Goal: Task Accomplishment & Management: Manage account settings

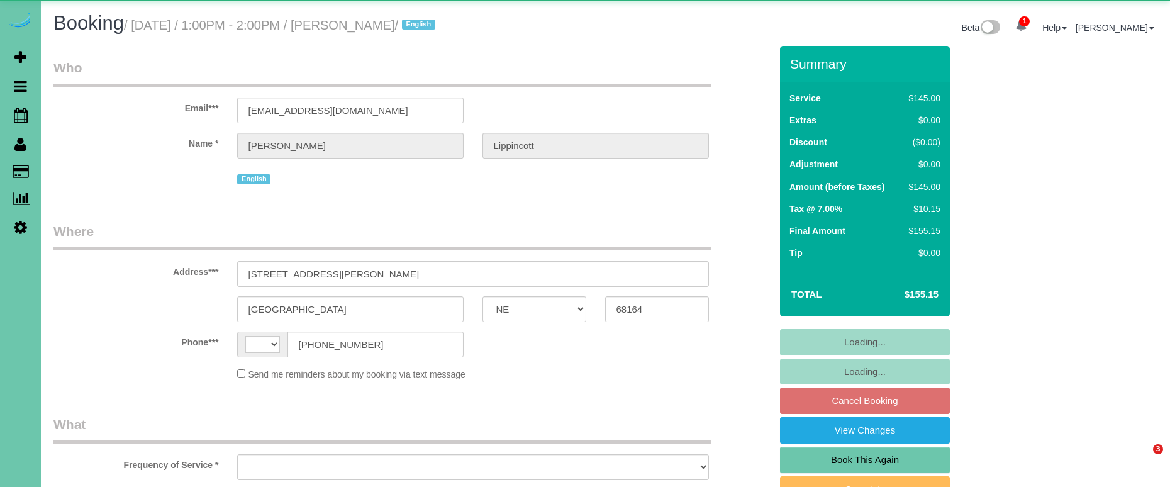
select select "NE"
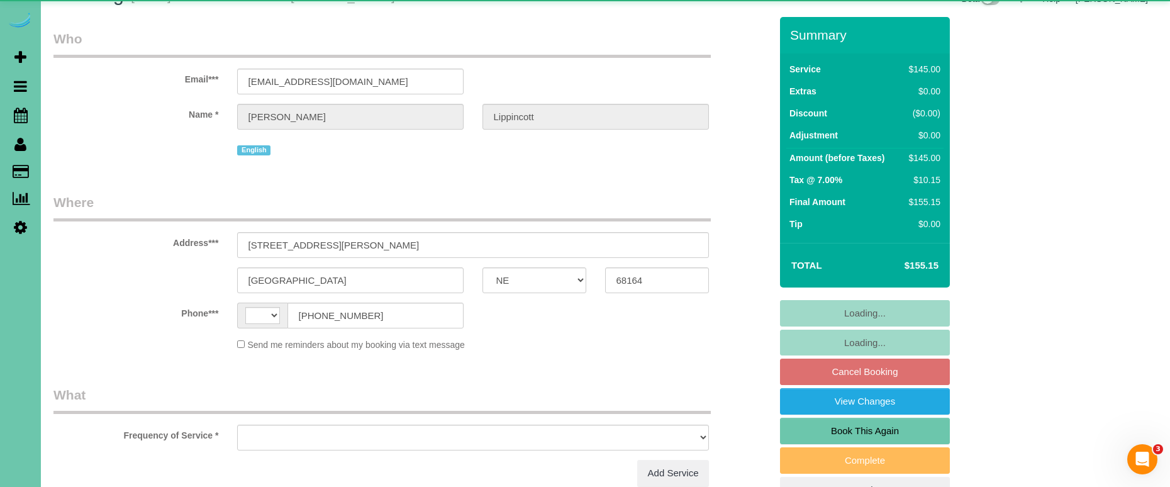
select select "string:[GEOGRAPHIC_DATA]"
select select "object:650"
select select "string:fspay-e1056f5d-a63a-437a-8f41-02b9317a88f4"
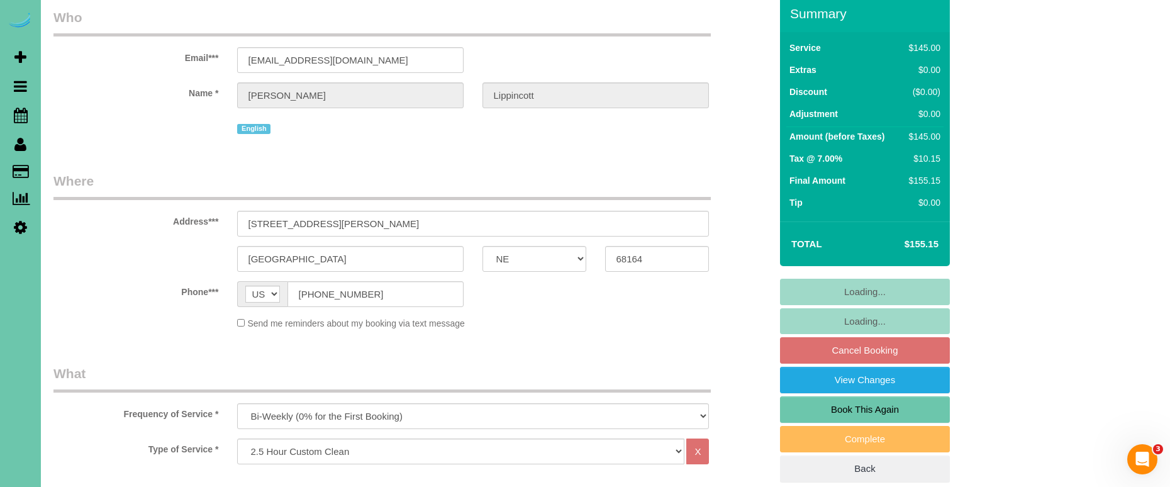
select select "object:908"
select select "number:36"
select select "number:42"
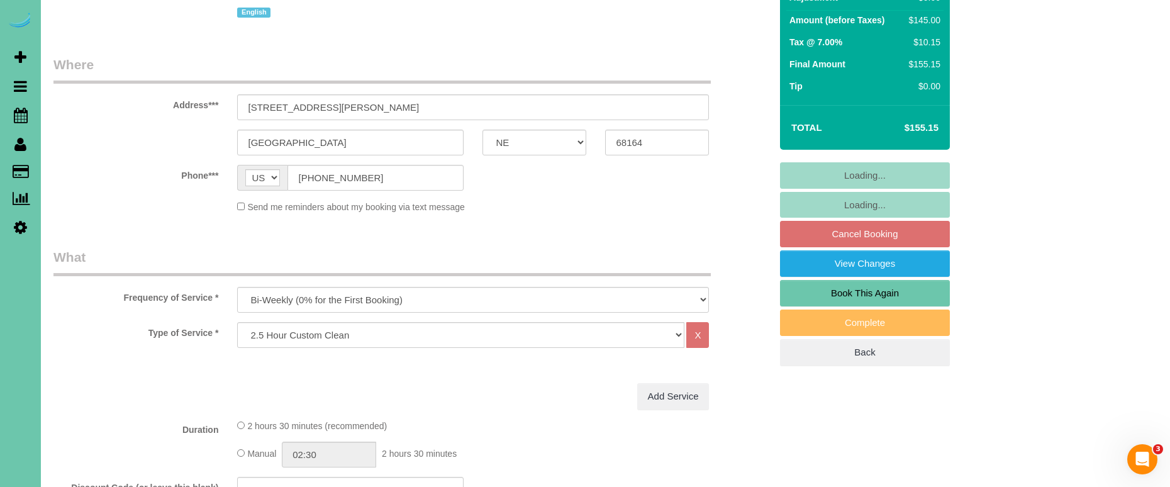
scroll to position [169, 0]
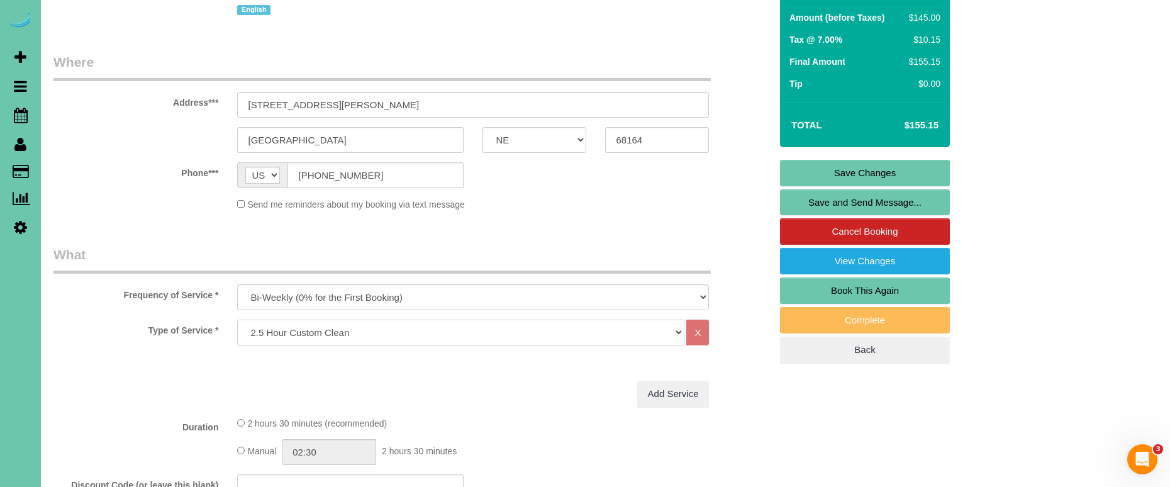
select select "64"
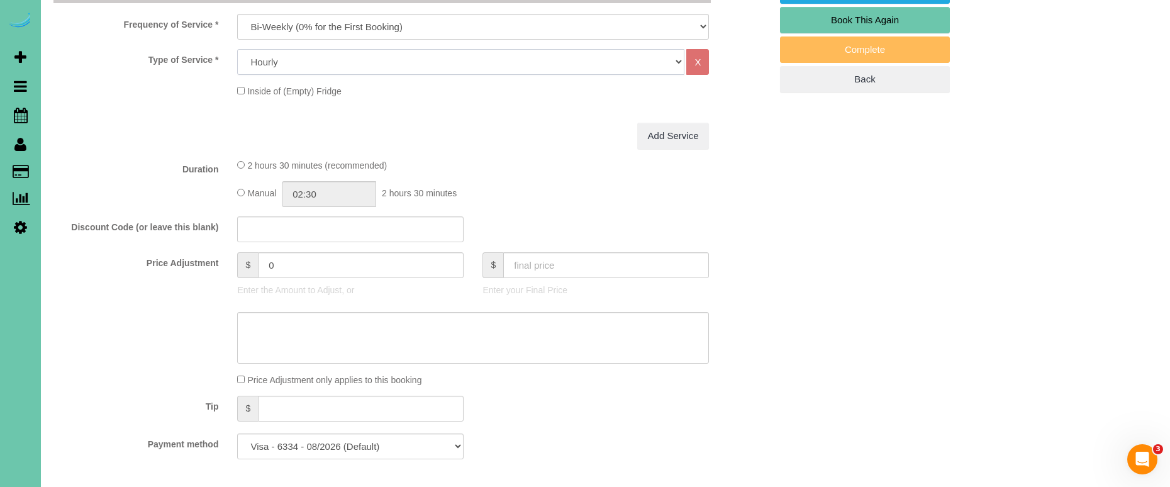
scroll to position [452, 0]
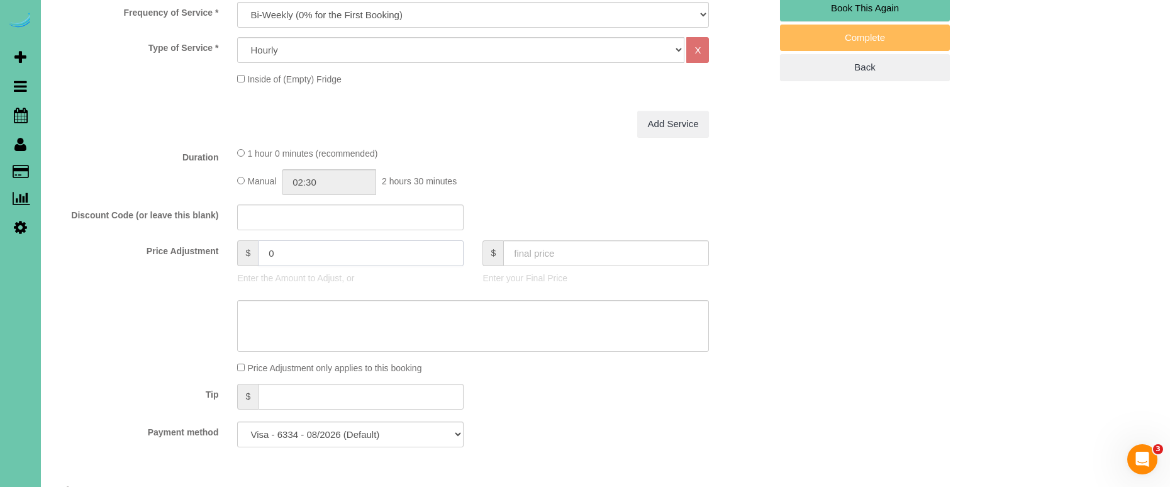
drag, startPoint x: 294, startPoint y: 247, endPoint x: 199, endPoint y: 233, distance: 96.1
click at [199, 233] on fieldset "What Frequency of Service * One Time Weekly (0% for the First Booking) Bi-Weekl…" at bounding box center [411, 210] width 717 height 494
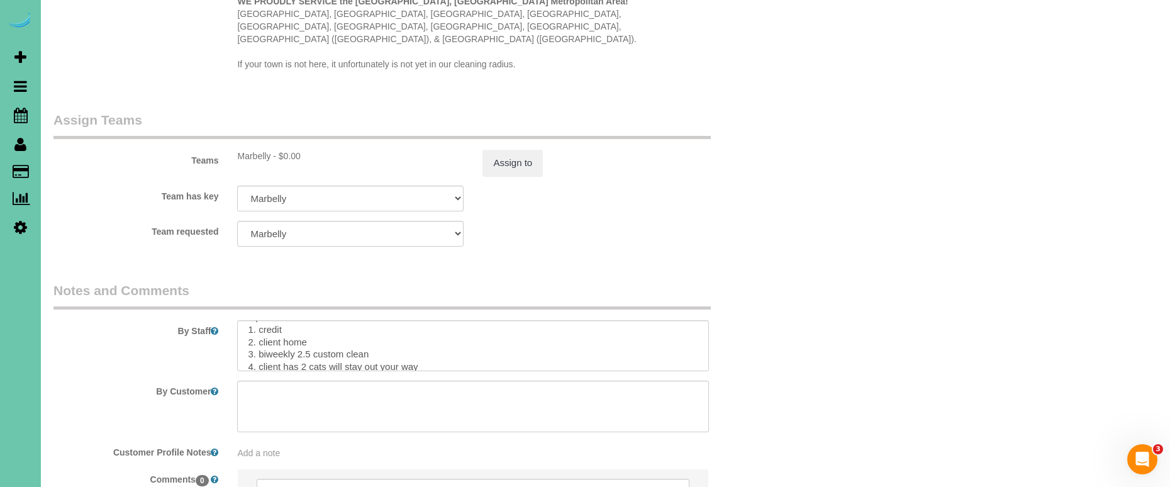
scroll to position [18, 0]
type input "115"
click at [373, 323] on textarea at bounding box center [473, 346] width 472 height 52
drag, startPoint x: 373, startPoint y: 323, endPoint x: 298, endPoint y: 321, distance: 74.9
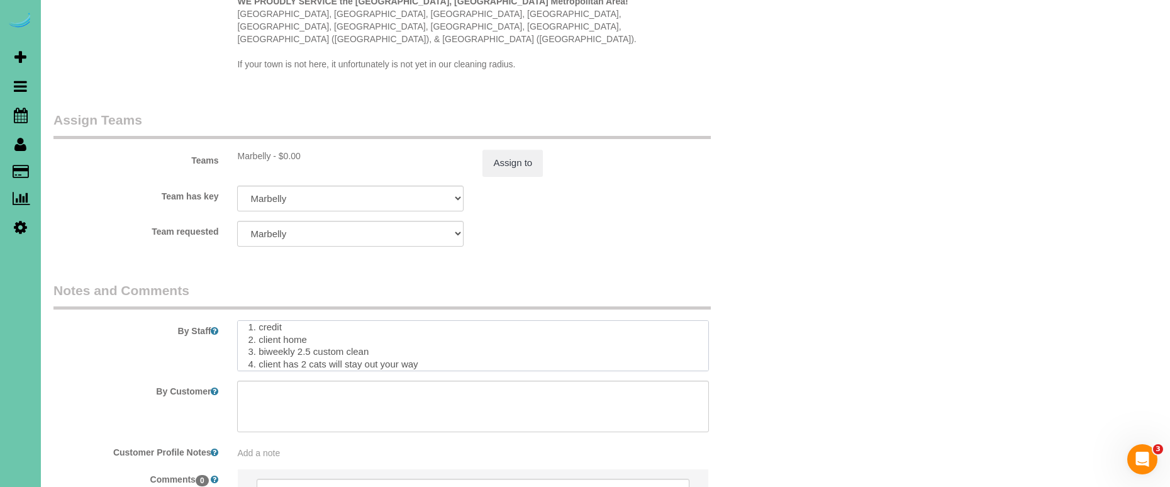
click at [298, 321] on textarea at bounding box center [473, 346] width 472 height 52
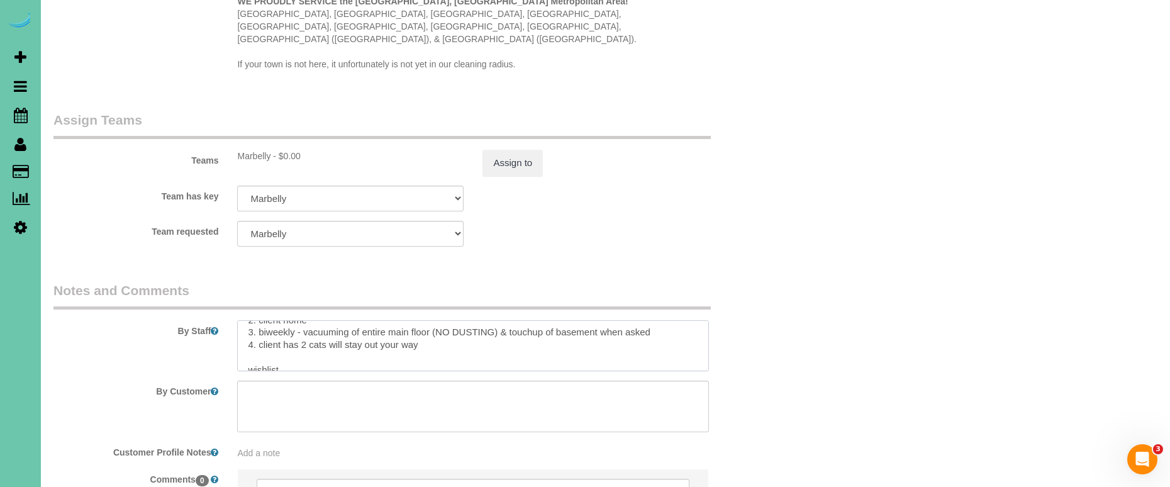
scroll to position [44, 0]
click at [257, 320] on textarea at bounding box center [473, 346] width 472 height 52
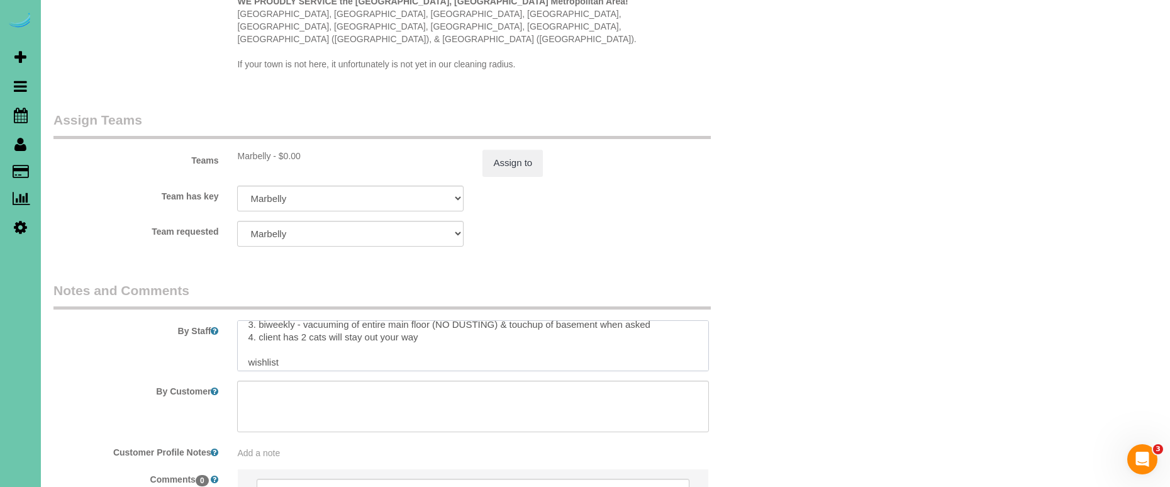
click at [653, 320] on textarea at bounding box center [473, 346] width 472 height 52
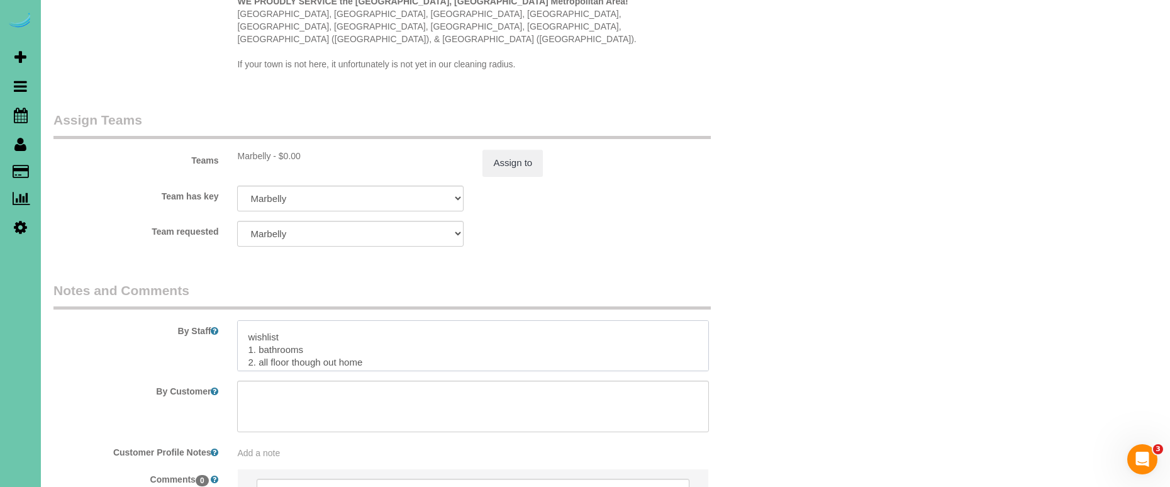
scroll to position [94, 0]
drag, startPoint x: 247, startPoint y: 323, endPoint x: 382, endPoint y: 364, distance: 141.3
click at [383, 360] on sui-booking-comments "By Staff By Customer Customer Profile Notes Add a note Comments 0" at bounding box center [411, 411] width 717 height 260
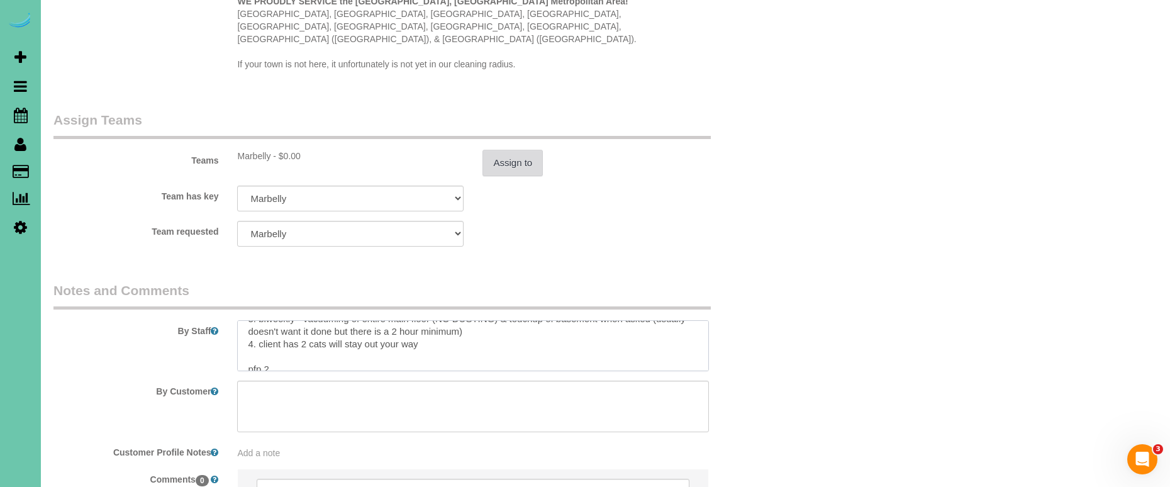
type textarea "**prefers 12:30 start time or later** 1. credit 2. client home 3. biweekly - va…"
click at [520, 150] on button "Assign to" at bounding box center [512, 163] width 60 height 26
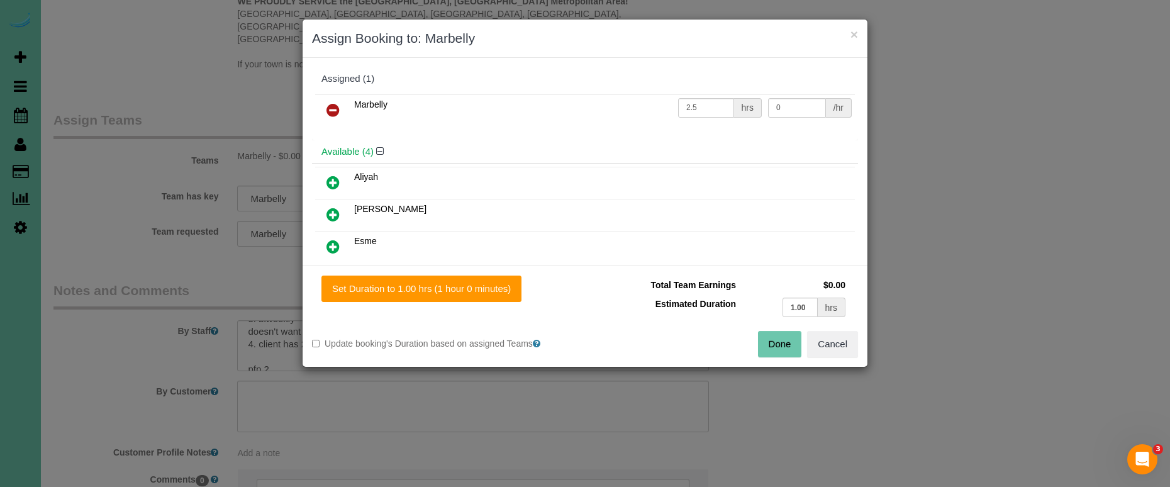
click at [329, 108] on icon at bounding box center [332, 110] width 13 height 15
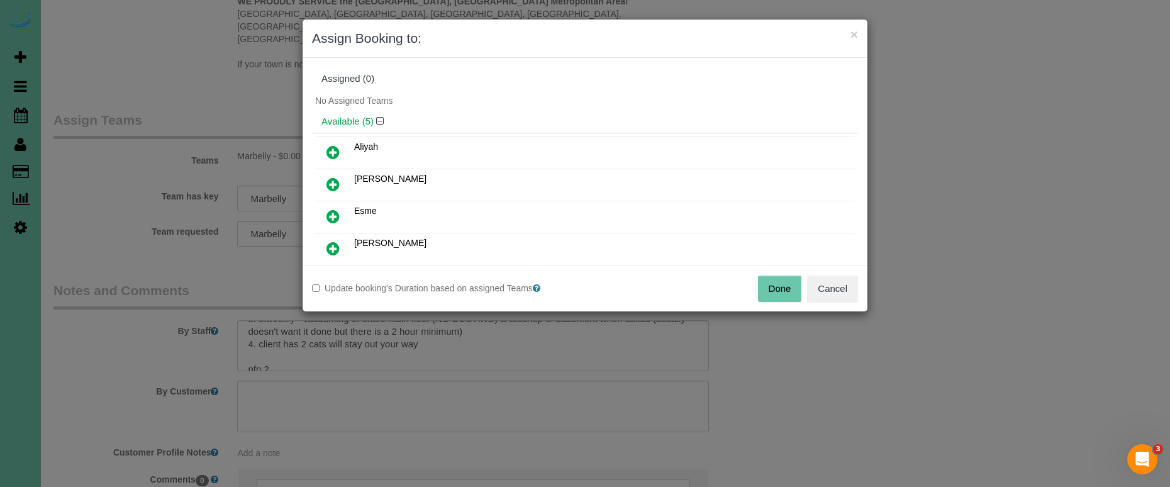
drag, startPoint x: 768, startPoint y: 297, endPoint x: 752, endPoint y: 295, distance: 15.9
click at [768, 297] on button "Done" at bounding box center [780, 288] width 44 height 26
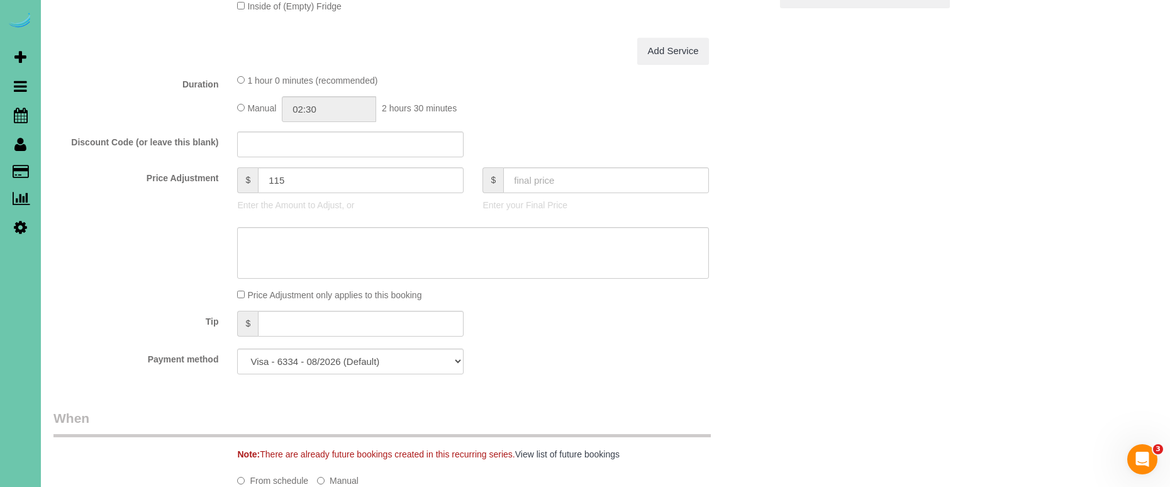
scroll to position [494, 0]
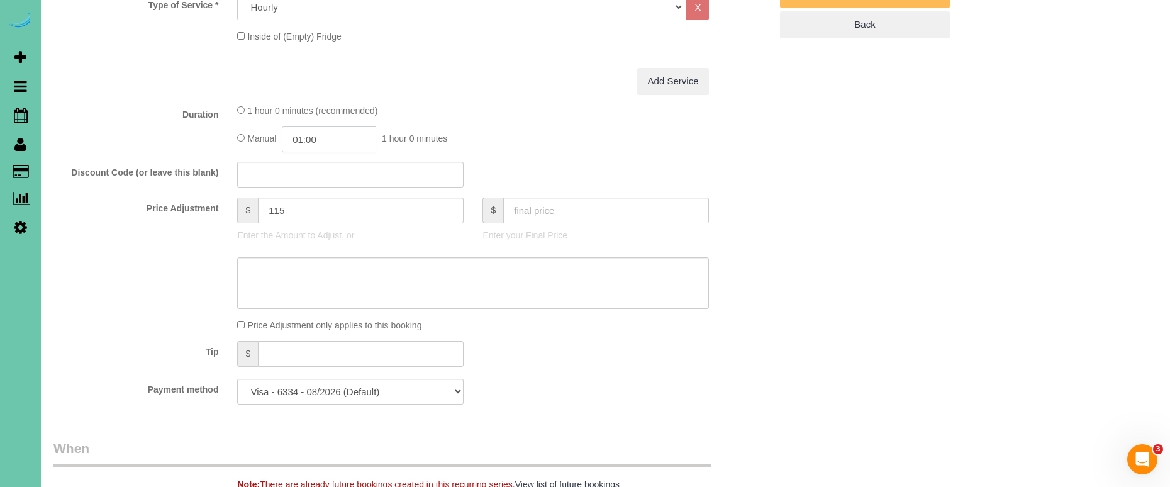
click at [321, 136] on input "01:00" at bounding box center [329, 139] width 94 height 26
type input "02:00"
click at [318, 206] on li "02:00" at bounding box center [315, 207] width 56 height 16
click at [508, 127] on div "Manual 02:00 2 hours 0 minutes" at bounding box center [473, 139] width 472 height 26
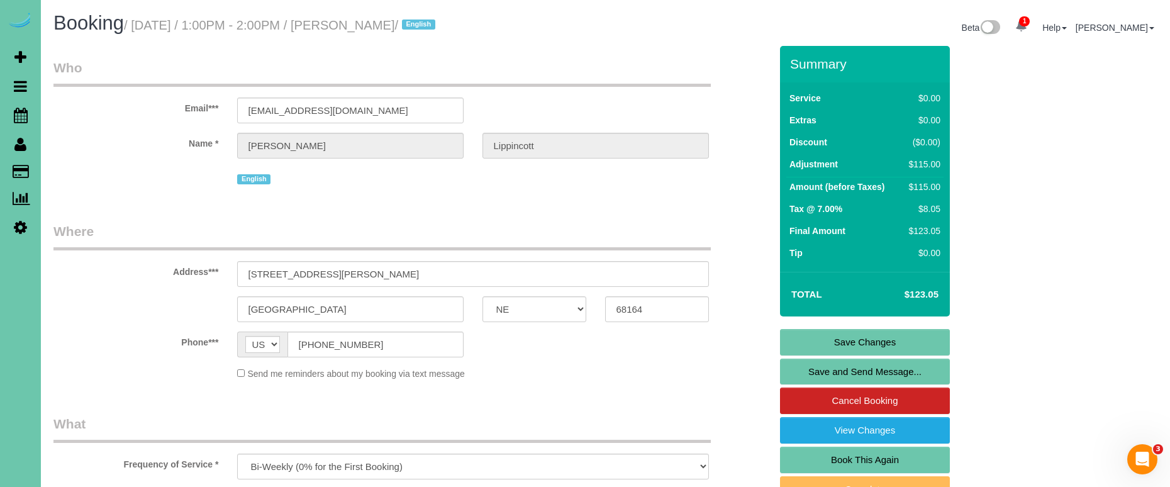
scroll to position [0, 0]
click at [819, 337] on link "Save Changes" at bounding box center [865, 342] width 170 height 26
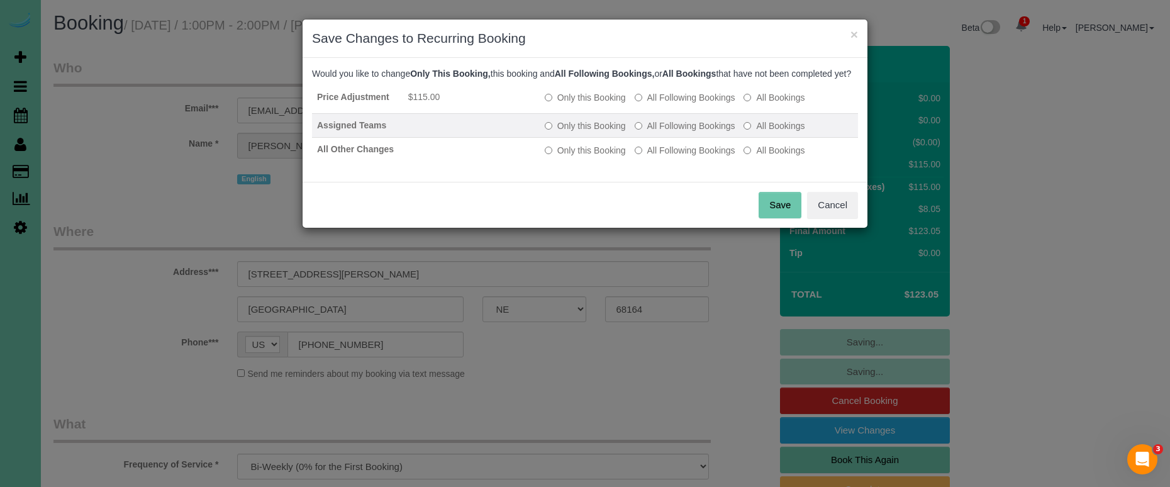
drag, startPoint x: 709, startPoint y: 109, endPoint x: 691, endPoint y: 126, distance: 25.0
click at [708, 104] on label "All Following Bookings" at bounding box center [685, 97] width 101 height 13
drag, startPoint x: 675, startPoint y: 140, endPoint x: 674, endPoint y: 147, distance: 6.6
click at [675, 132] on label "All Following Bookings" at bounding box center [685, 125] width 101 height 13
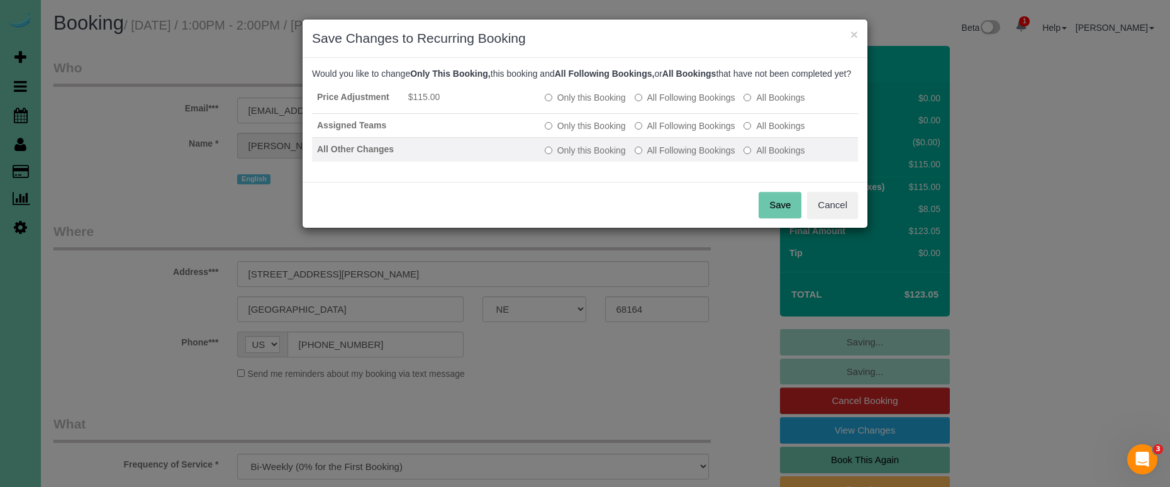
click at [672, 157] on label "All Following Bookings" at bounding box center [685, 150] width 101 height 13
click at [767, 215] on button "Save" at bounding box center [779, 205] width 43 height 26
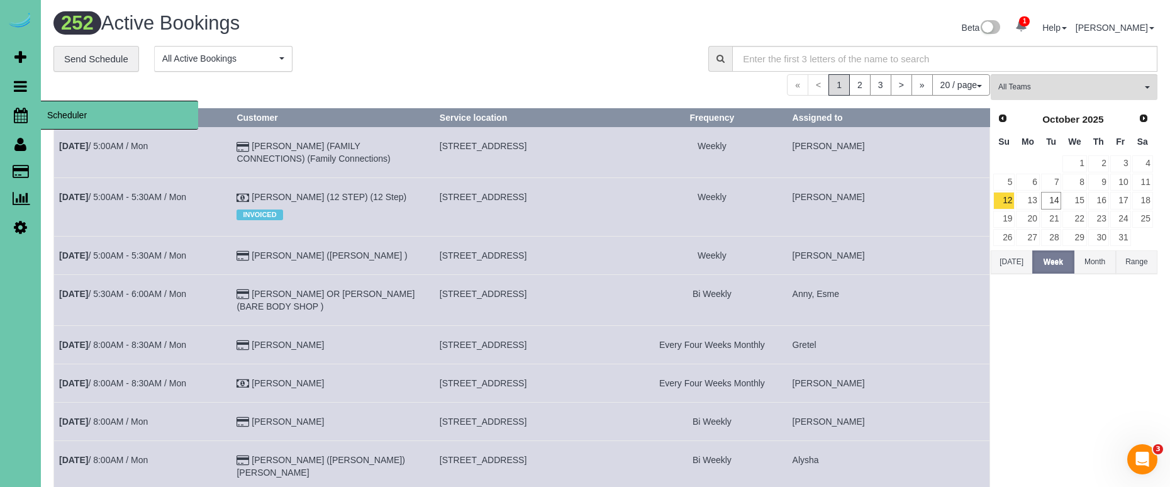
click at [28, 116] on link "Scheduler" at bounding box center [20, 115] width 41 height 29
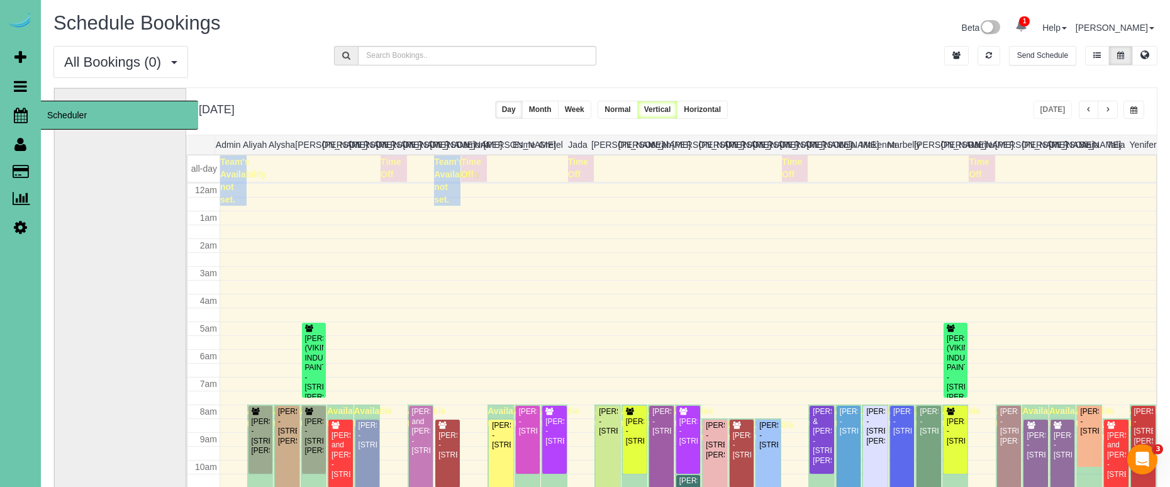
scroll to position [167, 0]
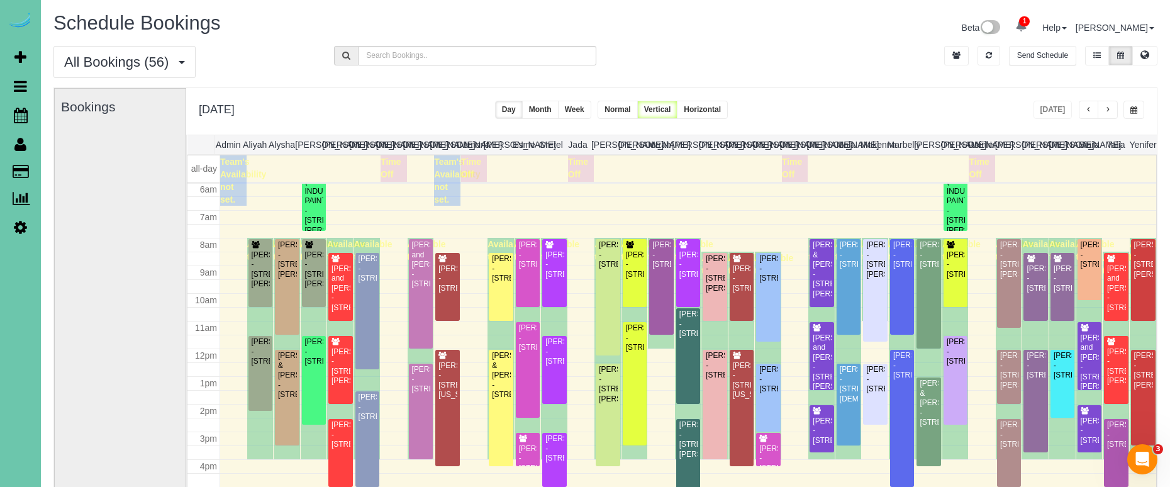
click at [1112, 105] on button "button" at bounding box center [1107, 110] width 20 height 18
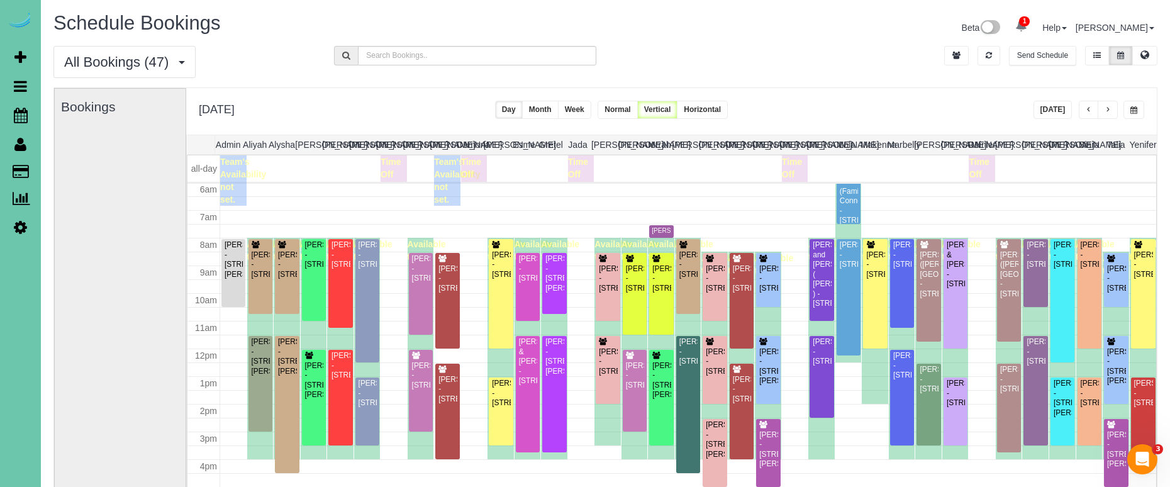
click at [1109, 102] on button "button" at bounding box center [1107, 110] width 20 height 18
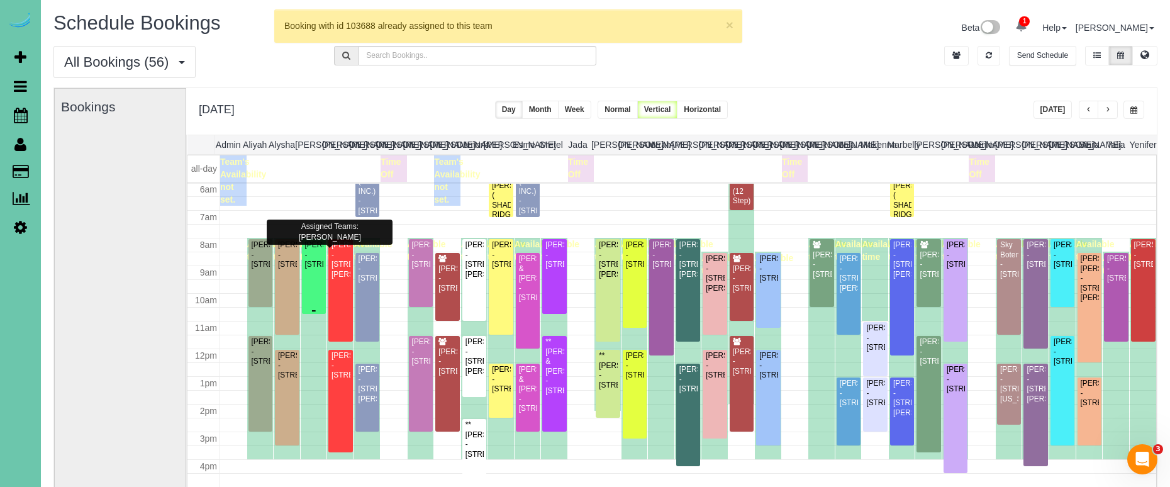
click at [310, 258] on div "Regina Wolf - 11753 S 111th Street, Papillion, NE 68046" at bounding box center [313, 254] width 19 height 29
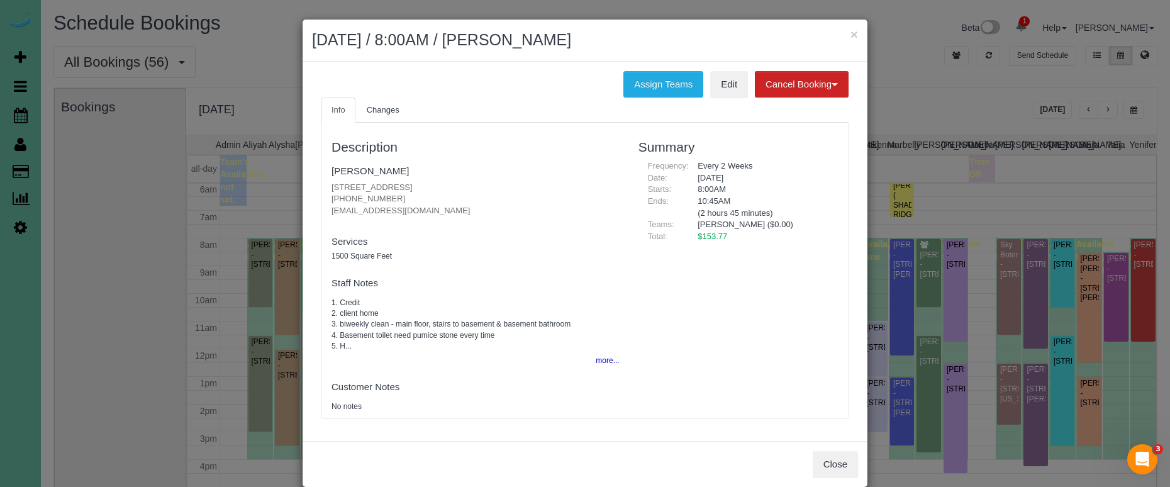
drag, startPoint x: 391, startPoint y: 198, endPoint x: 333, endPoint y: 197, distance: 58.5
click at [331, 197] on p "11753 S 111th Street, Papillion, NE 68046 (402) 203-5798 reginawolf25@yahoo.com" at bounding box center [475, 199] width 288 height 35
copy p "(402) 203-5798"
click at [826, 456] on button "Close" at bounding box center [835, 464] width 45 height 26
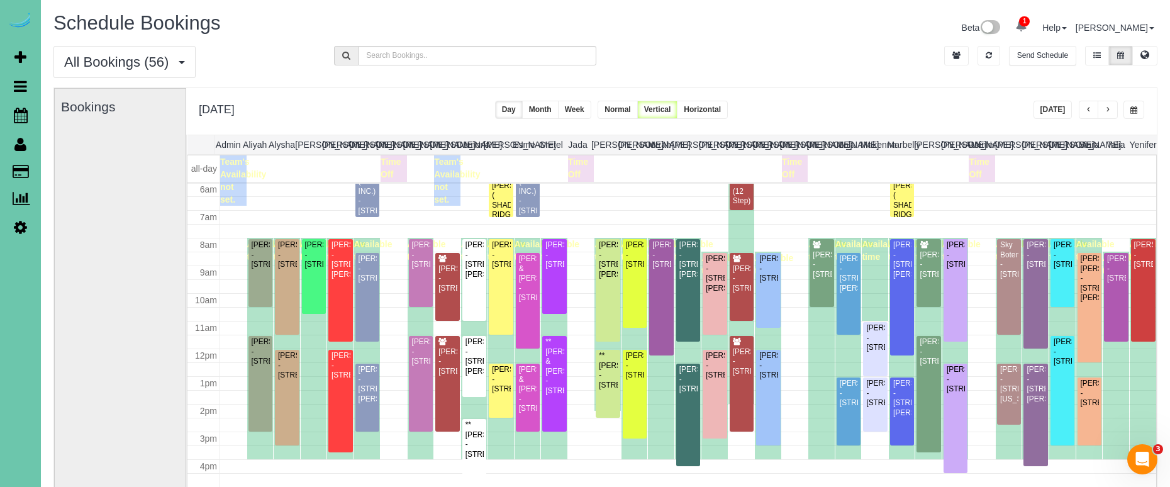
click at [1102, 110] on button "button" at bounding box center [1107, 110] width 20 height 18
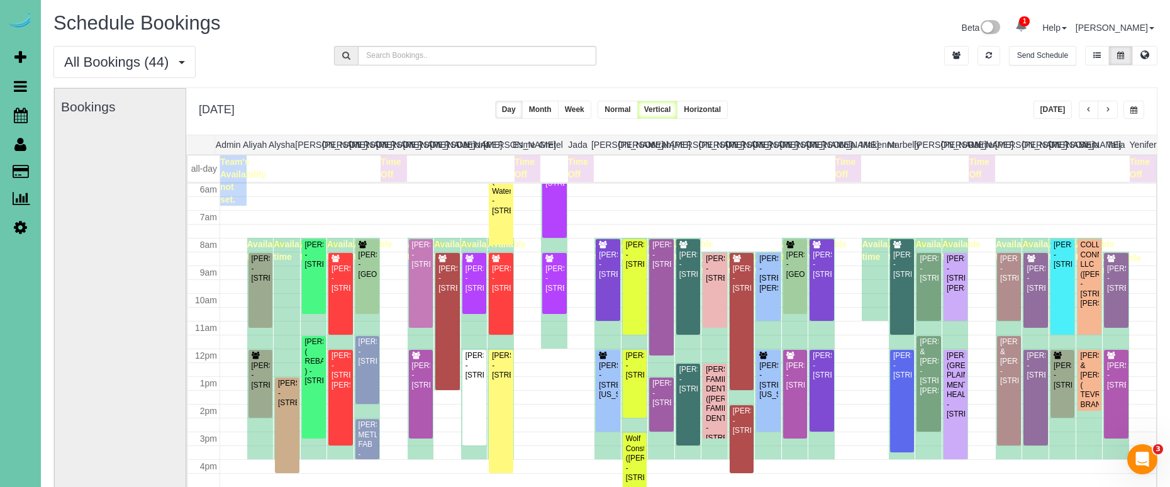
click at [1129, 109] on button "button" at bounding box center [1133, 110] width 21 height 18
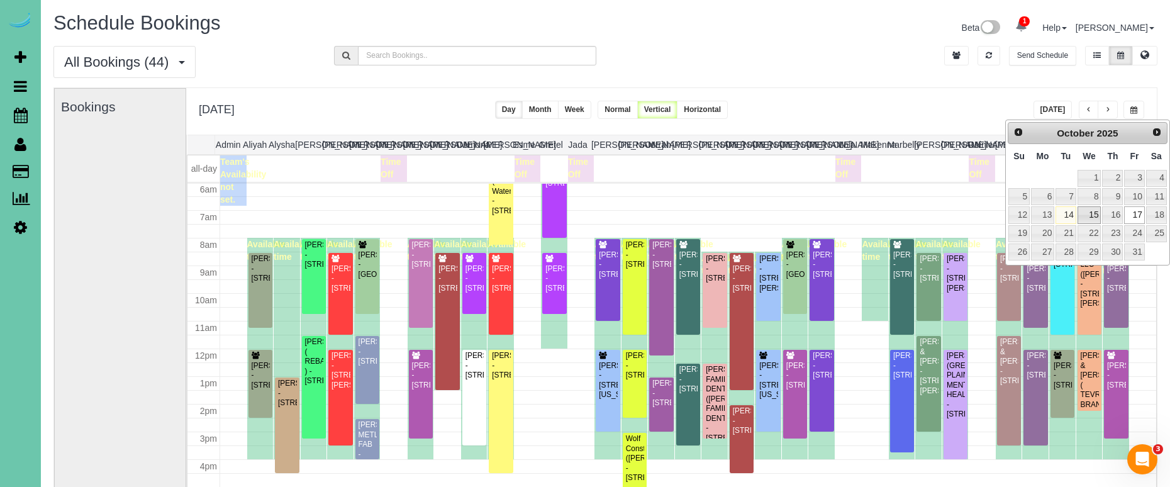
click at [1087, 209] on link "15" at bounding box center [1089, 214] width 24 height 17
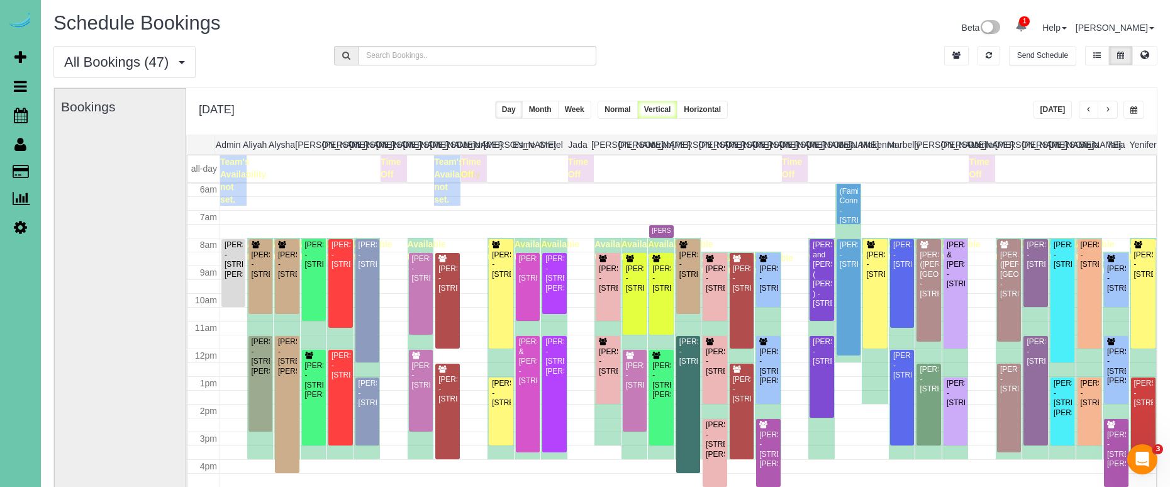
click at [1134, 105] on button "button" at bounding box center [1133, 110] width 21 height 18
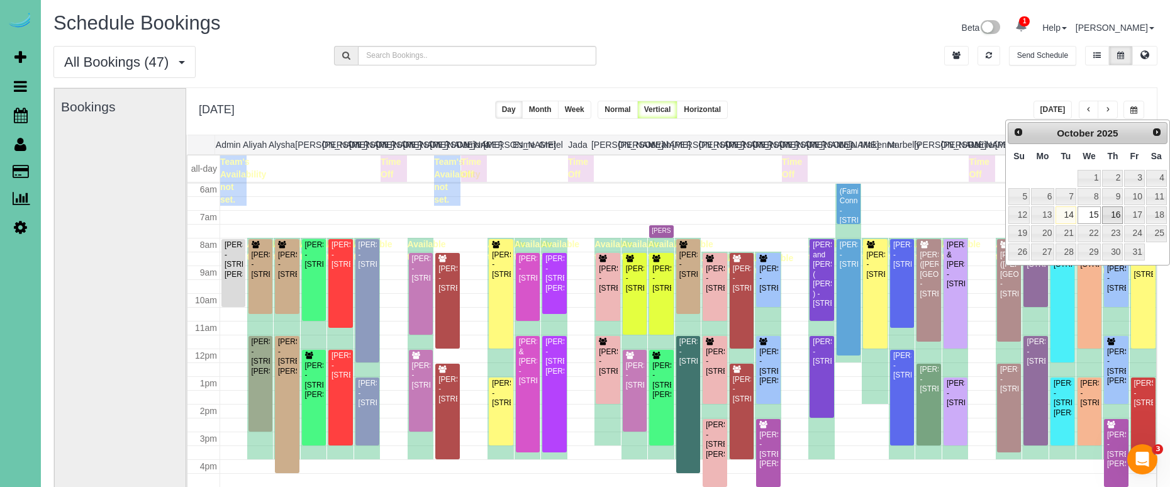
click at [1110, 215] on link "16" at bounding box center [1112, 214] width 21 height 17
type input "**********"
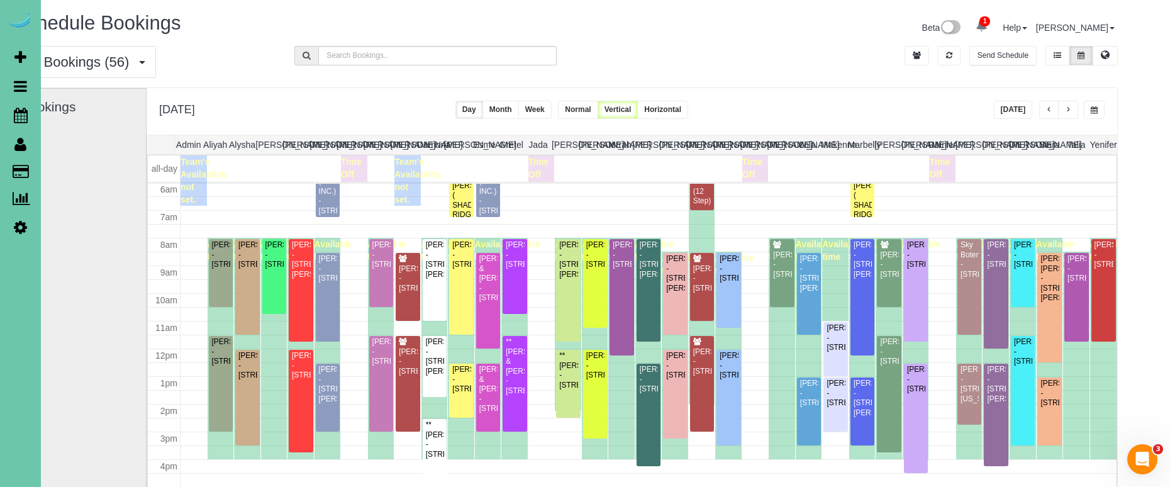
scroll to position [0, 40]
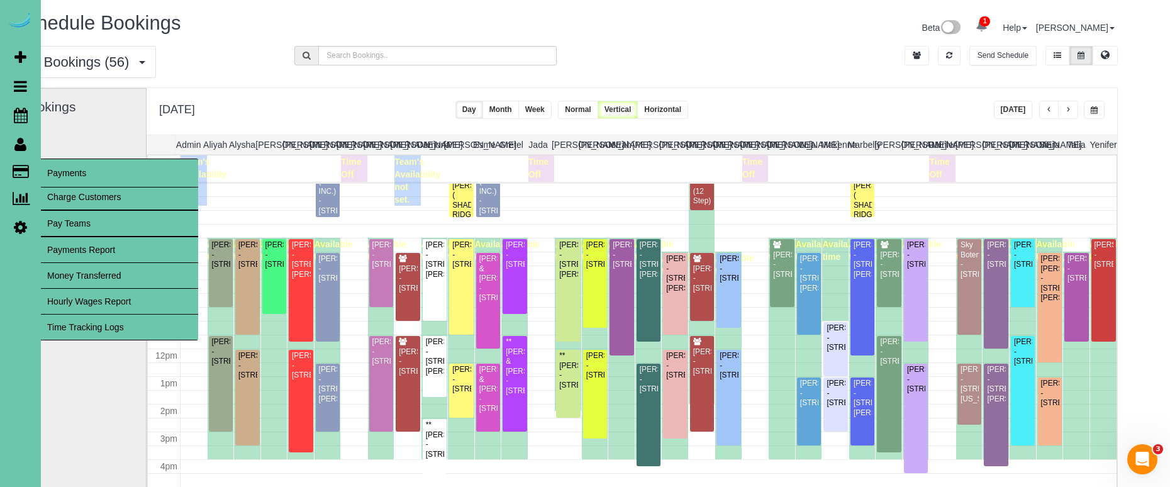
click at [85, 176] on span "Payments" at bounding box center [119, 172] width 157 height 29
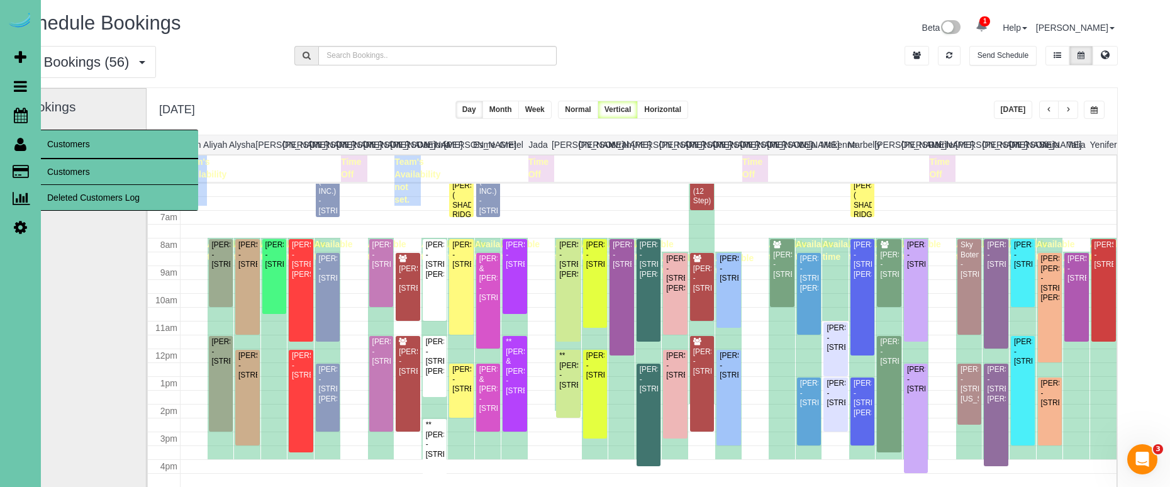
click at [74, 165] on link "Customers" at bounding box center [119, 171] width 157 height 25
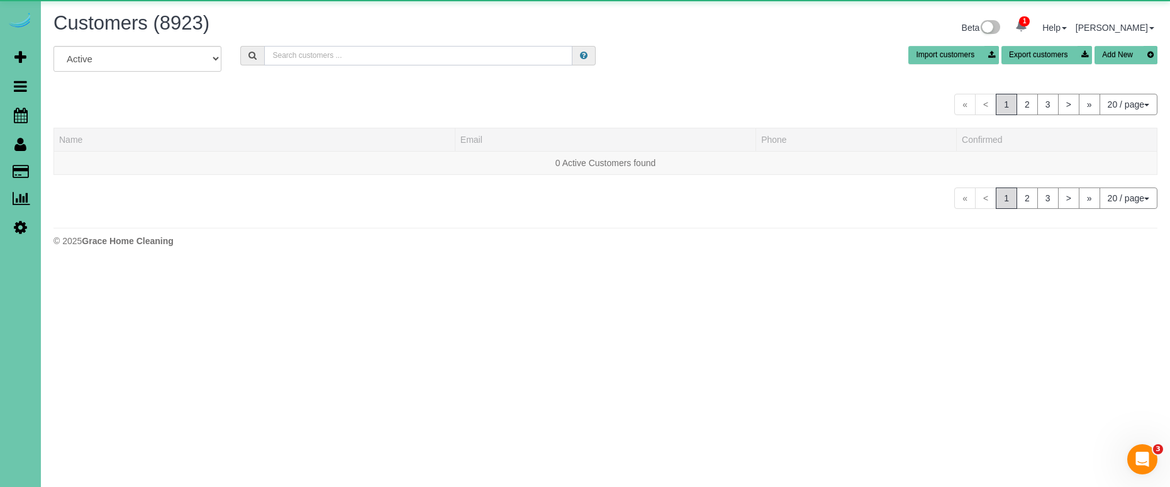
click at [321, 57] on input "text" at bounding box center [418, 55] width 308 height 19
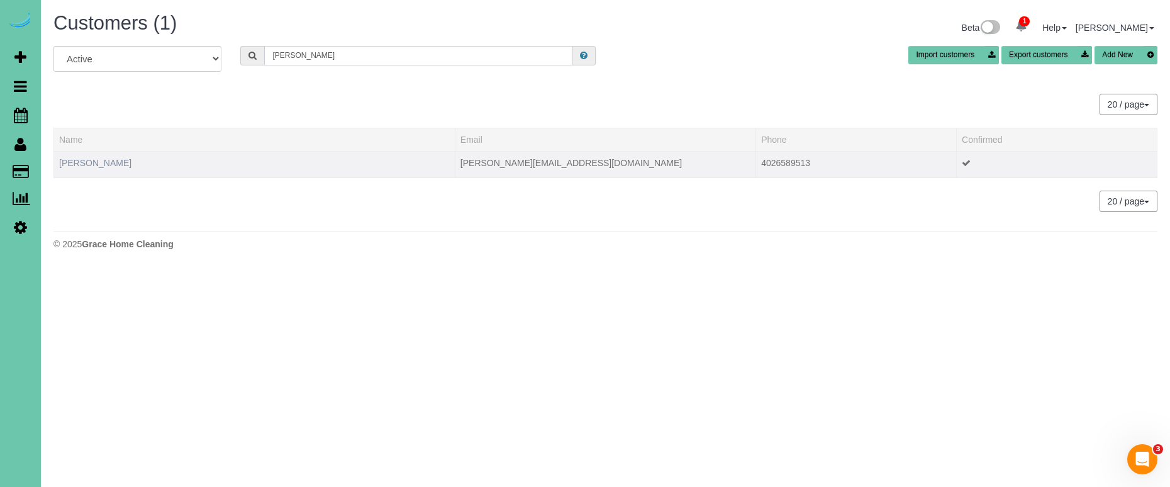
type input "Josie l"
drag, startPoint x: 95, startPoint y: 164, endPoint x: 139, endPoint y: 161, distance: 44.1
click at [95, 164] on link "Josie Laurent" at bounding box center [95, 163] width 72 height 10
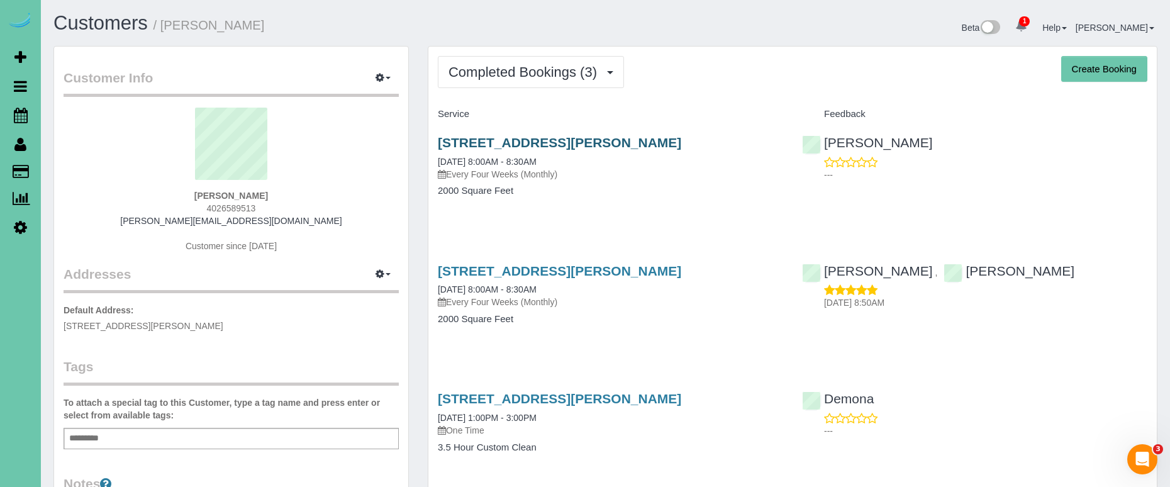
click at [487, 137] on link "14812 Sprague Street, Omaha, NE 68116" at bounding box center [559, 142] width 243 height 14
click at [23, 111] on icon at bounding box center [21, 115] width 14 height 15
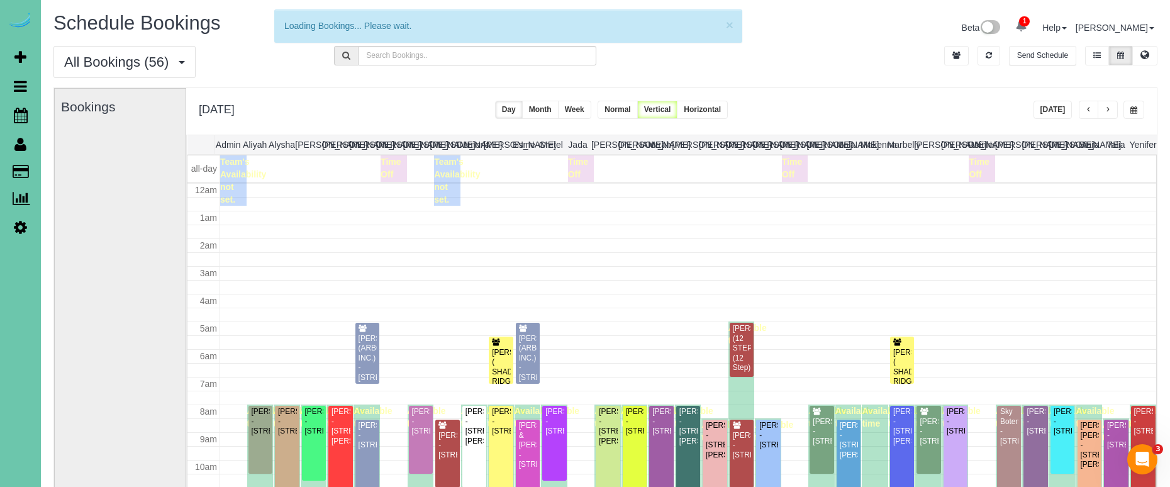
scroll to position [167, 0]
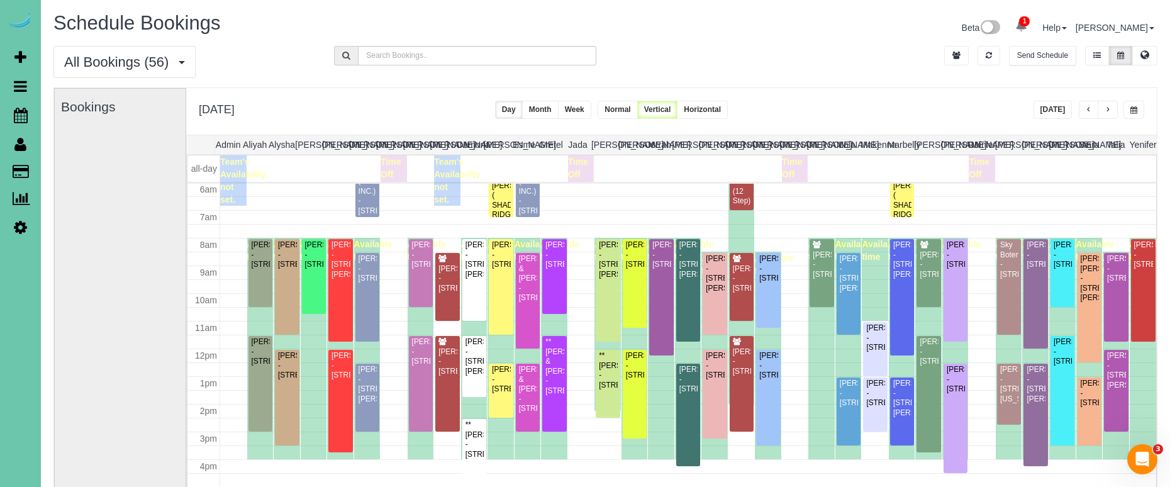
click at [1130, 112] on span "button" at bounding box center [1133, 110] width 7 height 8
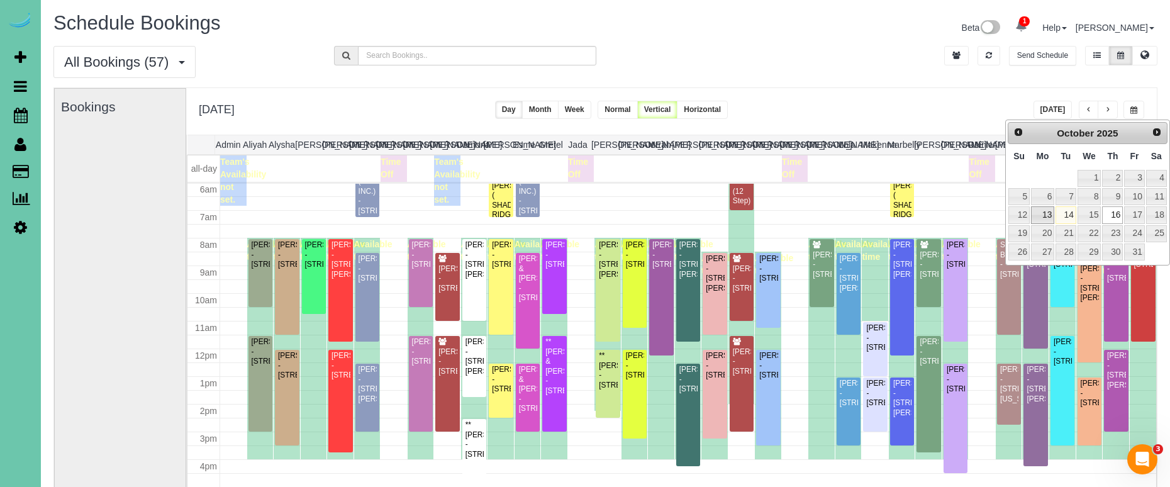
click at [1037, 209] on link "13" at bounding box center [1042, 214] width 23 height 17
type input "**********"
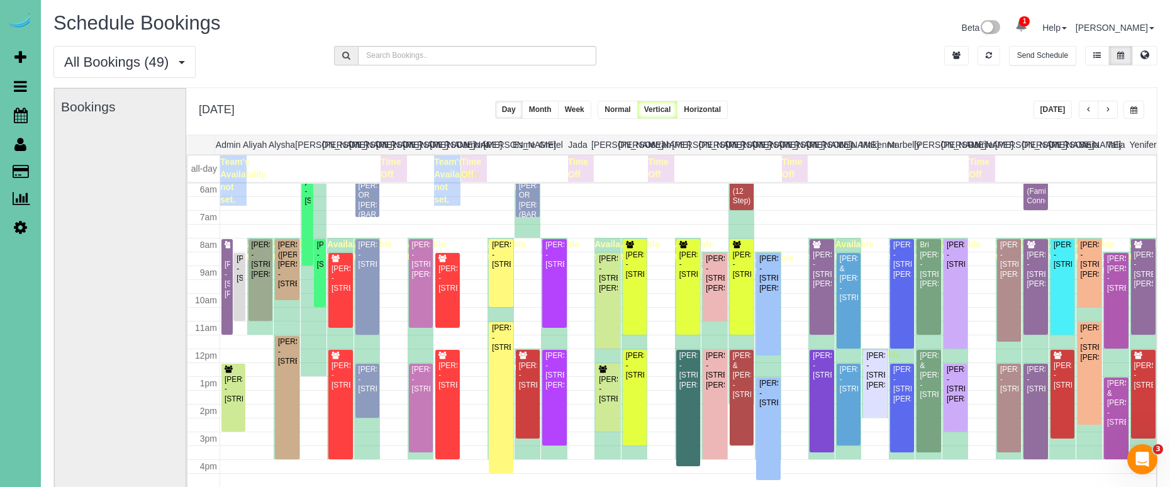
click at [1107, 108] on span "button" at bounding box center [1107, 110] width 6 height 8
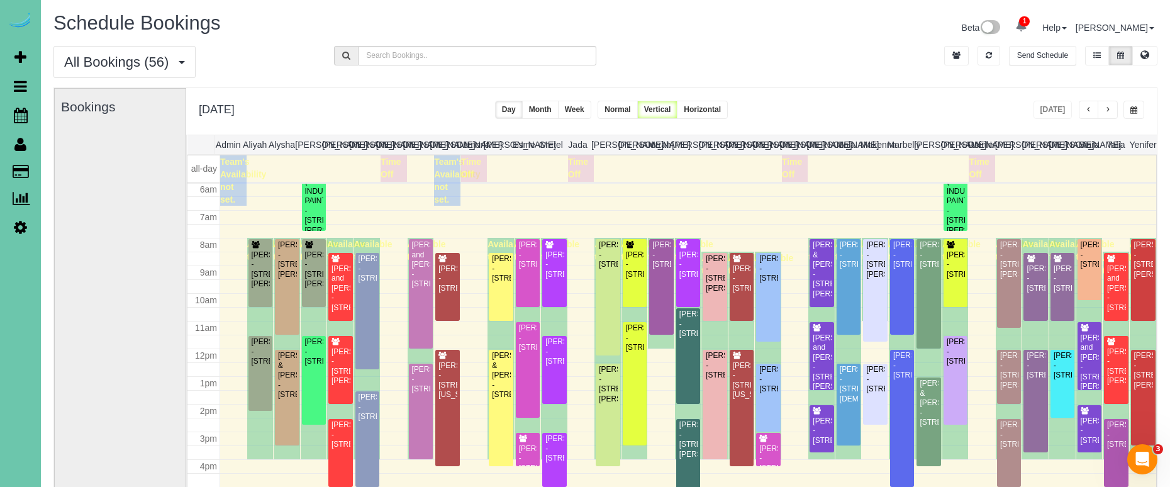
click at [105, 276] on div "Bookings" at bounding box center [120, 340] width 118 height 502
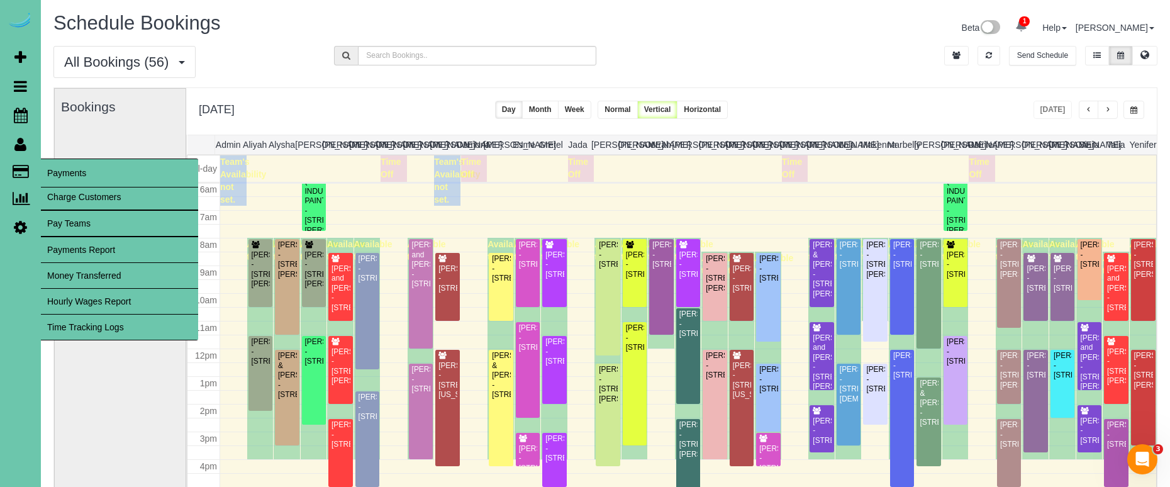
click at [104, 328] on link "Time Tracking Logs" at bounding box center [119, 326] width 157 height 25
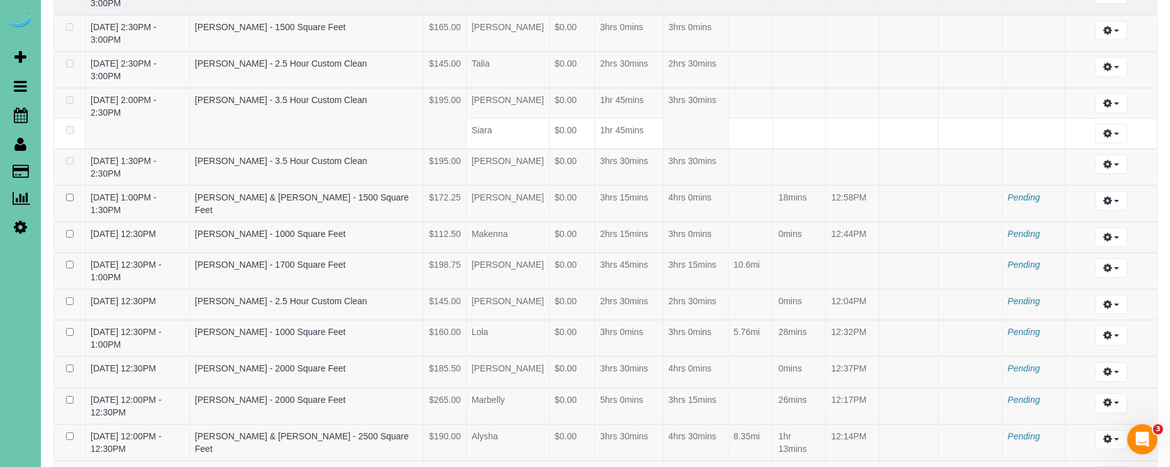
scroll to position [1851, 0]
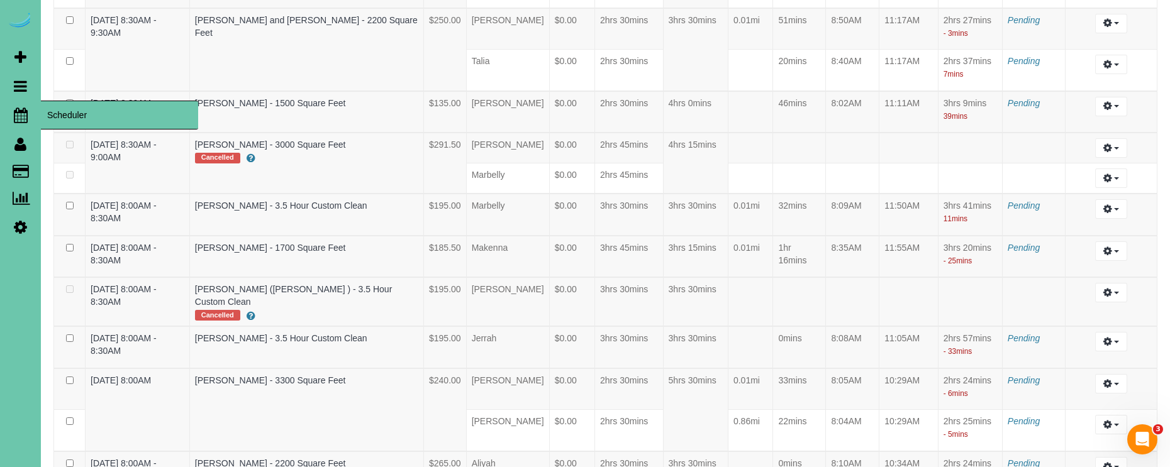
click at [18, 113] on icon at bounding box center [21, 115] width 14 height 15
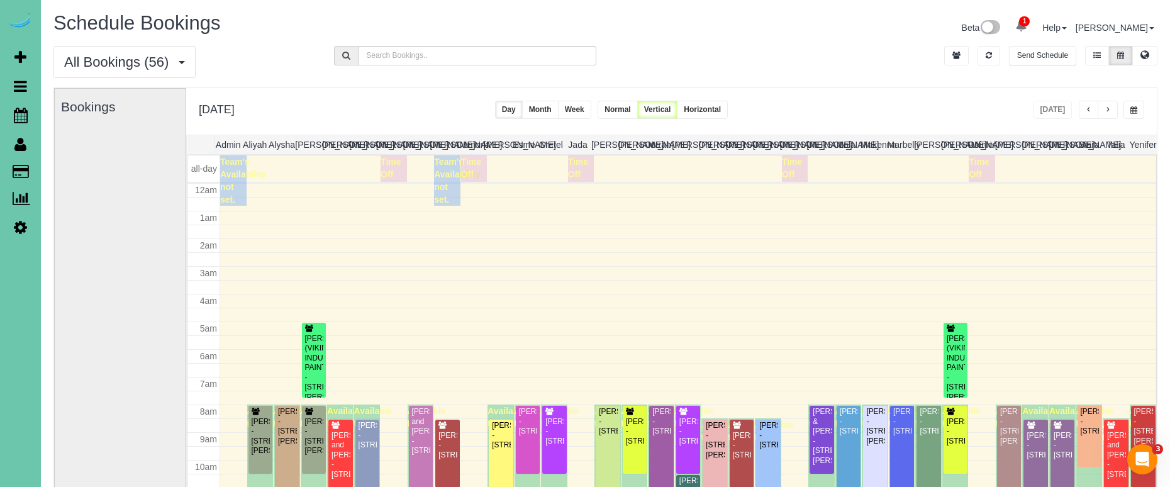
scroll to position [167, 0]
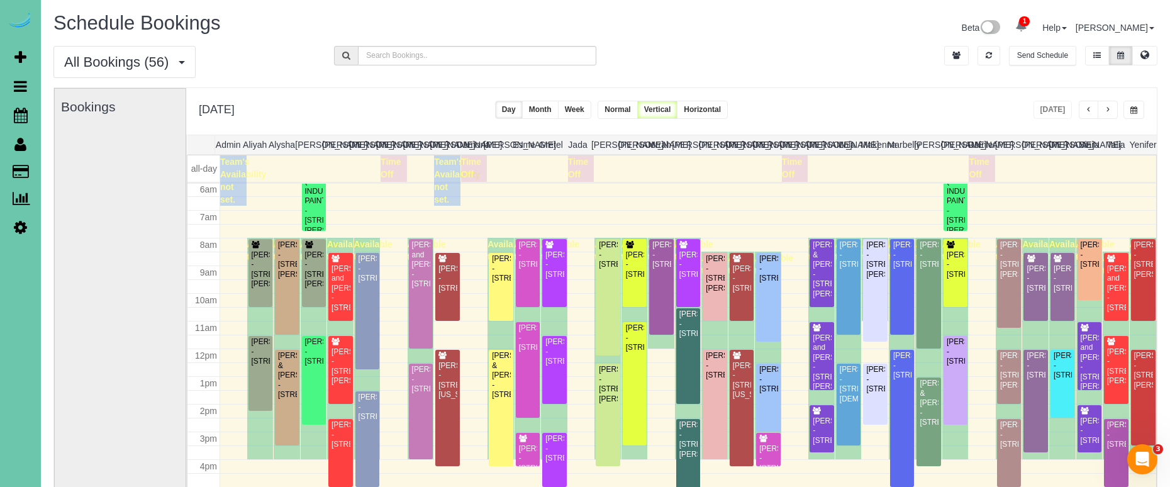
click at [1127, 111] on button "button" at bounding box center [1133, 110] width 21 height 18
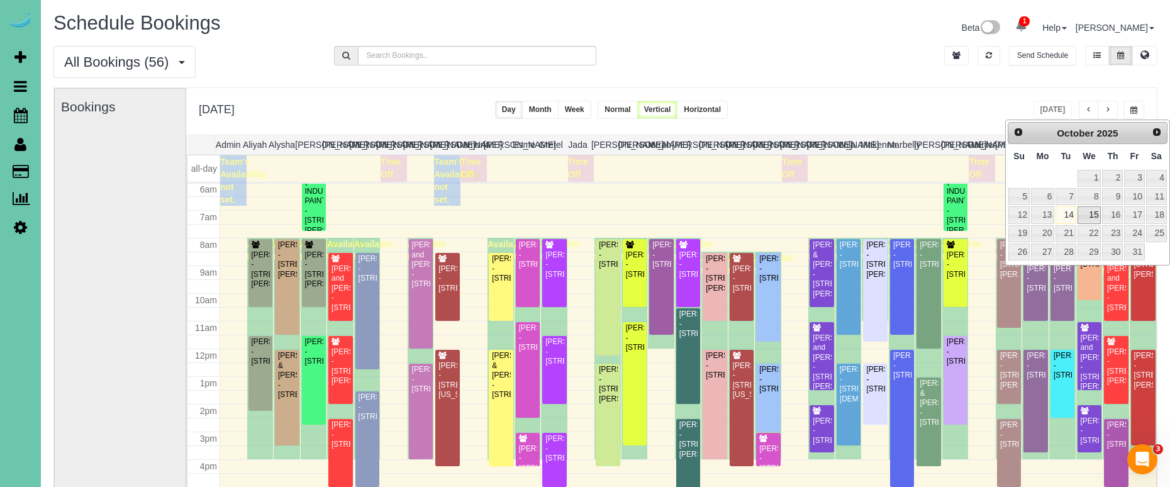
click at [1085, 214] on link "15" at bounding box center [1089, 214] width 24 height 17
type input "**********"
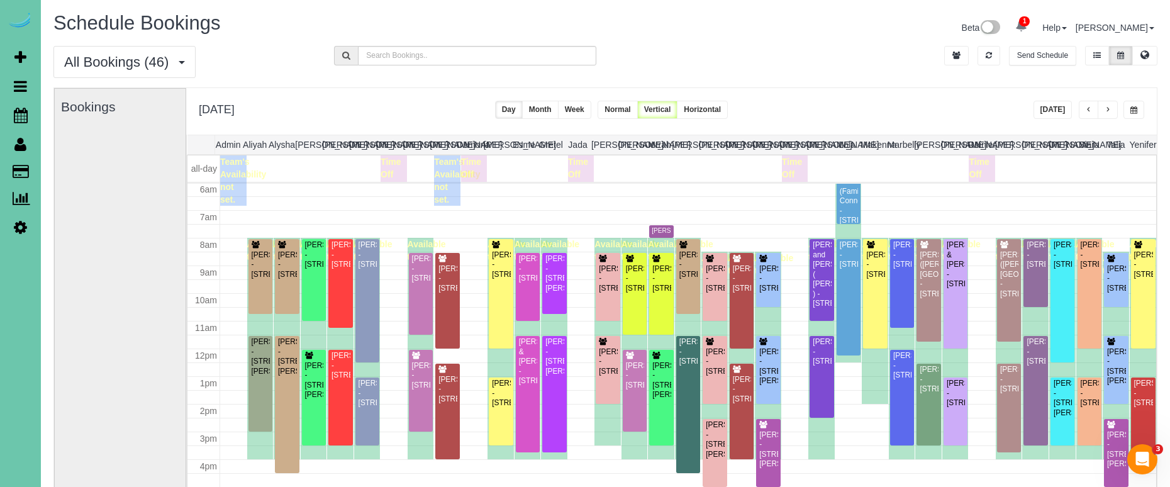
click at [1109, 107] on span "button" at bounding box center [1107, 110] width 6 height 8
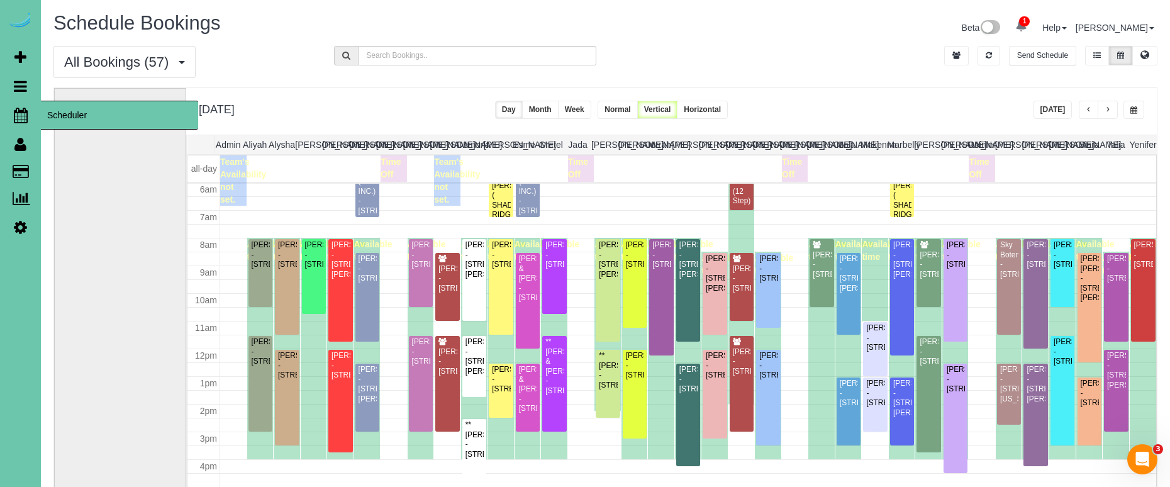
scroll to position [18, 0]
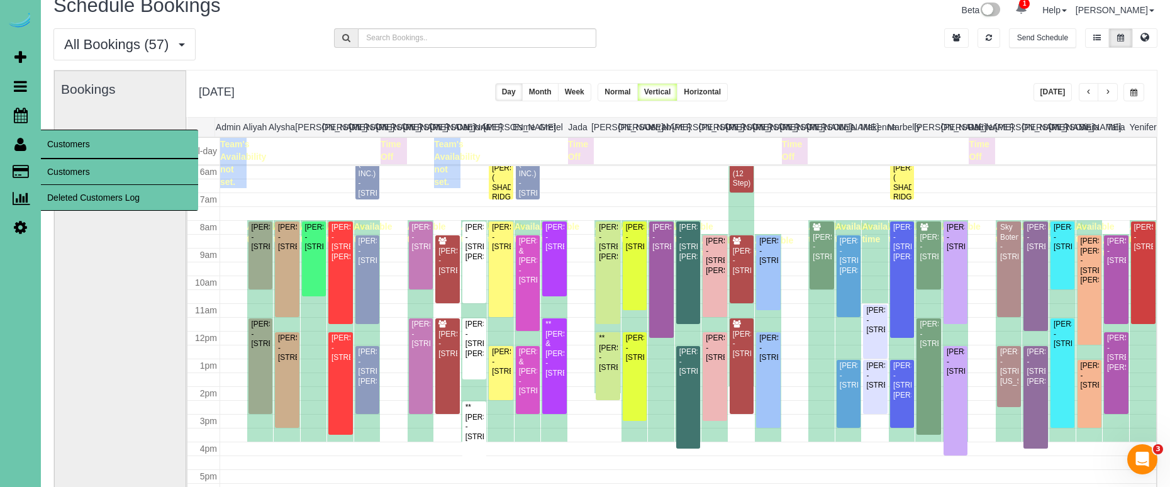
click at [61, 165] on link "Customers" at bounding box center [119, 171] width 157 height 25
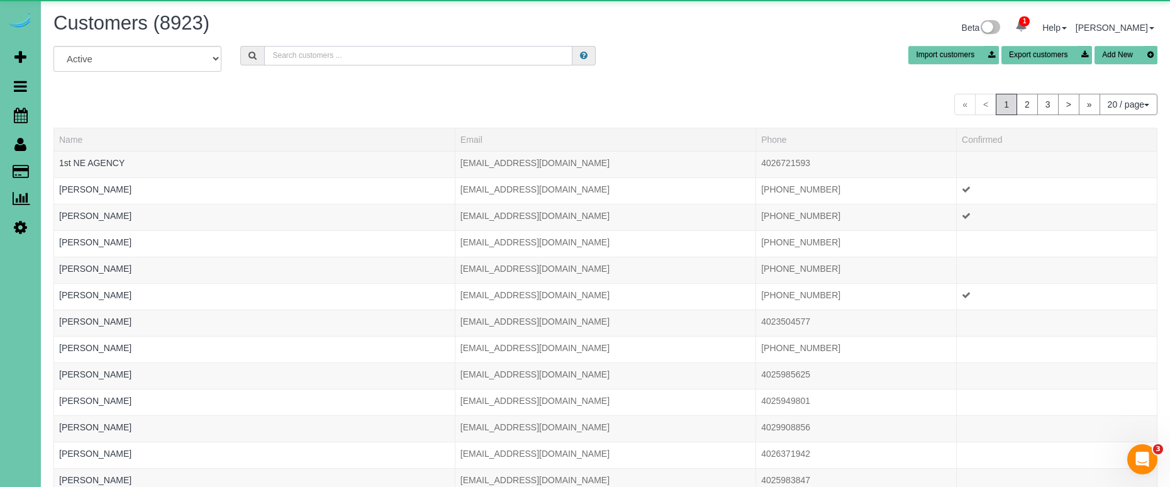
click at [381, 62] on input "text" at bounding box center [418, 55] width 308 height 19
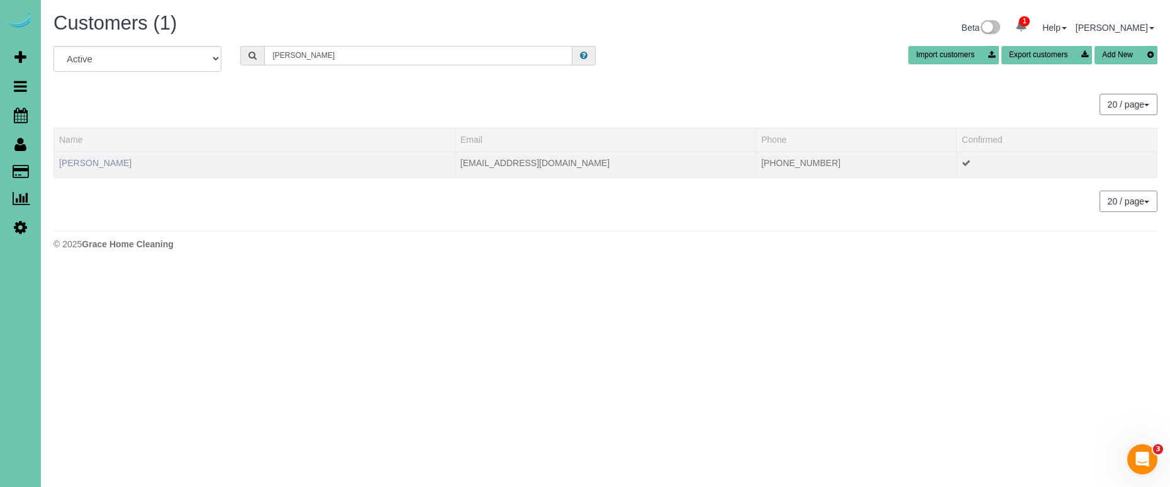
type input "owings"
click at [93, 164] on link "Melissa Owings" at bounding box center [95, 163] width 72 height 10
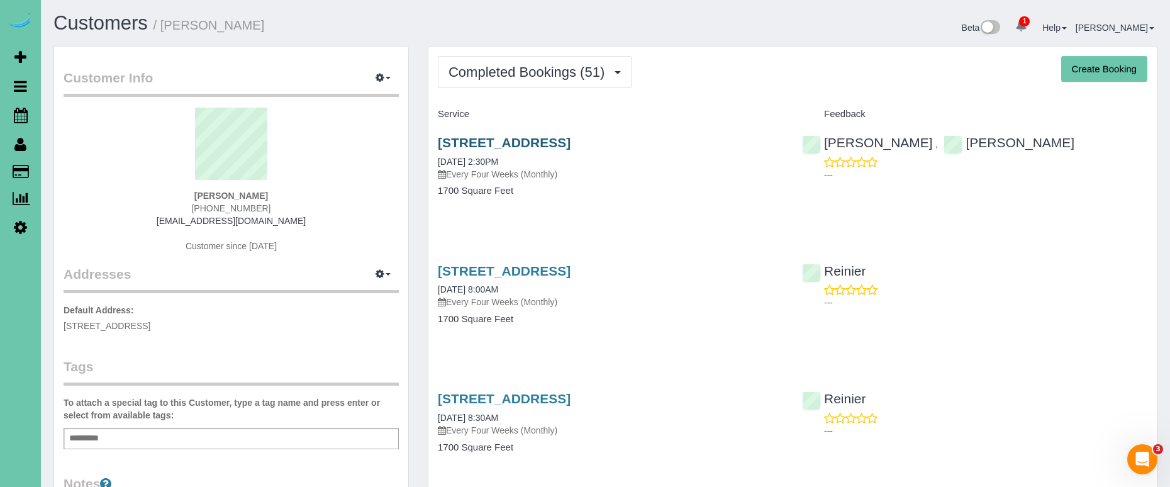
click at [521, 141] on link "21819 H Street, Elkhorn, NE 68022" at bounding box center [504, 142] width 133 height 14
drag, startPoint x: 25, startPoint y: 119, endPoint x: 47, endPoint y: 122, distance: 22.2
click at [25, 119] on icon at bounding box center [21, 115] width 14 height 15
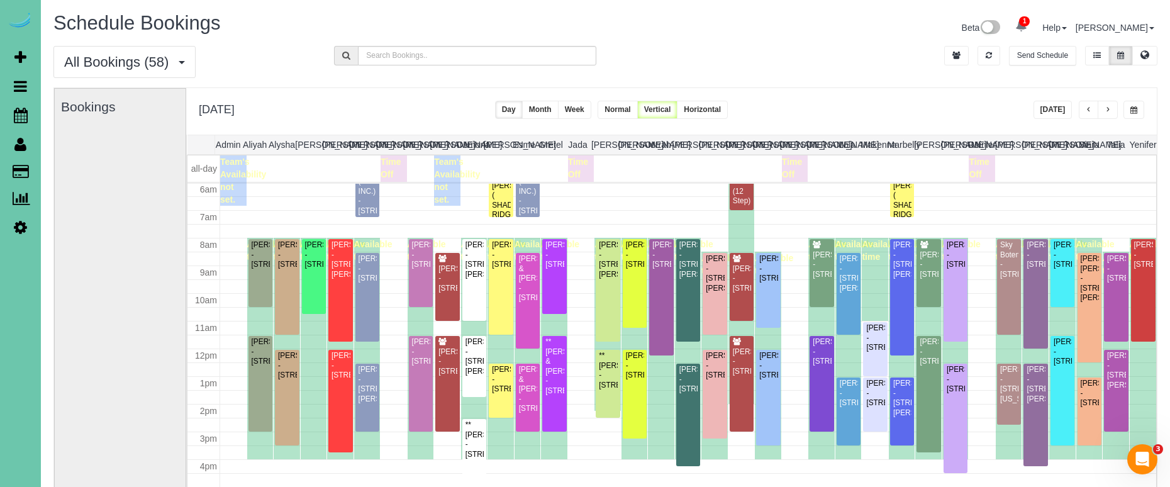
scroll to position [1, 0]
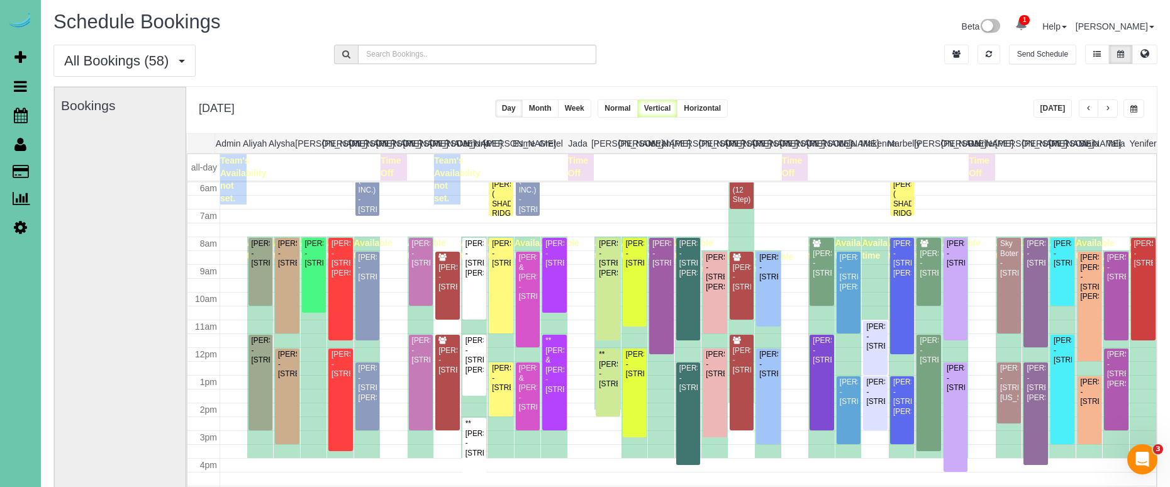
click at [1136, 110] on span "button" at bounding box center [1133, 109] width 7 height 8
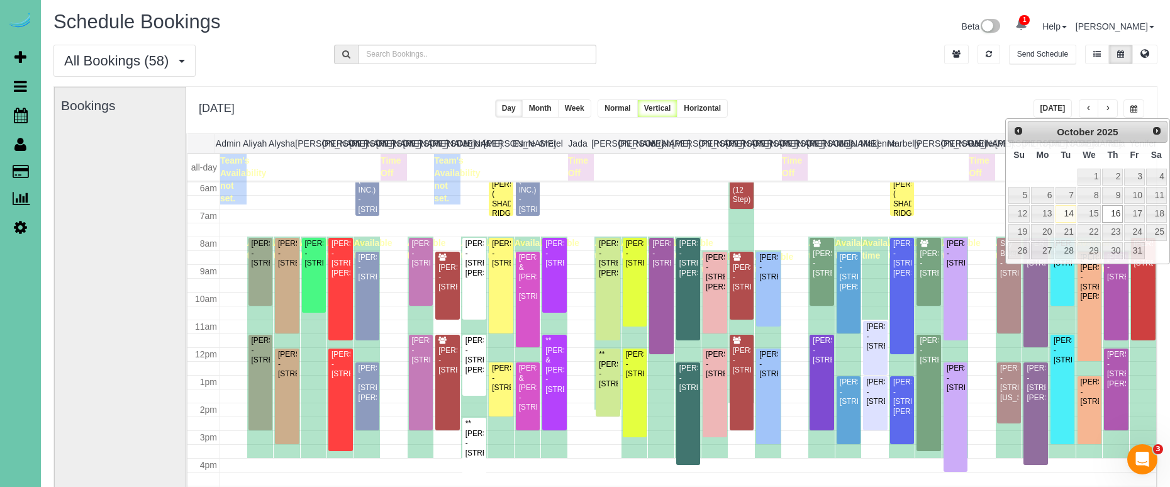
scroll to position [1, 1]
click at [1136, 233] on link "24" at bounding box center [1133, 232] width 20 height 17
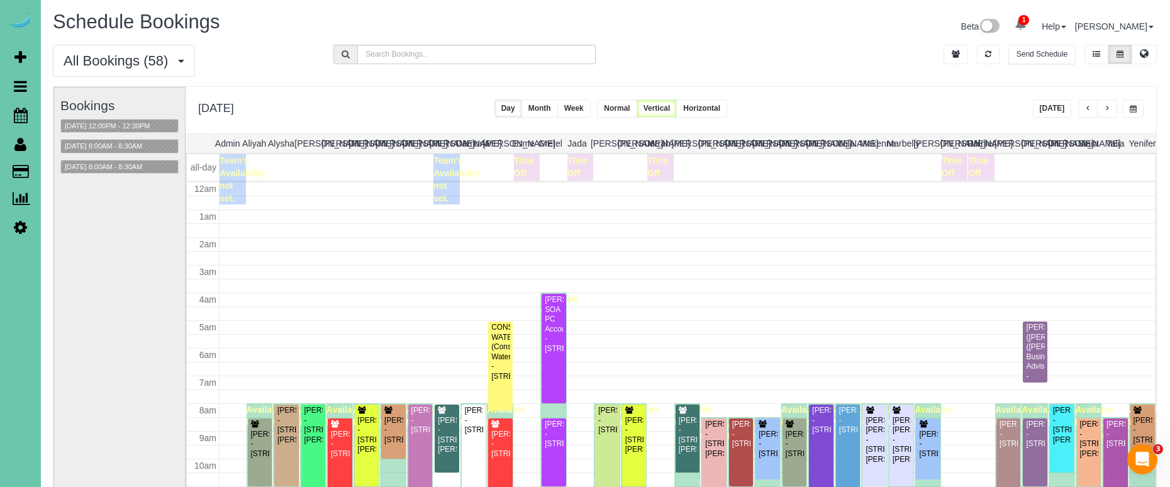
scroll to position [167, 0]
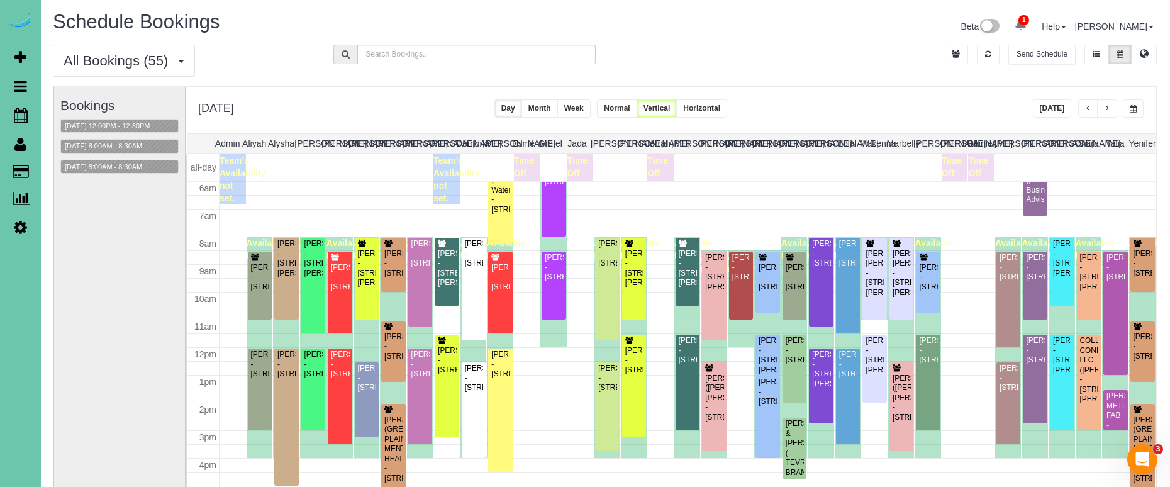
click at [1125, 113] on button "button" at bounding box center [1133, 108] width 21 height 18
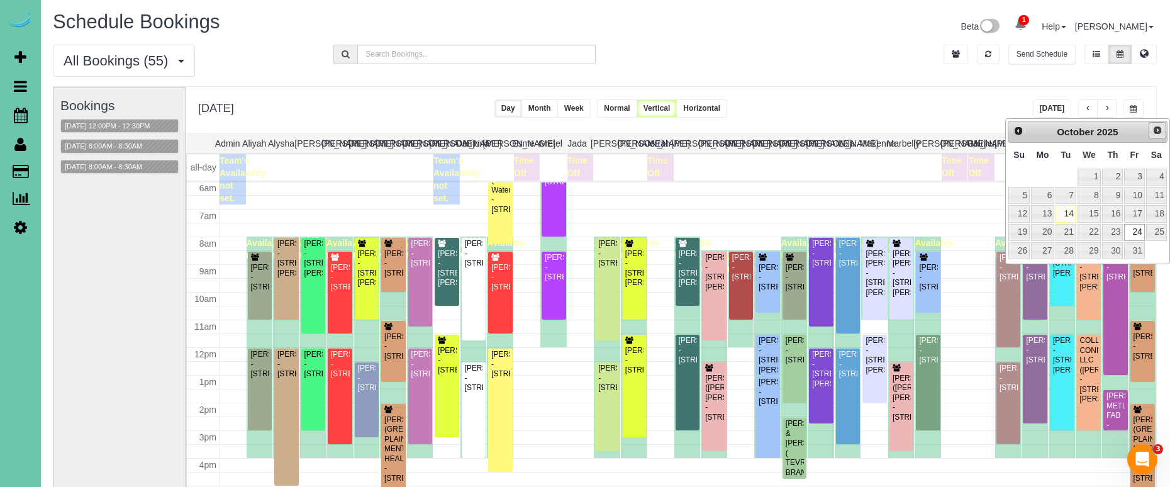
click at [1160, 134] on span "Next" at bounding box center [1157, 130] width 10 height 10
click at [1132, 200] on link "7" at bounding box center [1134, 195] width 20 height 17
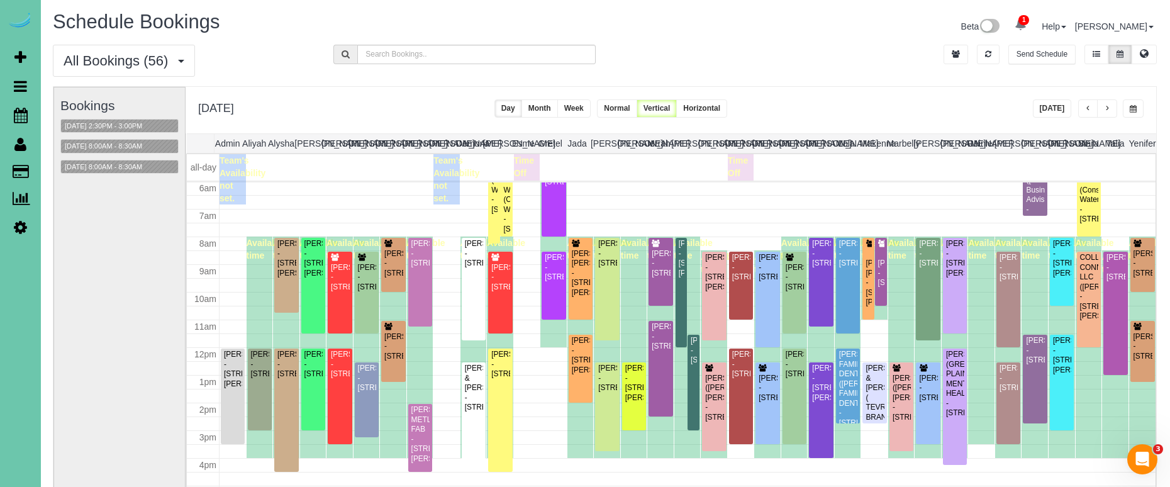
click at [1141, 105] on button "button" at bounding box center [1133, 108] width 21 height 18
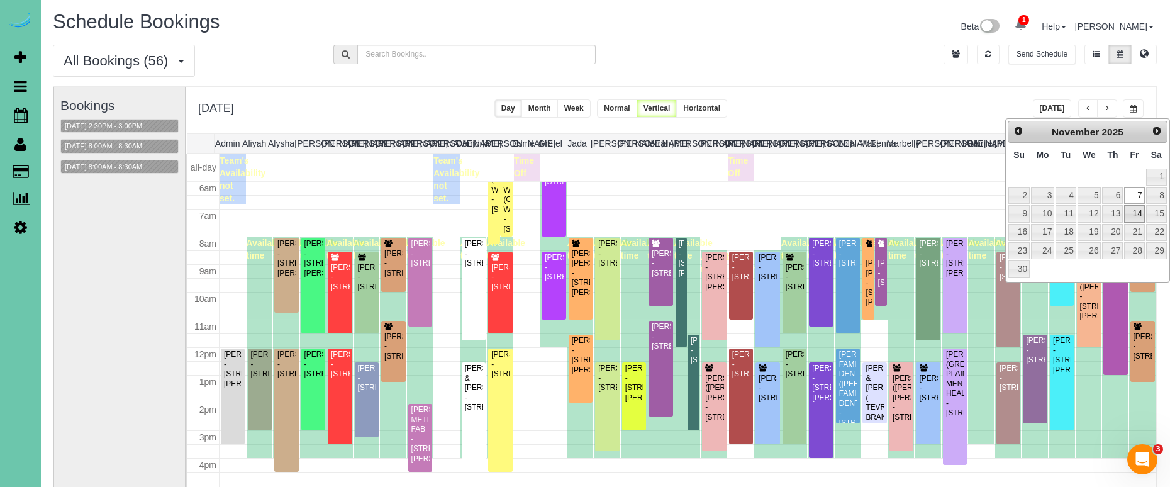
click at [1131, 213] on link "14" at bounding box center [1134, 213] width 20 height 17
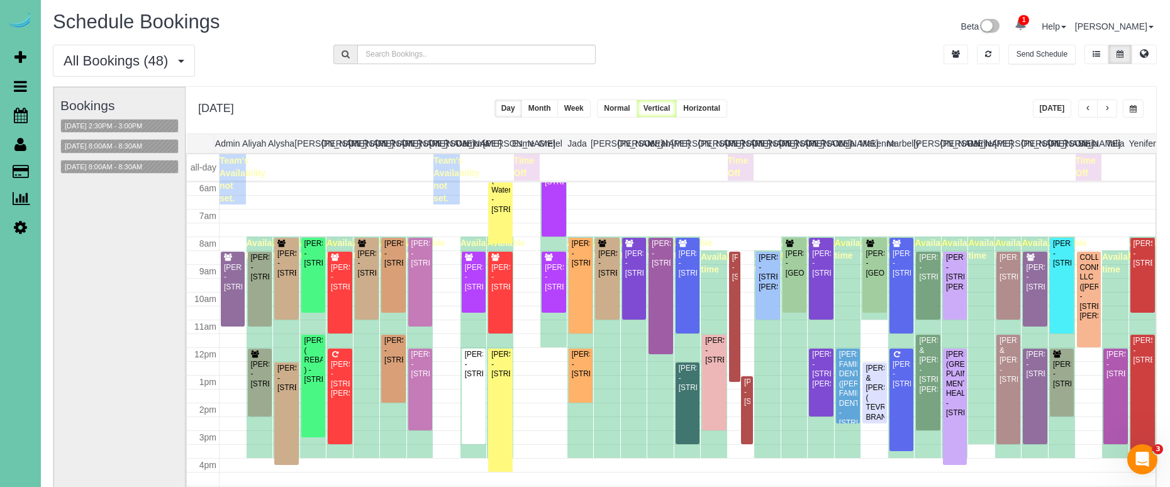
click at [1133, 105] on span "button" at bounding box center [1132, 109] width 7 height 8
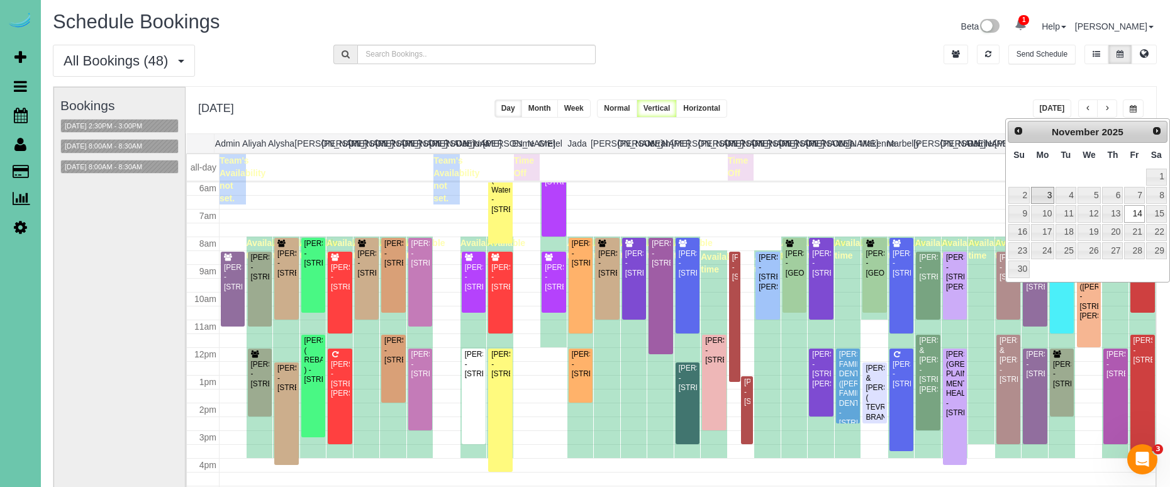
click at [1048, 197] on link "3" at bounding box center [1042, 195] width 23 height 17
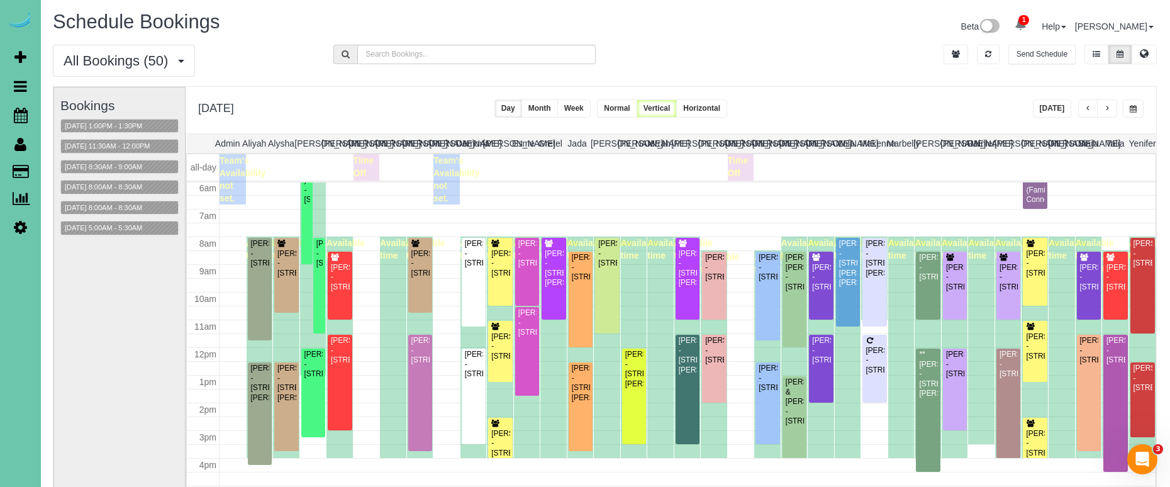
click at [1104, 104] on button "button" at bounding box center [1107, 108] width 20 height 18
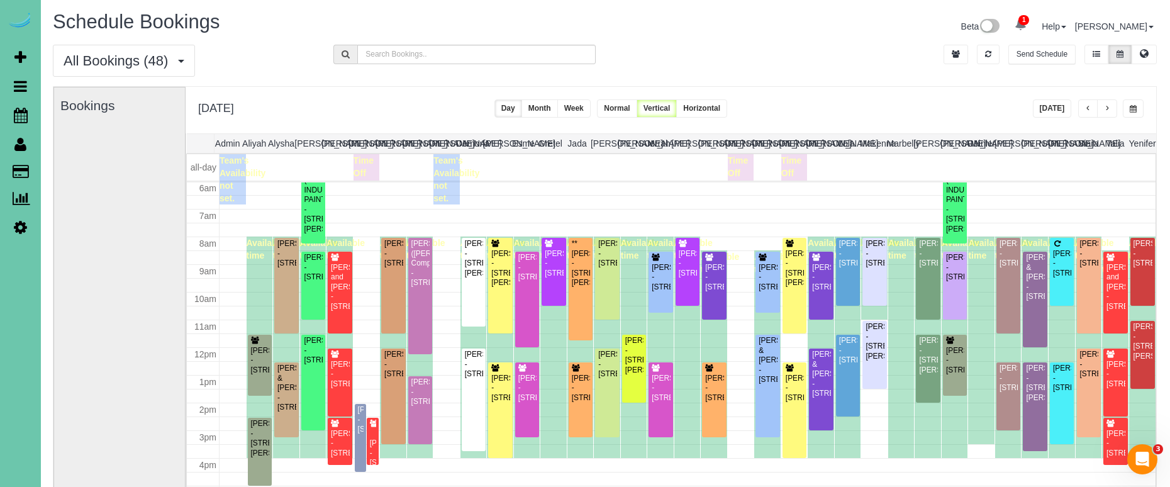
click at [1120, 105] on div "**********" at bounding box center [1088, 108] width 111 height 18
click at [1126, 105] on button "button" at bounding box center [1133, 108] width 21 height 18
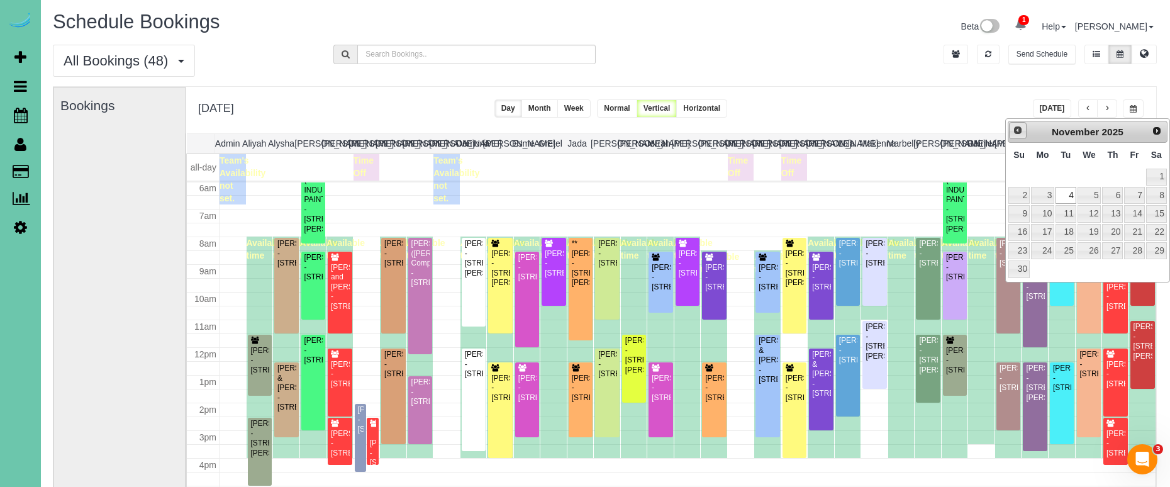
click at [1019, 133] on span "Prev" at bounding box center [1017, 130] width 10 height 10
click at [1141, 208] on link "17" at bounding box center [1134, 213] width 20 height 17
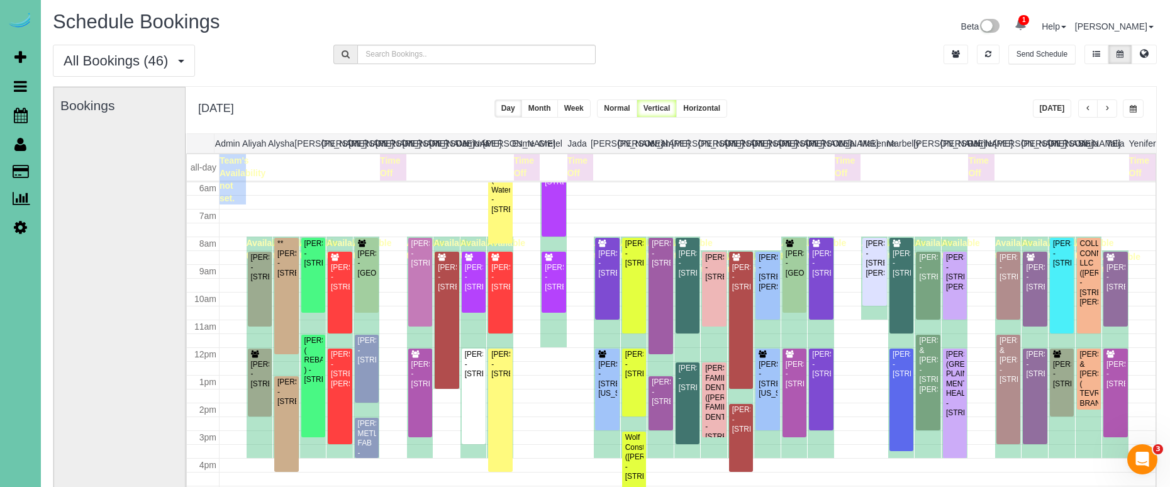
click at [1133, 109] on span "button" at bounding box center [1132, 109] width 7 height 8
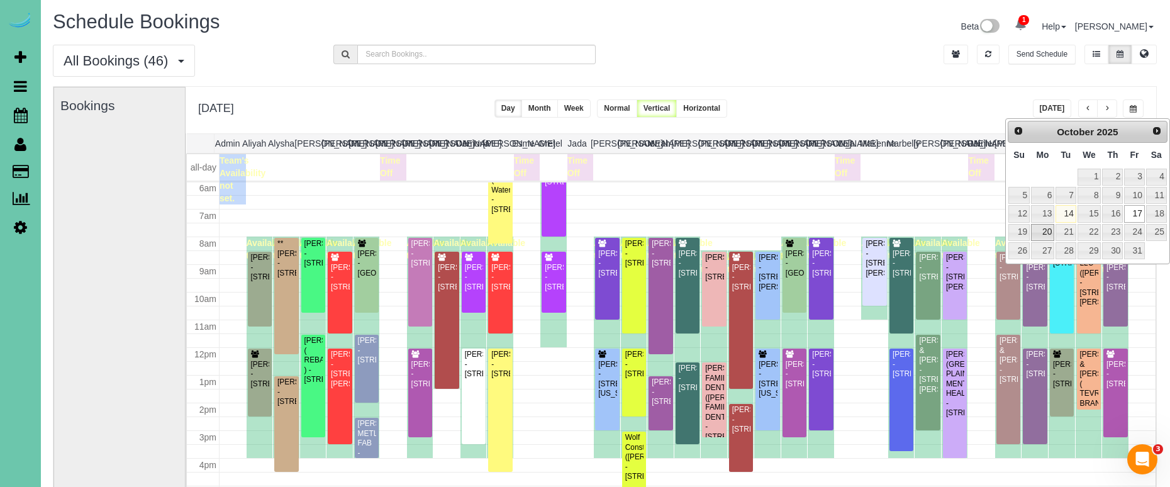
click at [1040, 232] on link "20" at bounding box center [1042, 232] width 23 height 17
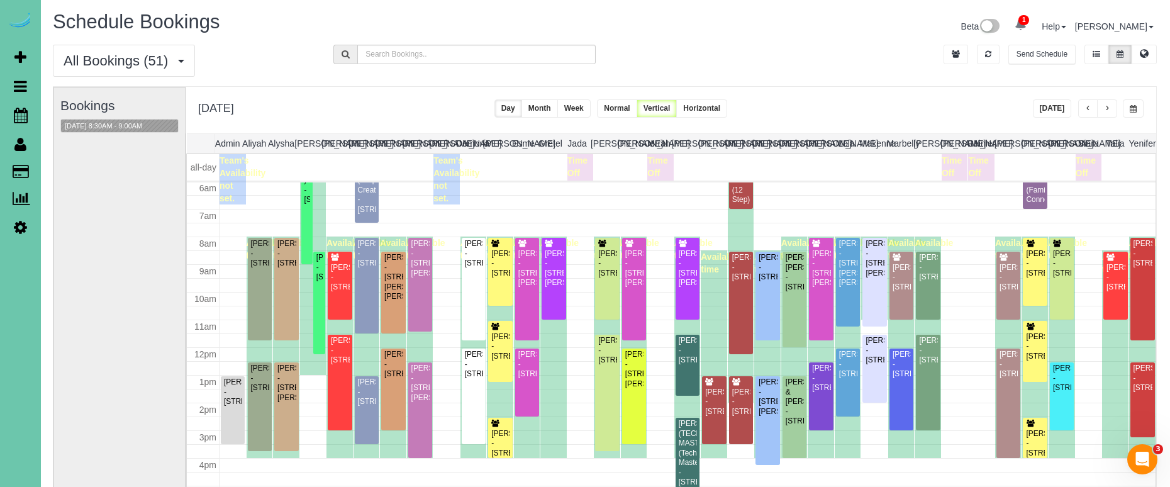
click at [1108, 110] on span "button" at bounding box center [1107, 109] width 6 height 8
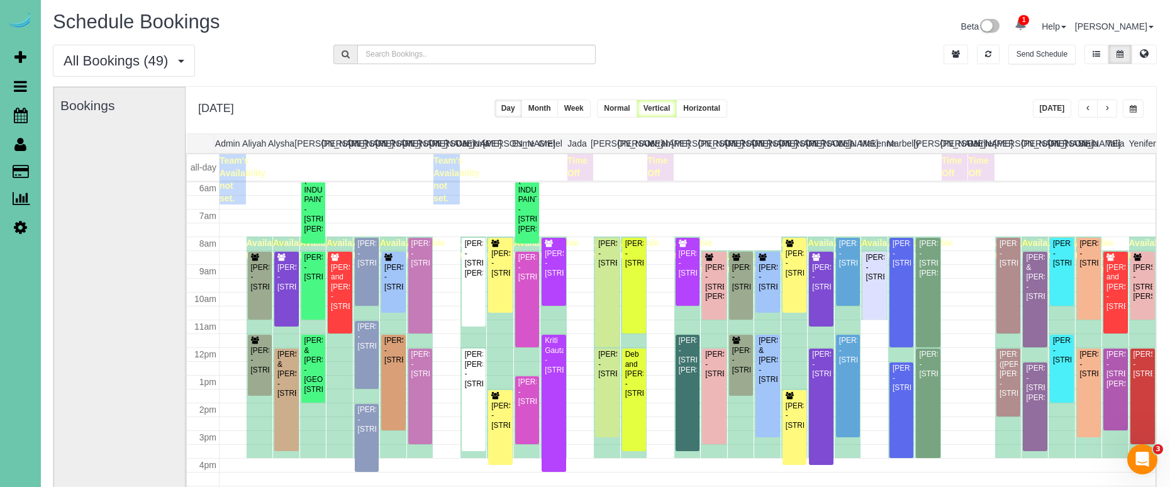
click at [1133, 106] on span "button" at bounding box center [1132, 109] width 7 height 8
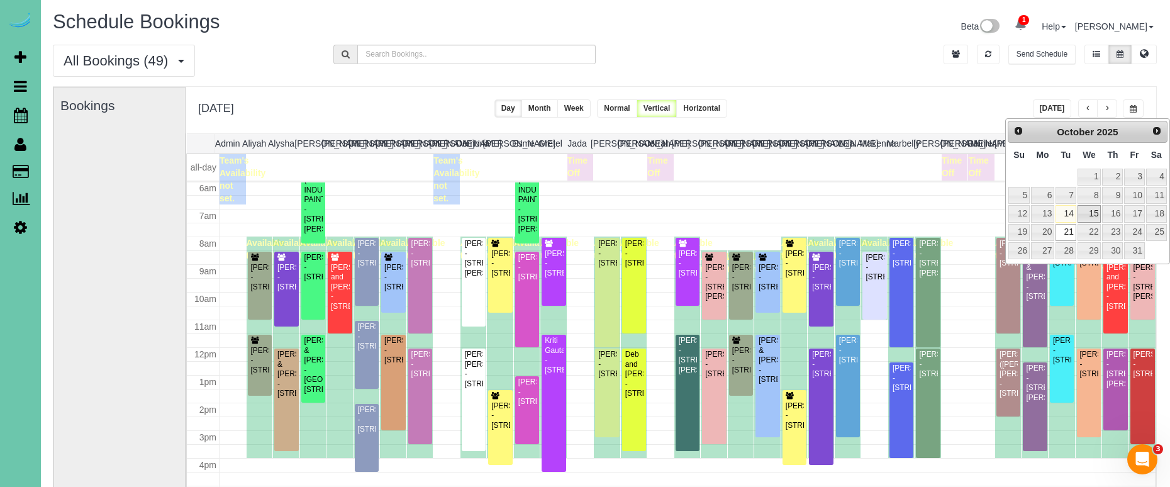
click at [1085, 208] on link "15" at bounding box center [1089, 213] width 24 height 17
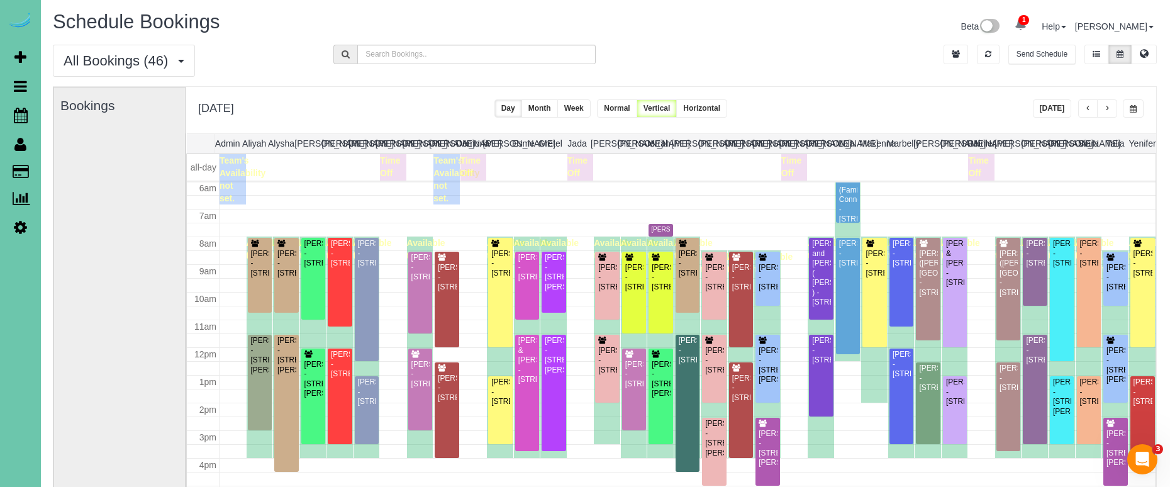
click at [1066, 101] on button "[DATE]" at bounding box center [1052, 108] width 39 height 18
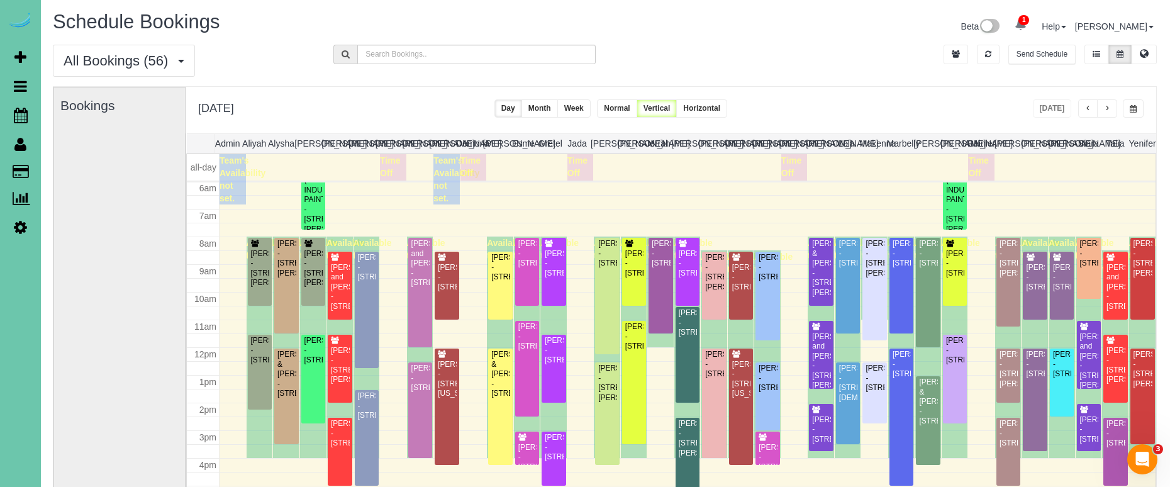
click at [1112, 108] on button "button" at bounding box center [1107, 108] width 20 height 18
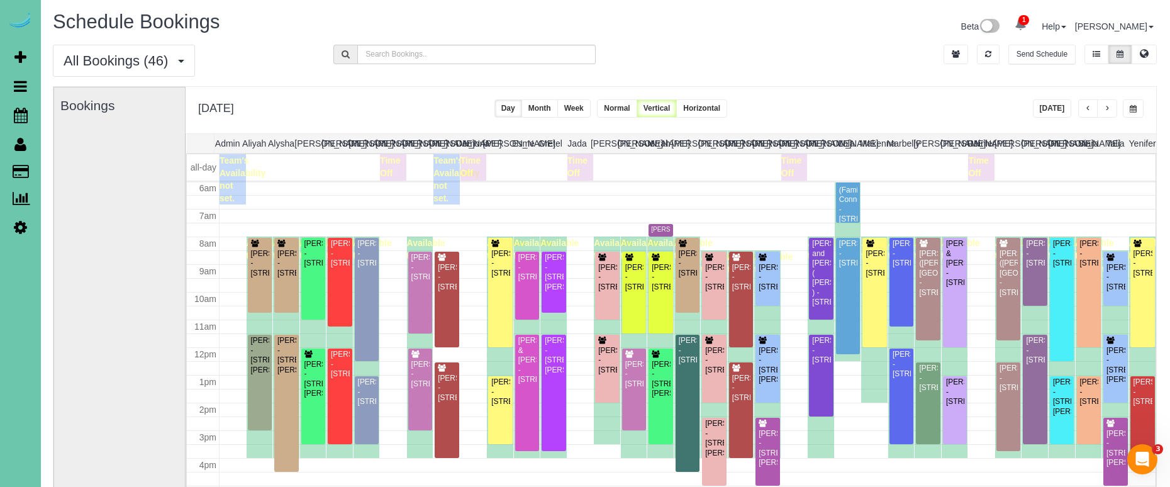
click at [1113, 108] on button "button" at bounding box center [1107, 108] width 20 height 18
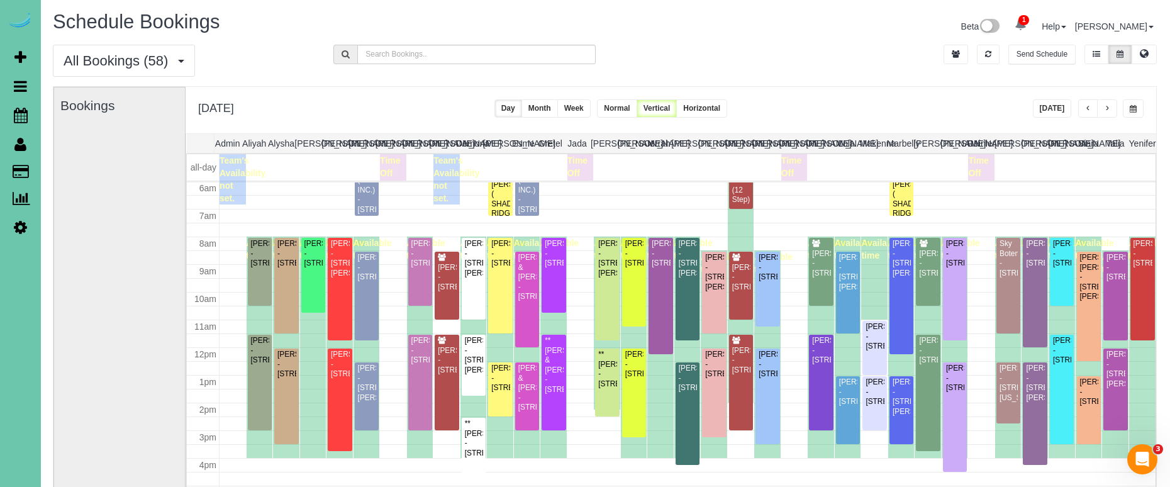
click at [1113, 108] on button "button" at bounding box center [1107, 108] width 20 height 18
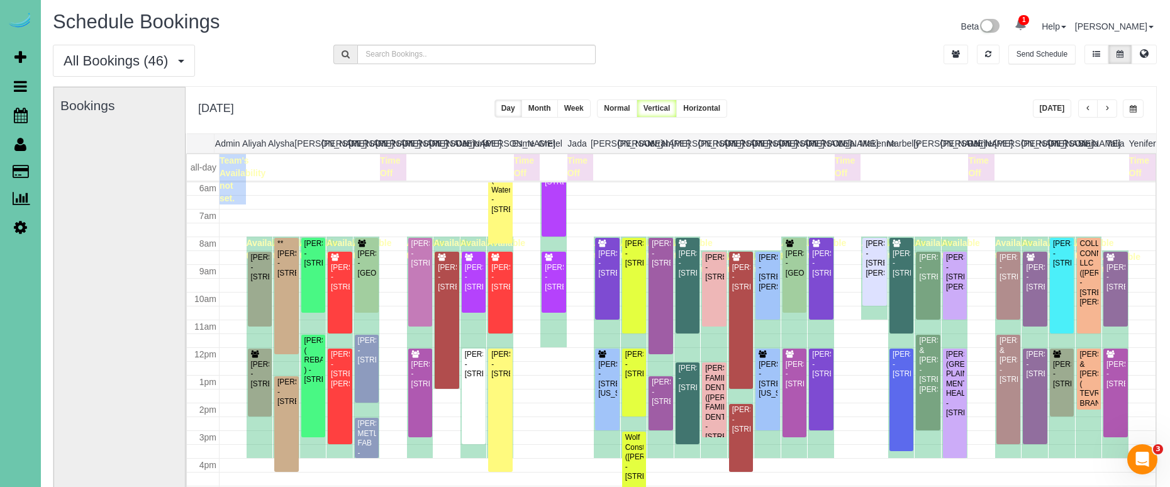
click at [930, 106] on div "**********" at bounding box center [671, 110] width 970 height 47
click at [1049, 104] on button "[DATE]" at bounding box center [1052, 108] width 39 height 18
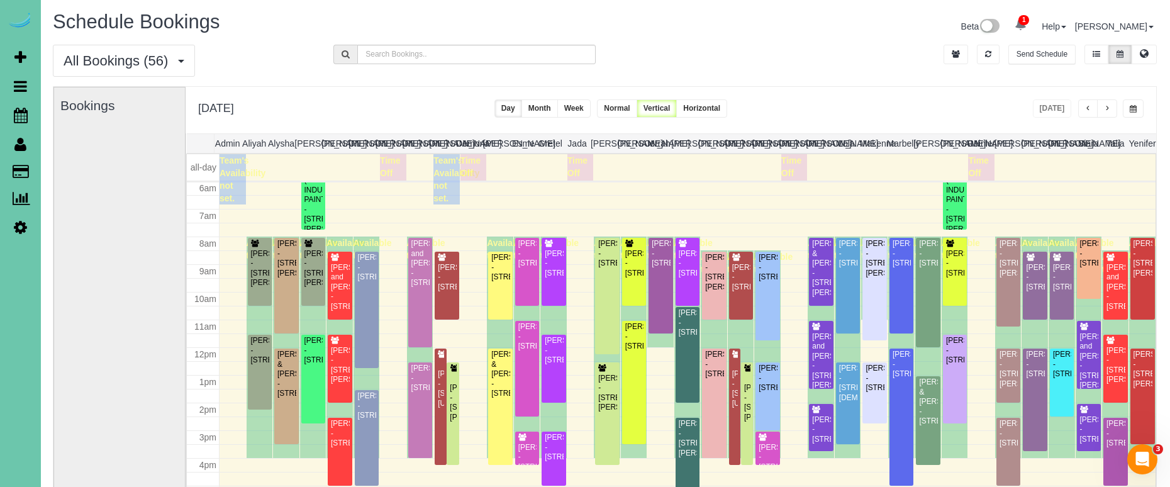
drag, startPoint x: 1136, startPoint y: 111, endPoint x: 1133, endPoint y: 116, distance: 6.8
click at [1136, 111] on button "button" at bounding box center [1133, 108] width 21 height 18
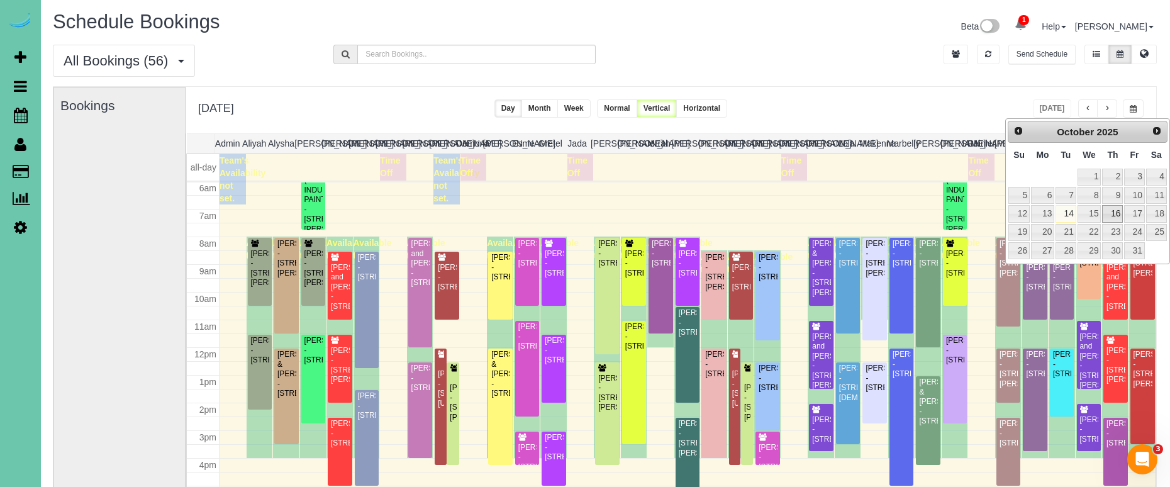
click at [1117, 216] on link "16" at bounding box center [1112, 213] width 21 height 17
type input "**********"
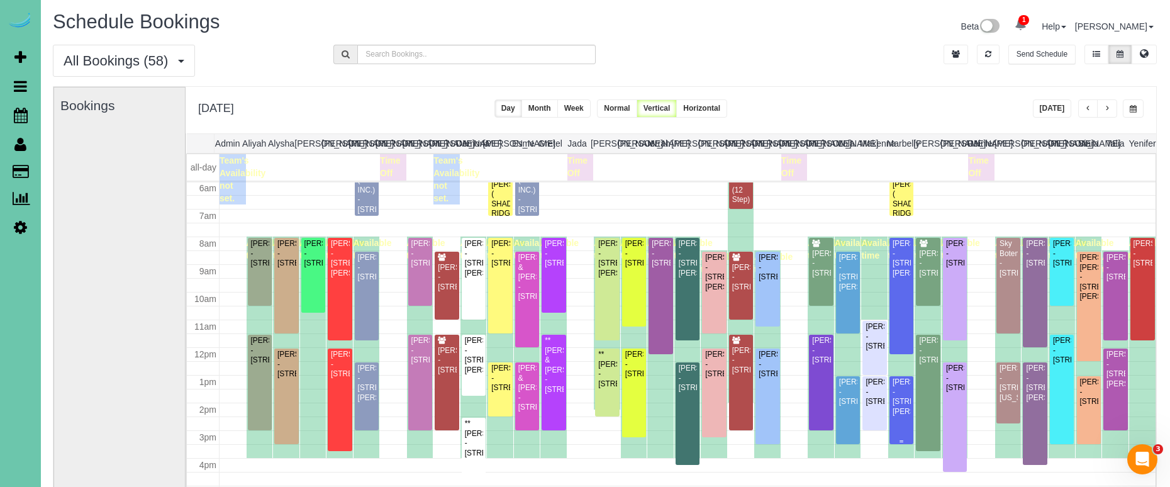
click at [899, 397] on div "Carol Lippincott - 13473 Meredith Ave, Omaha, NE 68164" at bounding box center [901, 396] width 19 height 39
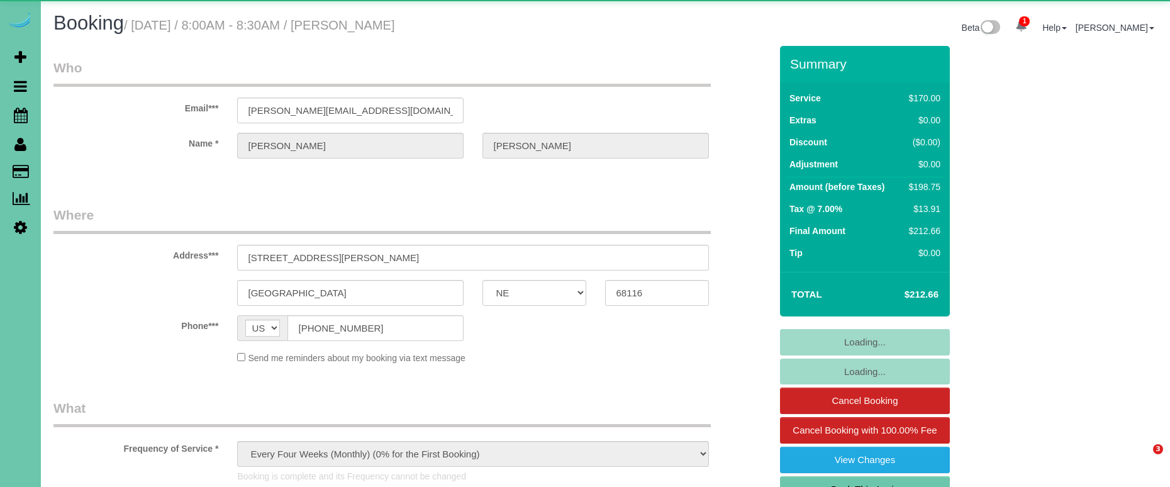
select select "NE"
select select "string:fspay-aad184f8-df3f-4065-9a0a-522ef565d4ce"
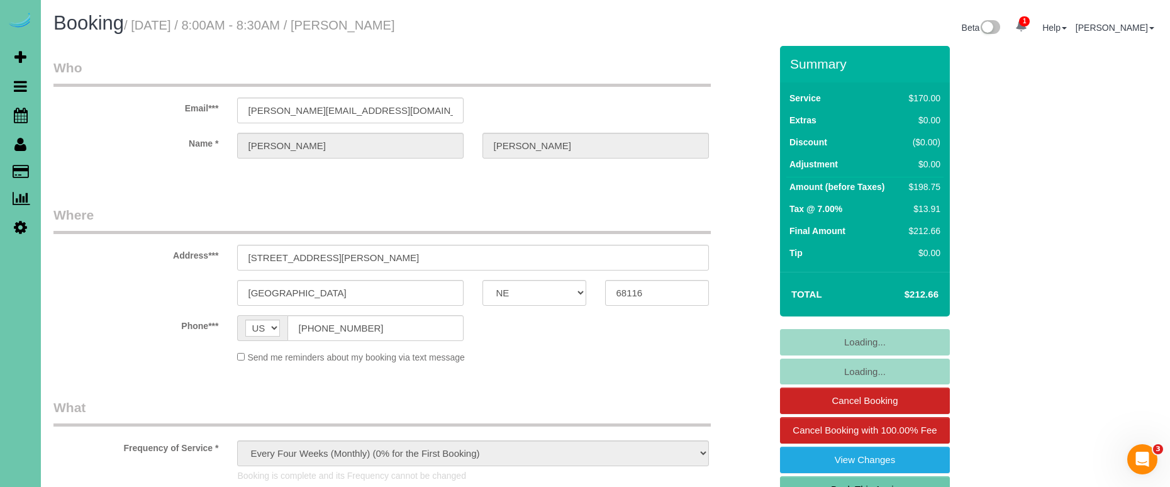
select select "object:672"
select select "number:37"
select select "number:42"
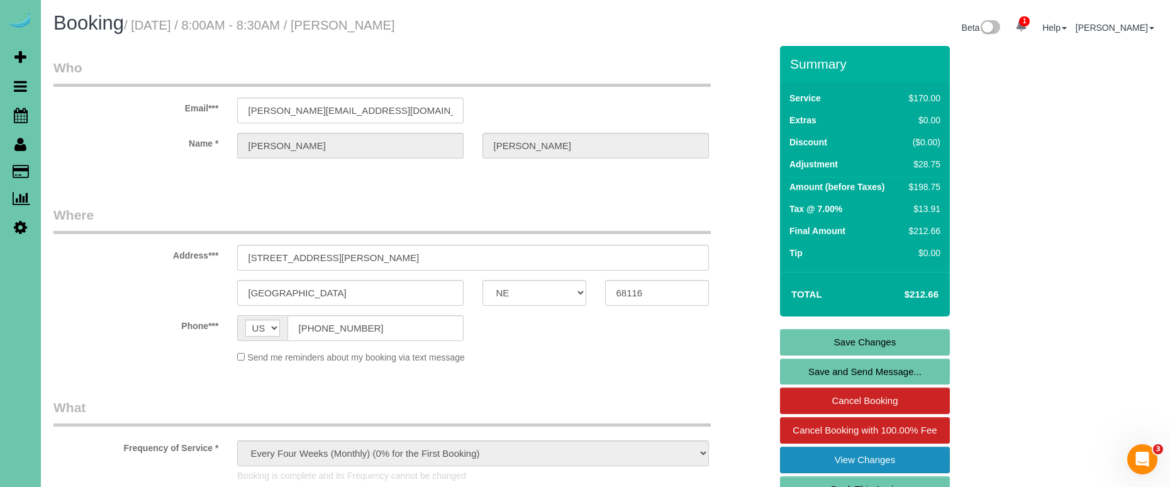
drag, startPoint x: 840, startPoint y: 477, endPoint x: 816, endPoint y: 468, distance: 24.9
click at [840, 477] on link "Book This Again" at bounding box center [865, 489] width 170 height 26
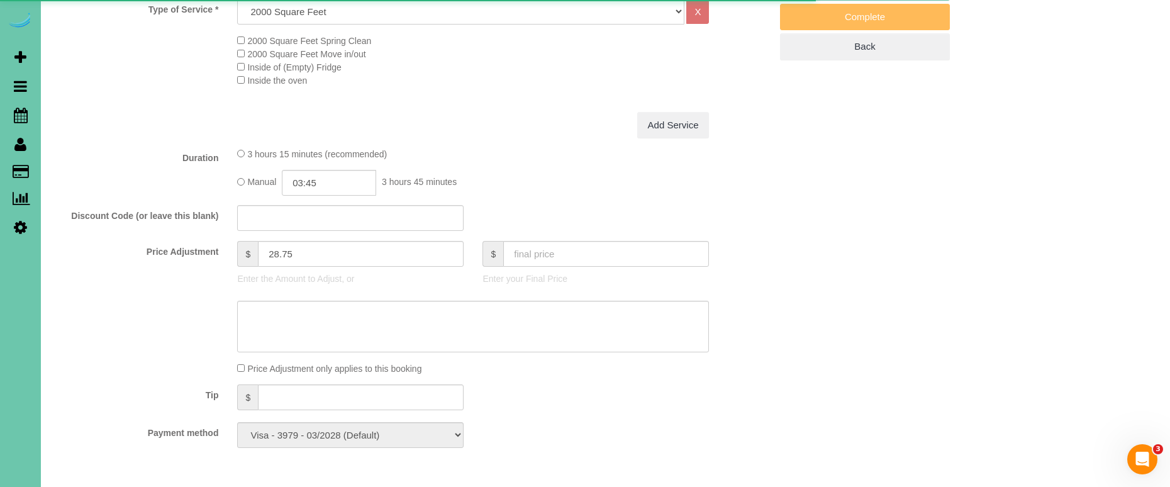
select select "NE"
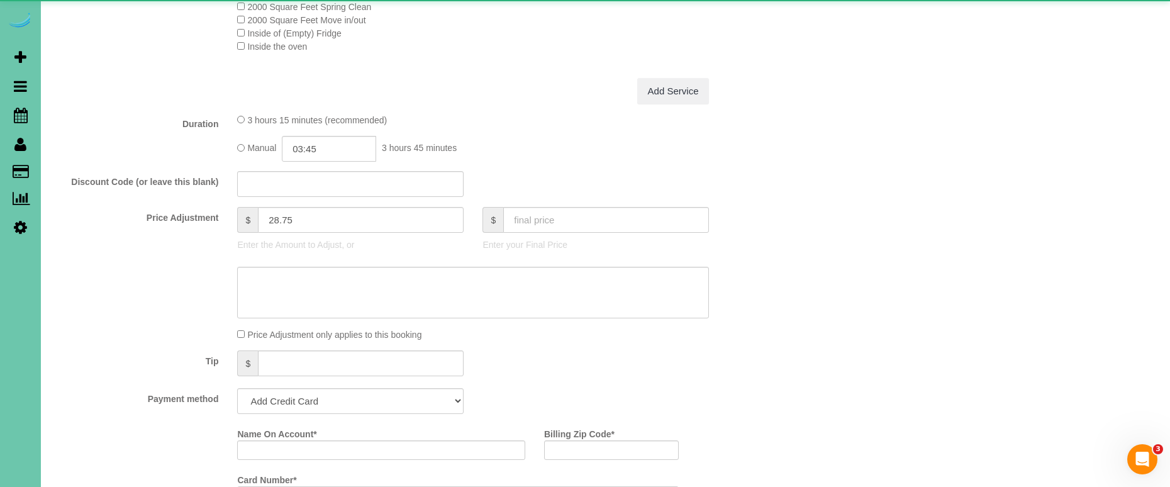
select select "object:1402"
select select "string:fspay-aad184f8-df3f-4065-9a0a-522ef565d4ce"
select select "number:37"
select select "number:42"
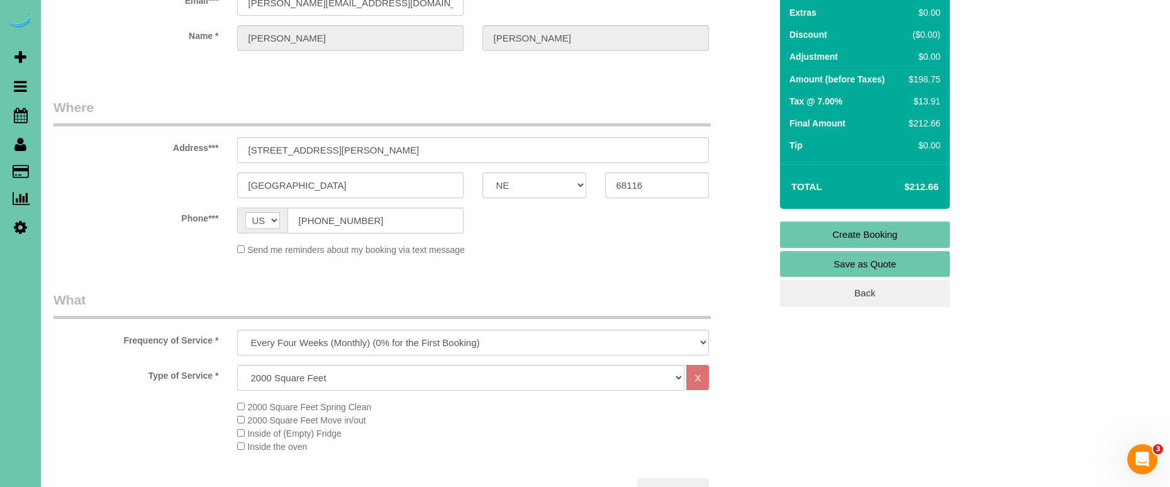
scroll to position [112, 0]
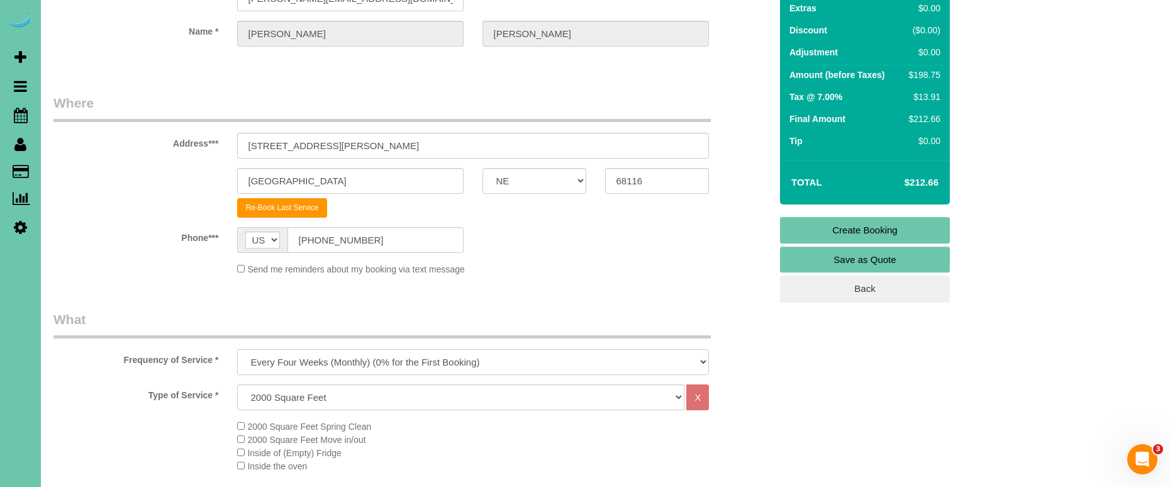
select select "object:1646"
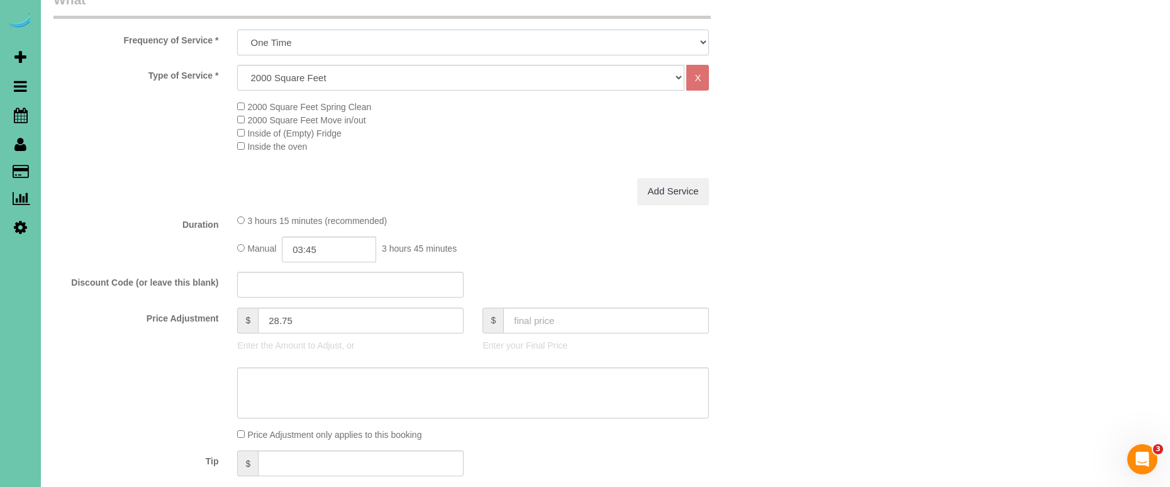
scroll to position [467, 0]
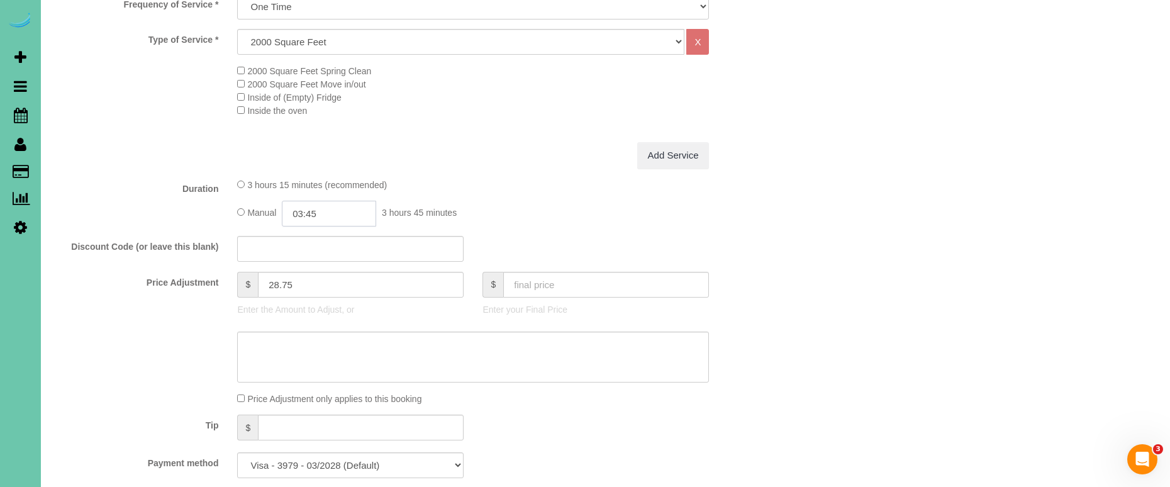
click at [347, 207] on input "03:45" at bounding box center [329, 214] width 94 height 26
type input "03:00"
click at [328, 298] on li "03:00" at bounding box center [315, 303] width 56 height 16
click at [567, 279] on input "text" at bounding box center [606, 285] width 206 height 26
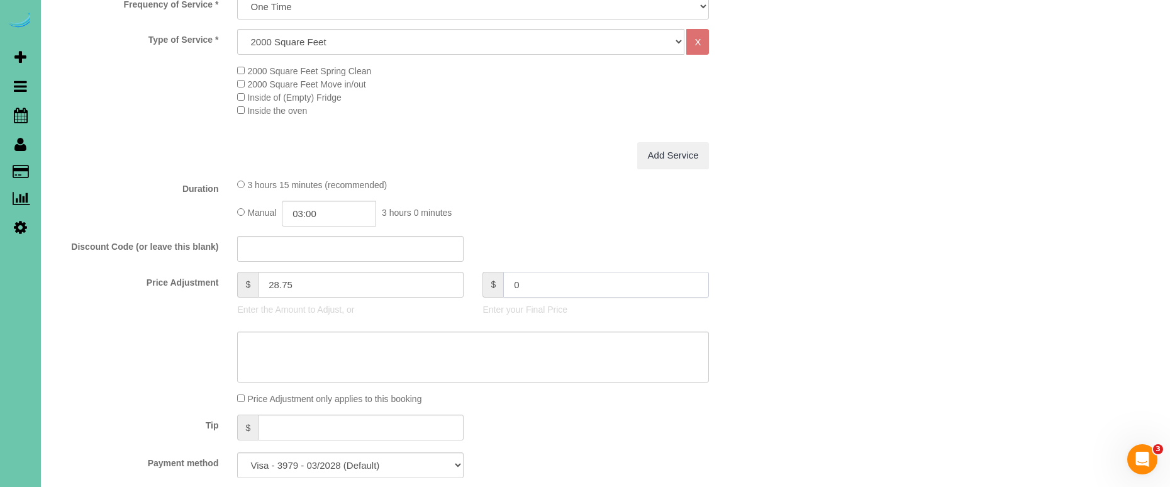
type input "0"
type textarea "rework"
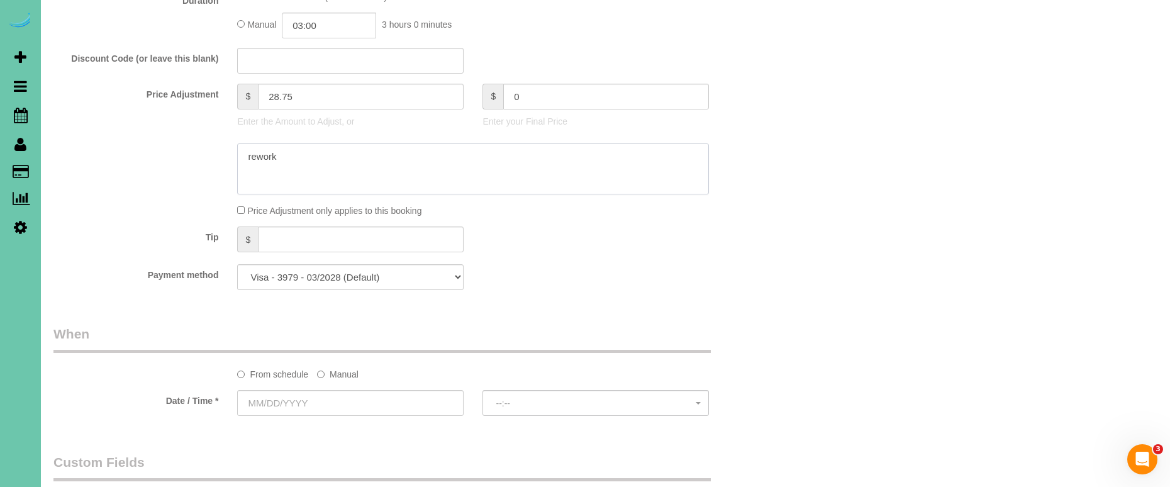
type input "-170"
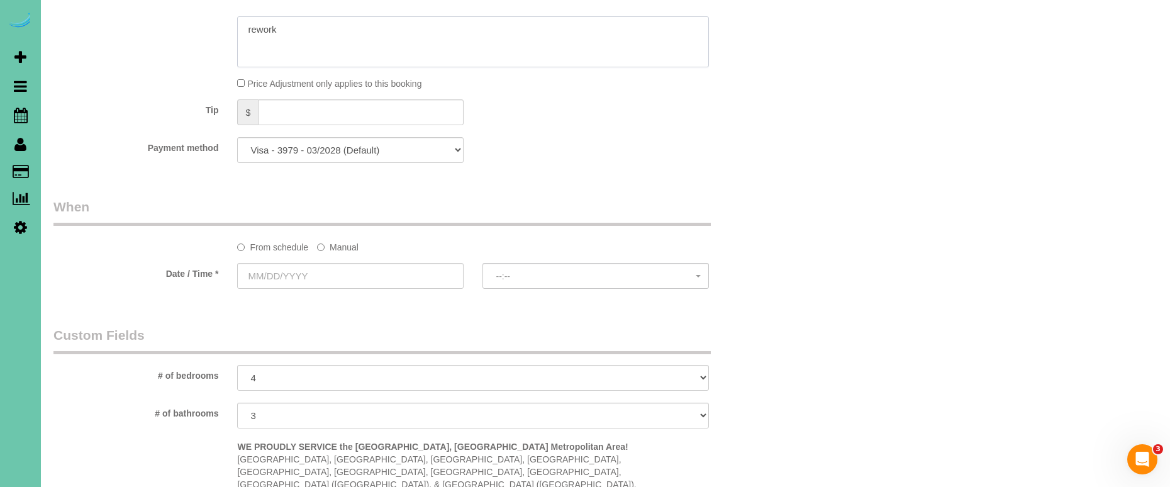
type textarea "rework"
drag, startPoint x: 350, startPoint y: 242, endPoint x: 336, endPoint y: 257, distance: 19.6
click at [348, 243] on label "Manual" at bounding box center [338, 244] width 42 height 17
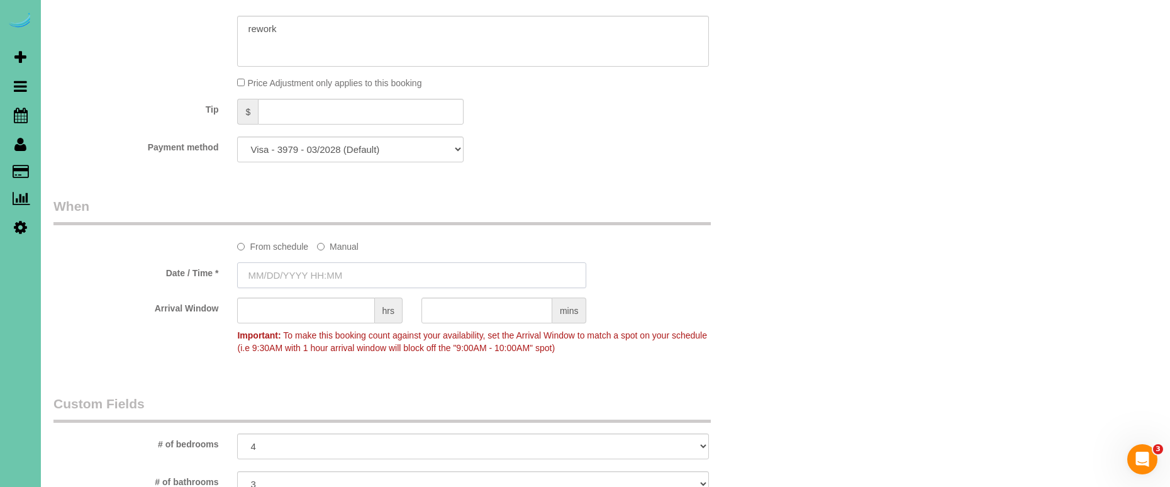
click at [332, 267] on input "text" at bounding box center [411, 275] width 349 height 26
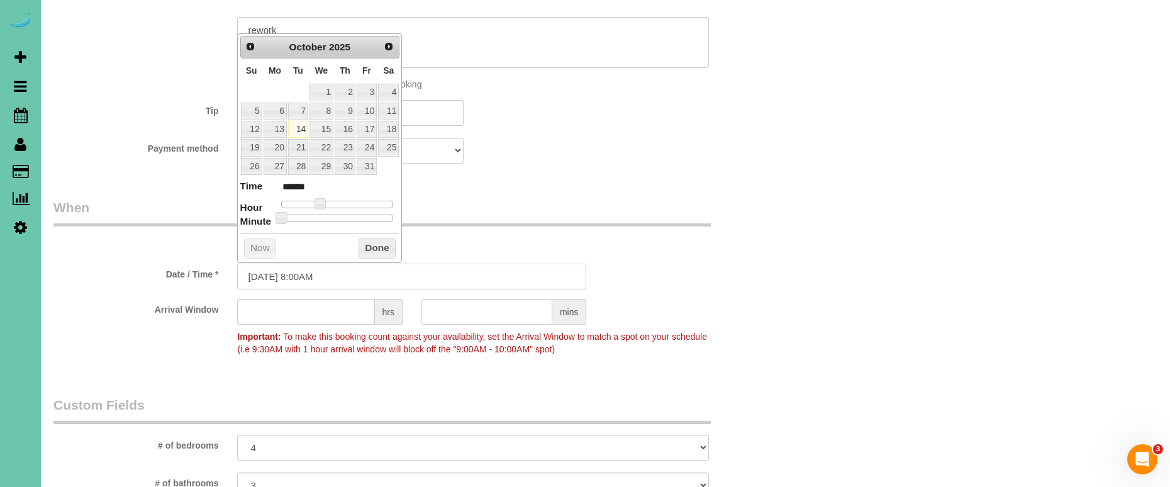
scroll to position [780, 0]
drag, startPoint x: 348, startPoint y: 133, endPoint x: 332, endPoint y: 174, distance: 43.4
click at [348, 133] on link "16" at bounding box center [345, 130] width 21 height 17
type input "10/16/2025 9:00AM"
type input "******"
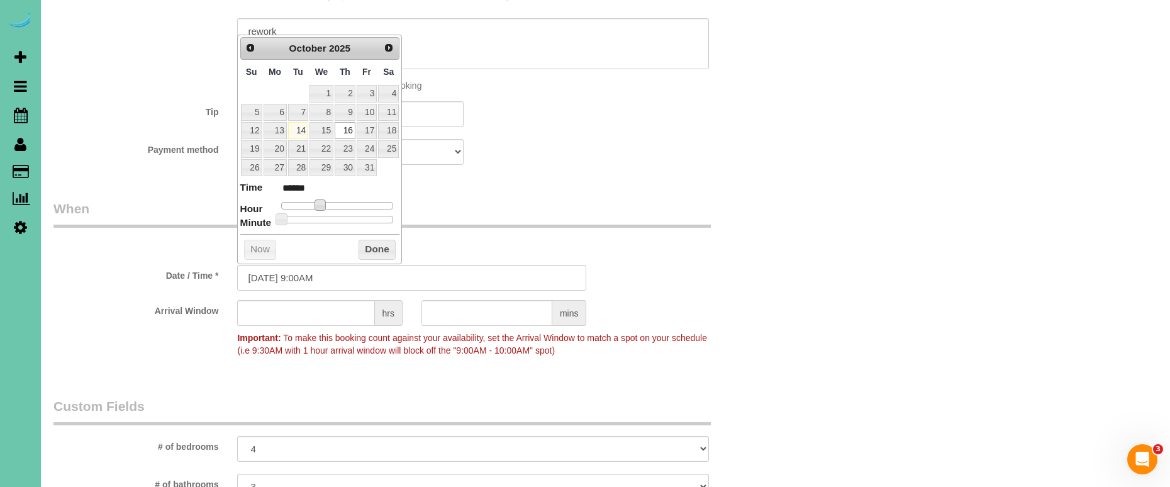
type input "10/16/2025 10:00AM"
type input "*******"
type input "10/16/2025 11:00AM"
type input "*******"
type input "10/16/2025 12:00PM"
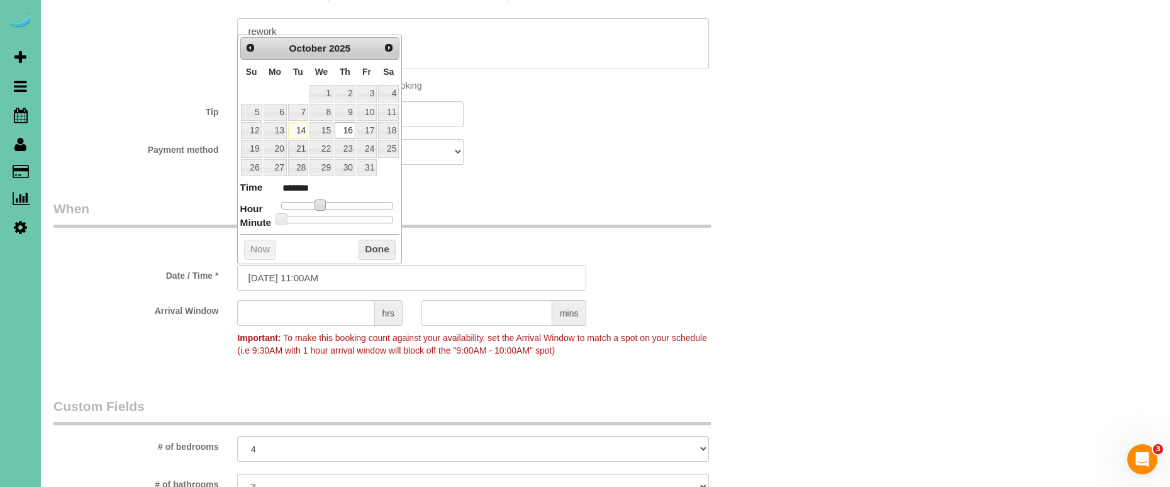
type input "*******"
type input "[DATE] 1:00PM"
type input "******"
type input "10/16/2025 2:00PM"
type input "******"
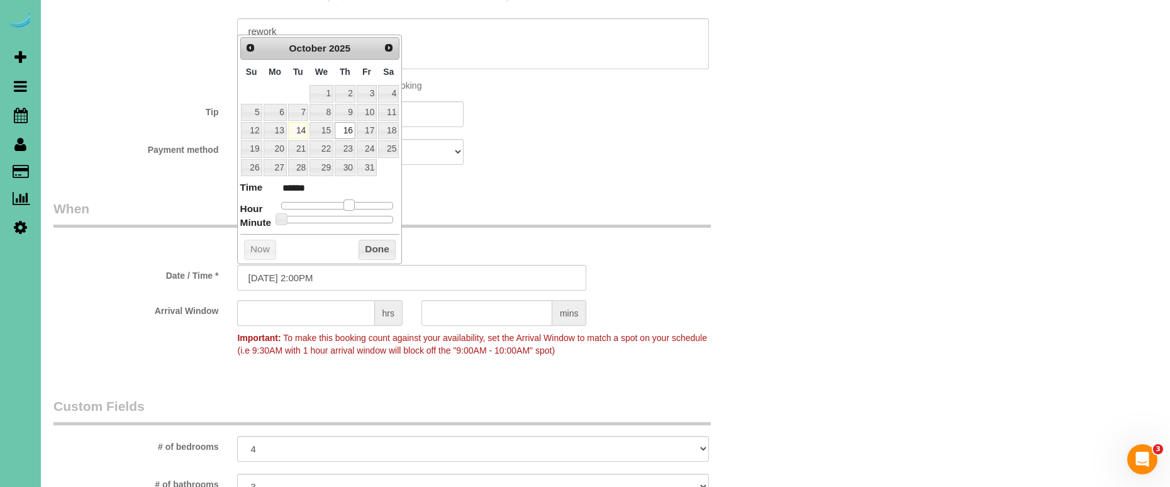
type input "[DATE] 1:00PM"
type input "******"
type input "10/16/2025 12:00PM"
type input "*******"
click at [343, 203] on span at bounding box center [338, 204] width 11 height 11
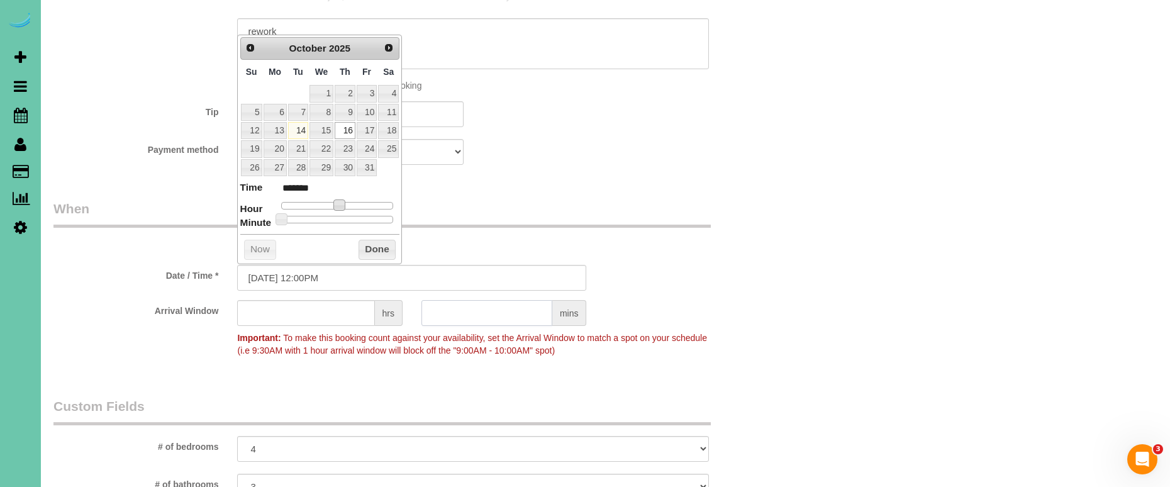
click at [441, 306] on input "text" at bounding box center [486, 313] width 131 height 26
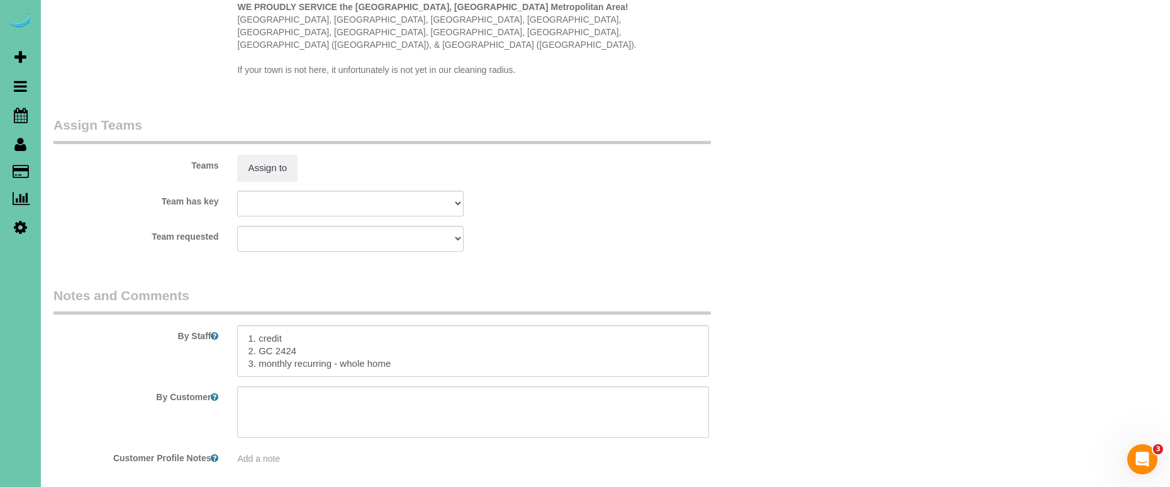
scroll to position [1292, 0]
type input "30"
click at [245, 324] on textarea at bounding box center [473, 350] width 472 height 52
click at [286, 333] on textarea at bounding box center [473, 350] width 472 height 52
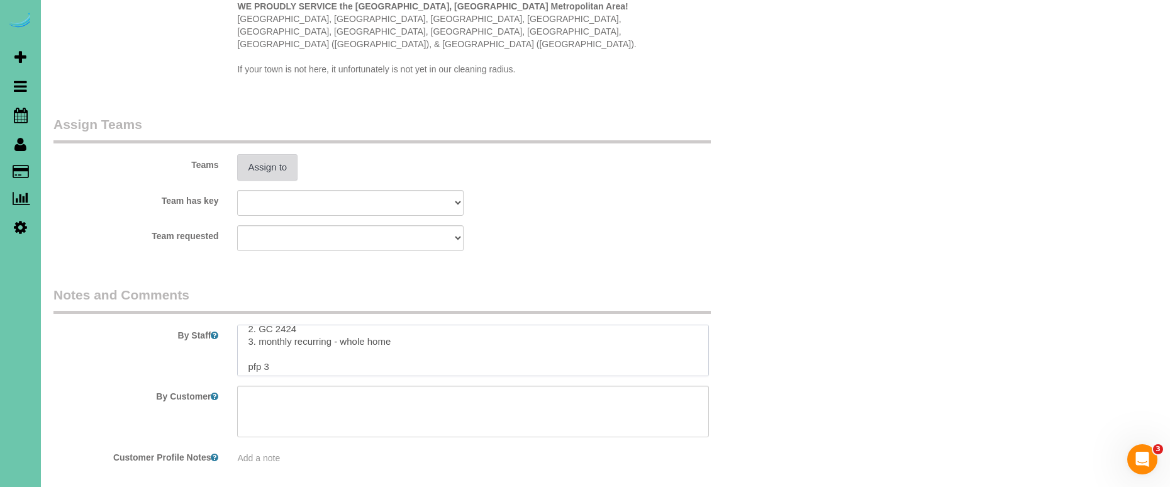
type textarea "**rework - please reclean the entire home, lots of small items were missed thro…"
click at [276, 154] on button "Assign to" at bounding box center [267, 167] width 60 height 26
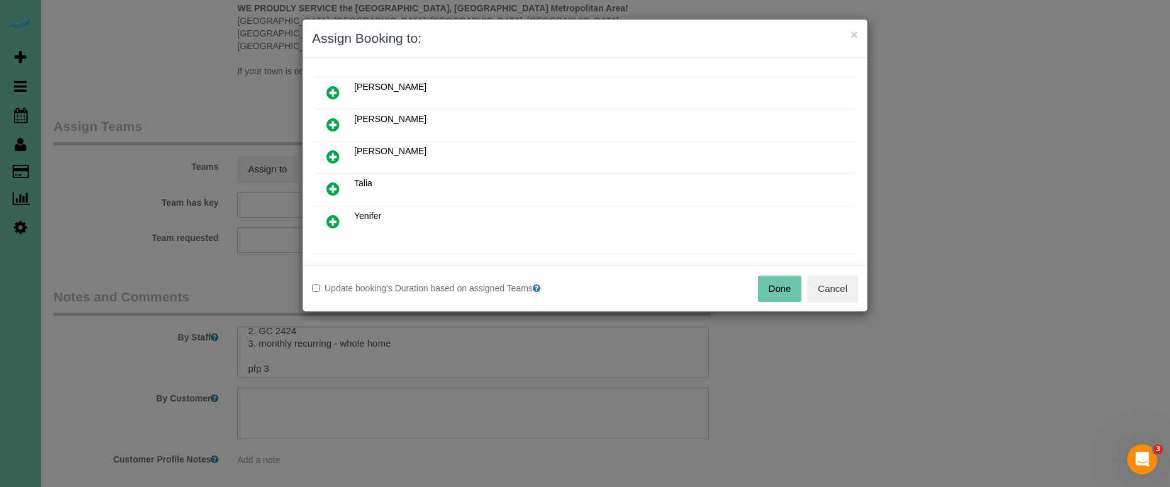
scroll to position [291, 0]
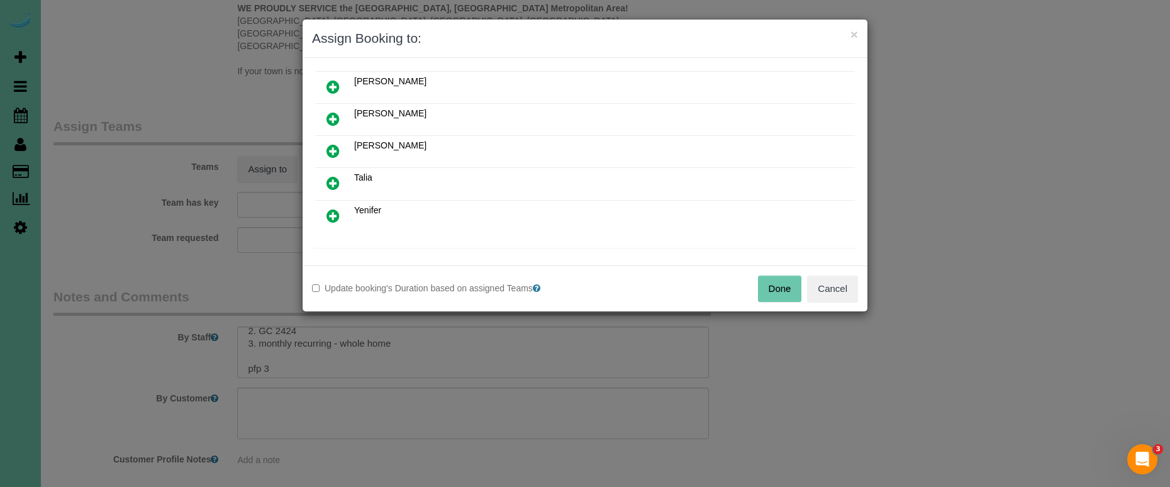
click at [336, 180] on icon at bounding box center [332, 182] width 13 height 15
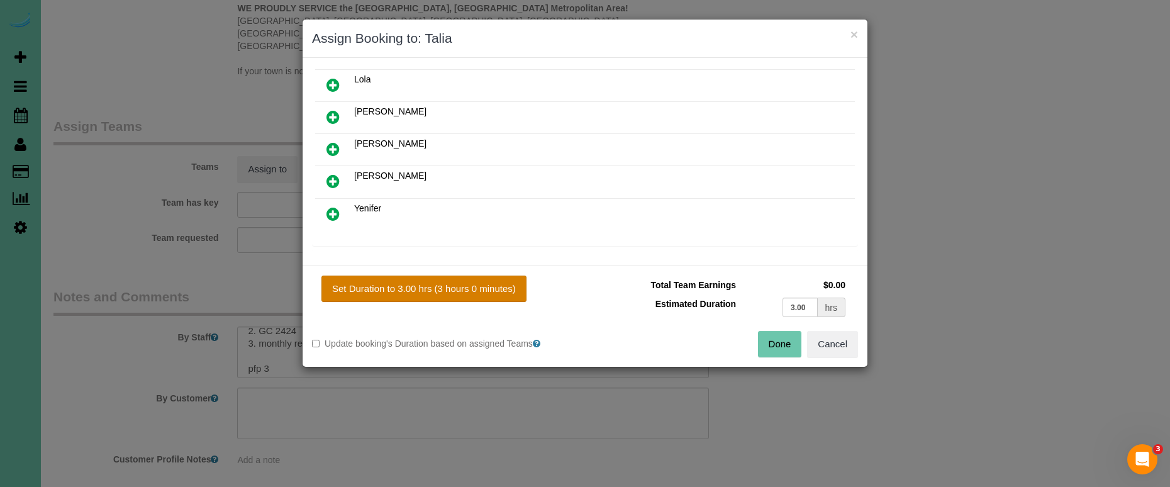
click at [438, 284] on button "Set Duration to 3.00 hrs (3 hours 0 minutes)" at bounding box center [423, 288] width 205 height 26
type input "3.00"
drag, startPoint x: 757, startPoint y: 337, endPoint x: 770, endPoint y: 338, distance: 13.2
click at [757, 337] on div "Done Cancel" at bounding box center [726, 344] width 282 height 26
click at [765, 335] on button "Done" at bounding box center [780, 344] width 44 height 26
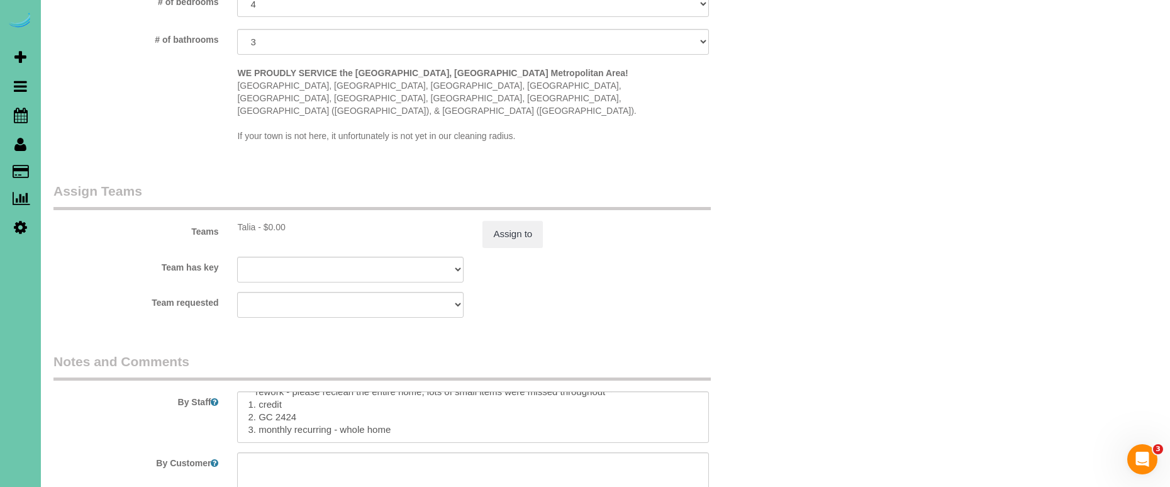
scroll to position [0, 0]
drag, startPoint x: 609, startPoint y: 375, endPoint x: 625, endPoint y: 371, distance: 16.9
click at [608, 391] on textarea at bounding box center [473, 417] width 472 height 52
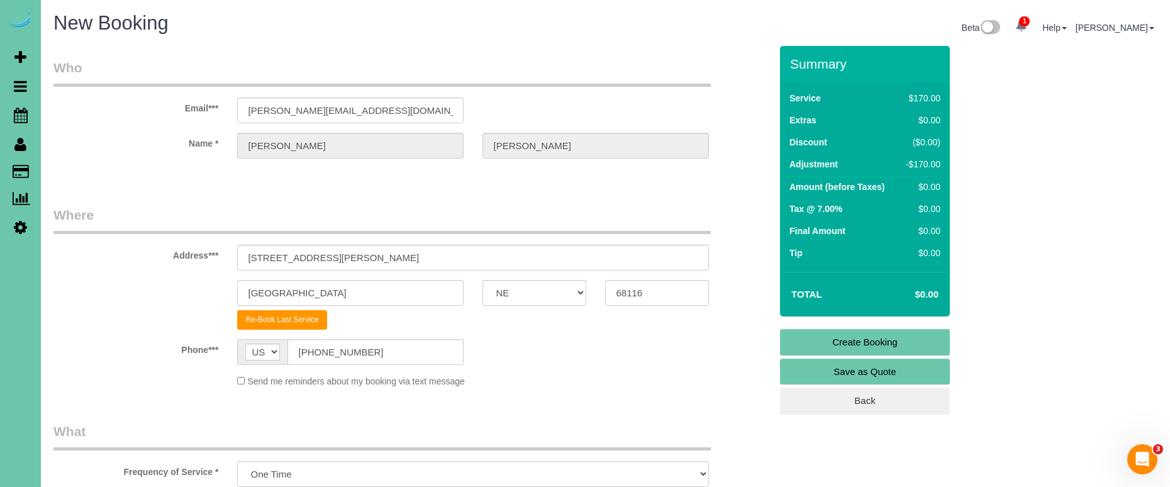
type textarea "**rework - please reclean the entire home, lots of small items were missed thro…"
click at [825, 338] on link "Create Booking" at bounding box center [865, 342] width 170 height 26
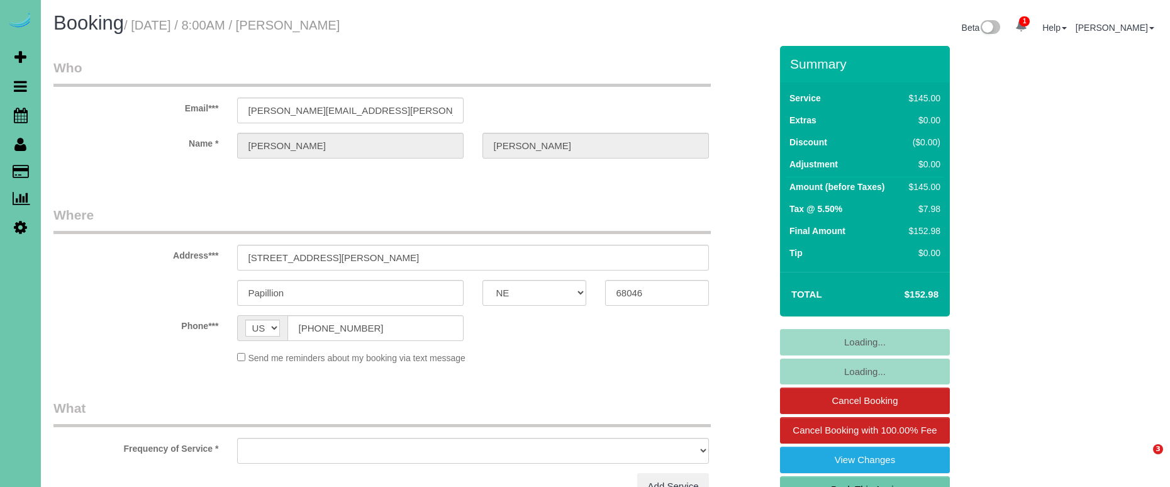
select select "NE"
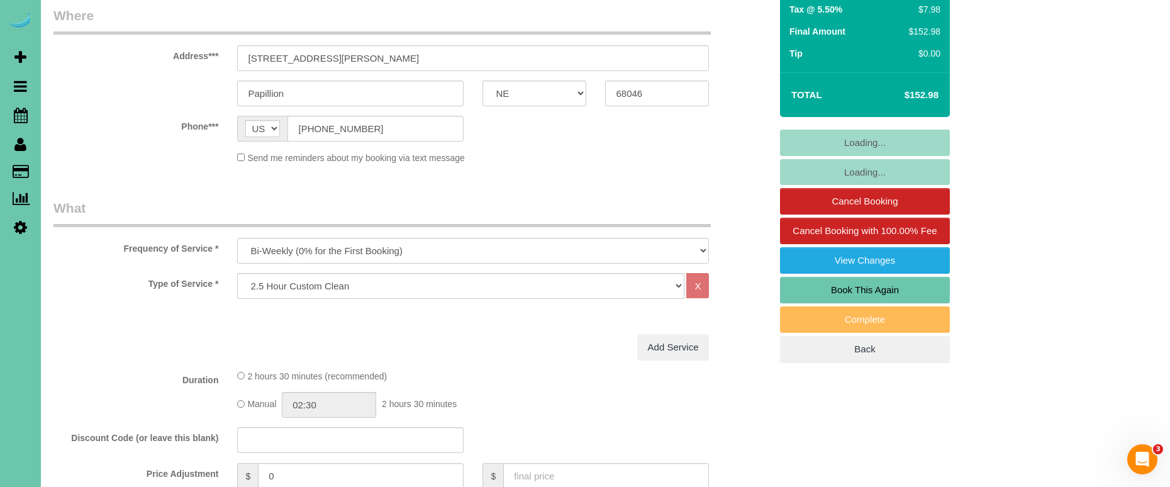
select select "object:903"
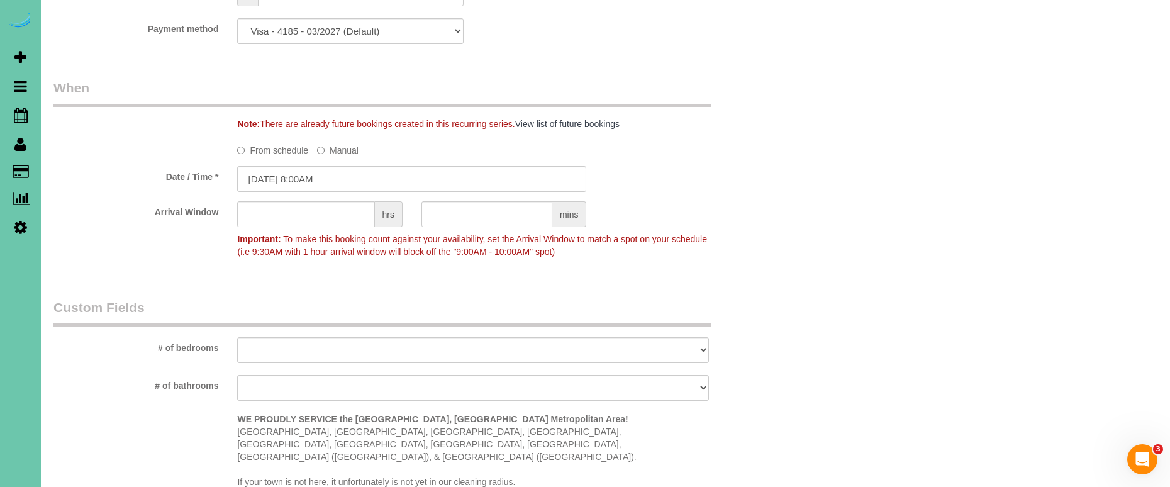
scroll to position [839, 0]
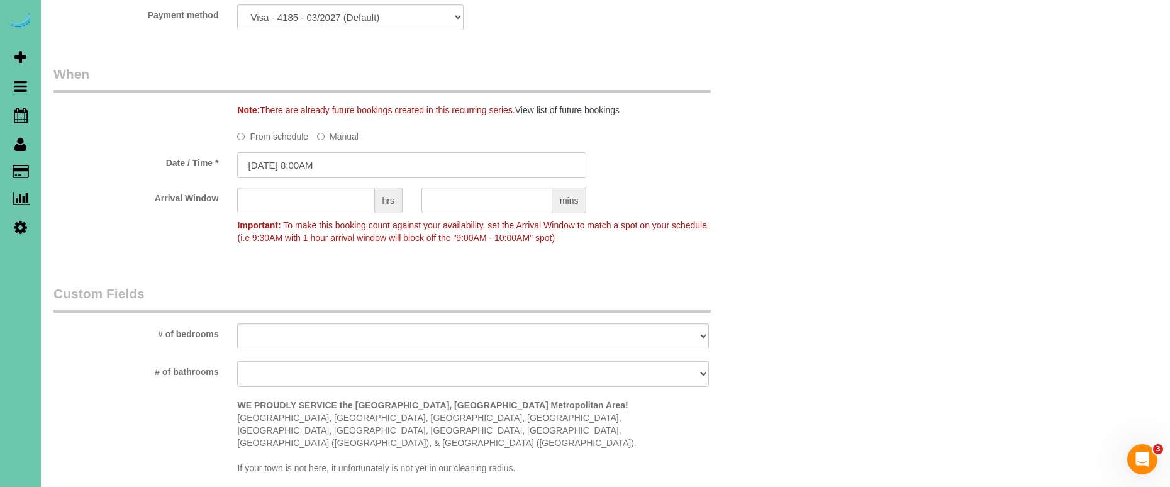
click at [346, 165] on input "10/15/2025 8:00AM" at bounding box center [411, 165] width 349 height 26
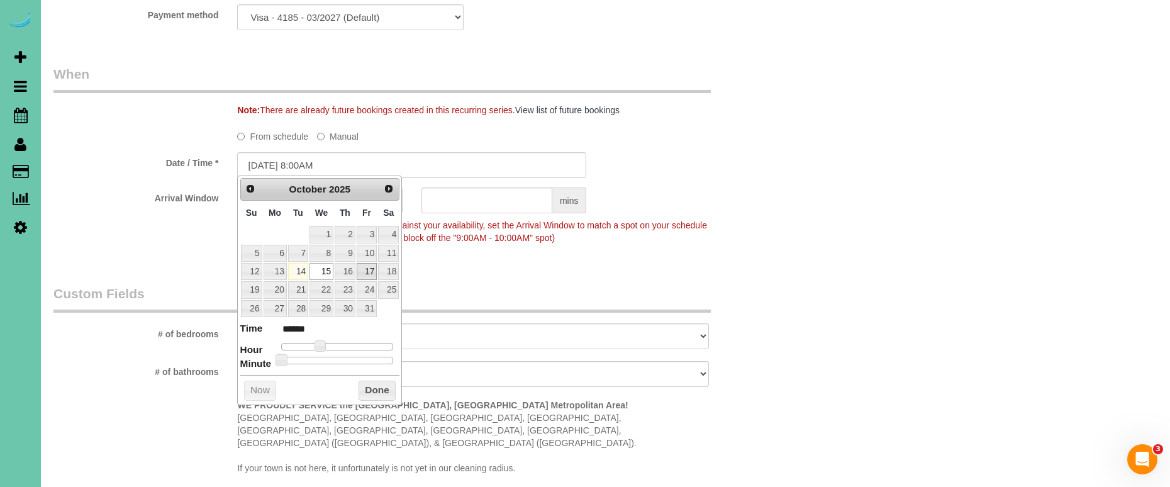
click at [371, 272] on link "17" at bounding box center [367, 271] width 20 height 17
type input "10/17/2025 8:00AM"
click at [383, 391] on button "Done" at bounding box center [376, 390] width 37 height 20
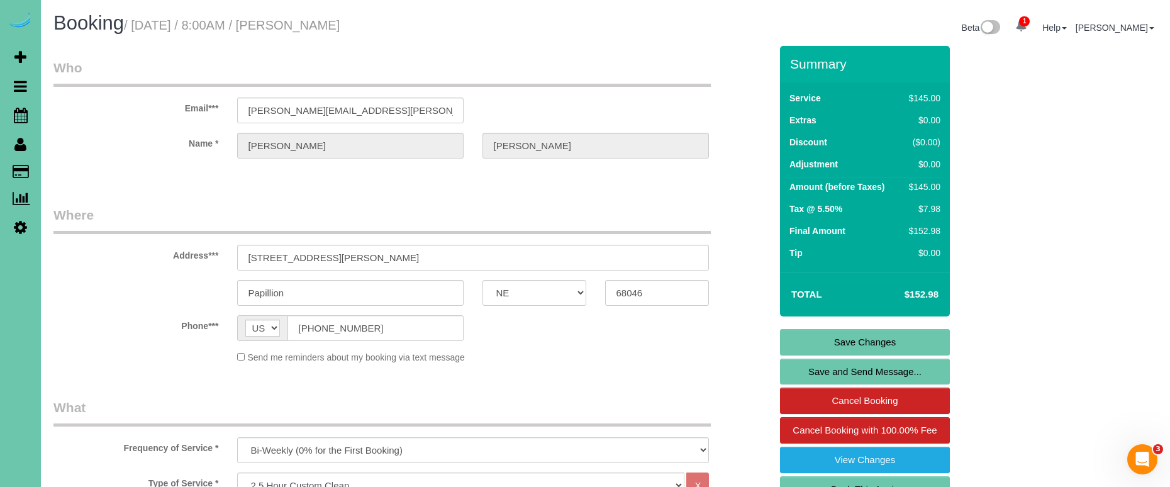
scroll to position [0, 0]
click at [821, 332] on link "Save Changes" at bounding box center [865, 342] width 170 height 26
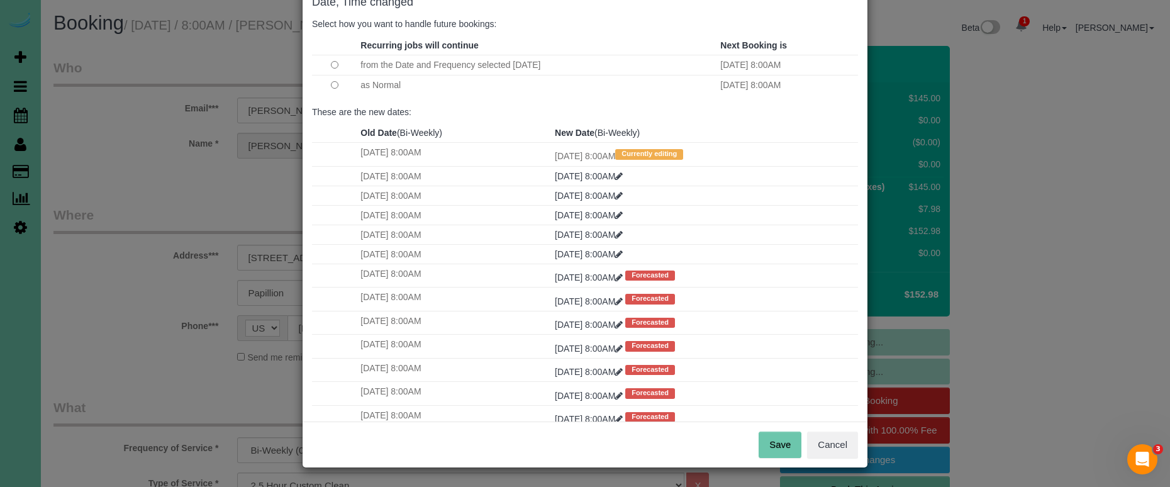
scroll to position [76, 0]
click at [768, 436] on button "Save" at bounding box center [779, 445] width 43 height 26
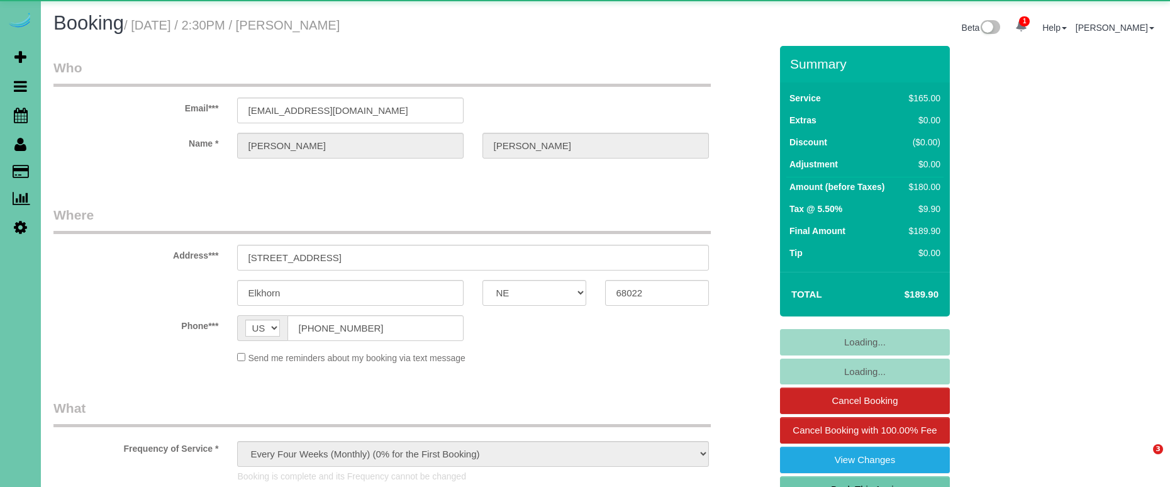
select select "NE"
select select "string:fspay-74676af1-6800-465d-a34a-a6202142aadb"
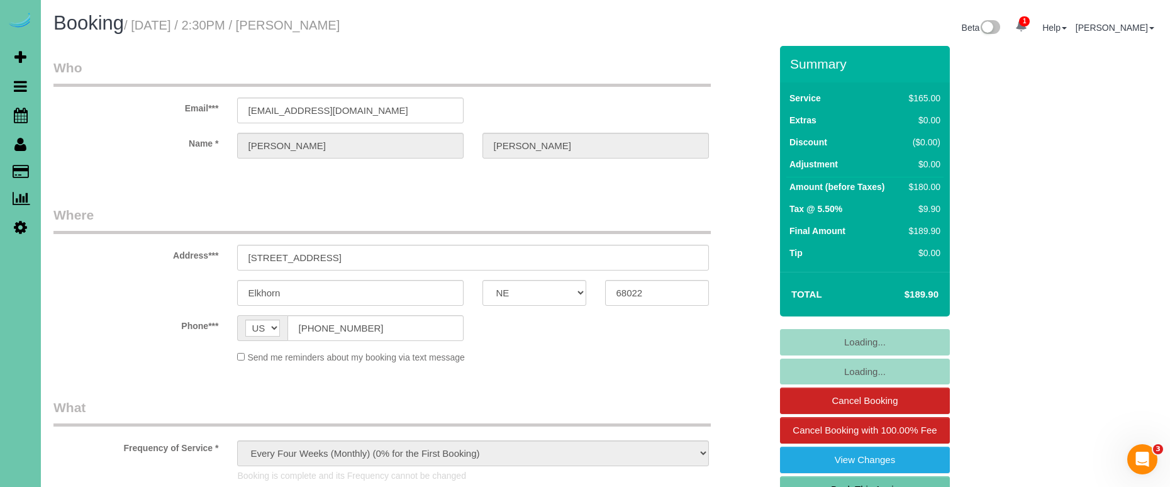
select select "object:935"
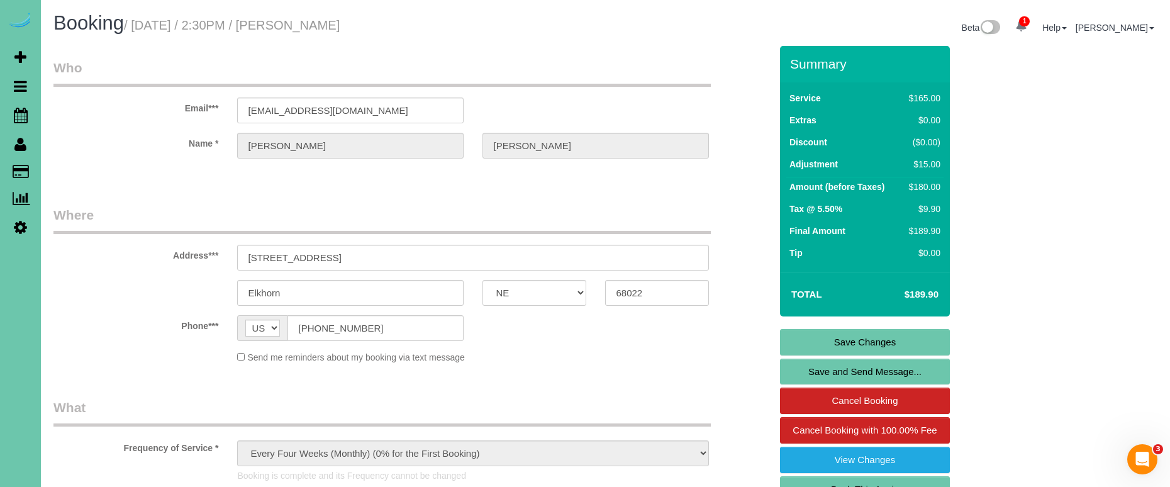
click at [822, 482] on link "Book This Again" at bounding box center [865, 489] width 170 height 26
select select "NE"
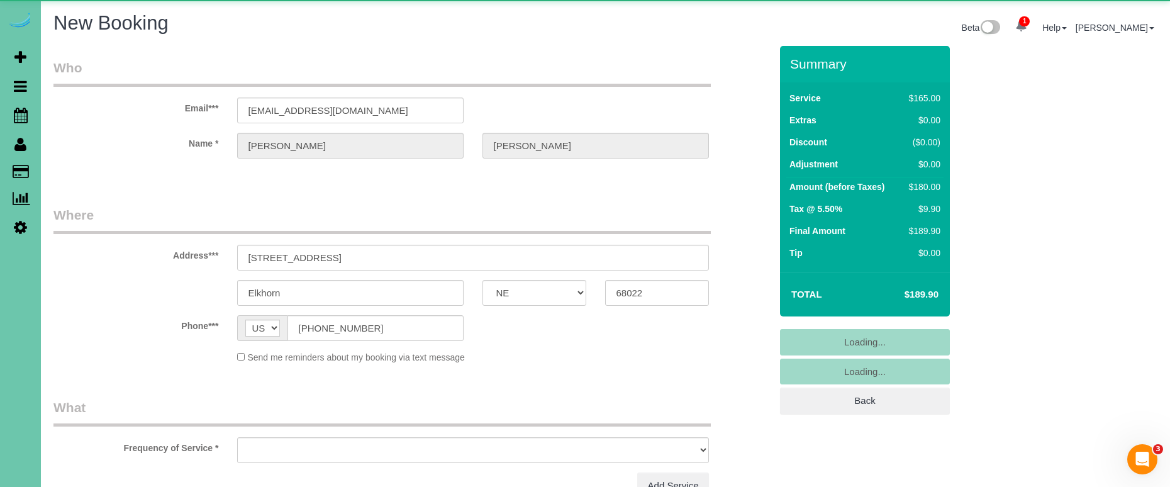
select select "object:1384"
select select "string:fspay-74676af1-6800-465d-a34a-a6202142aadb"
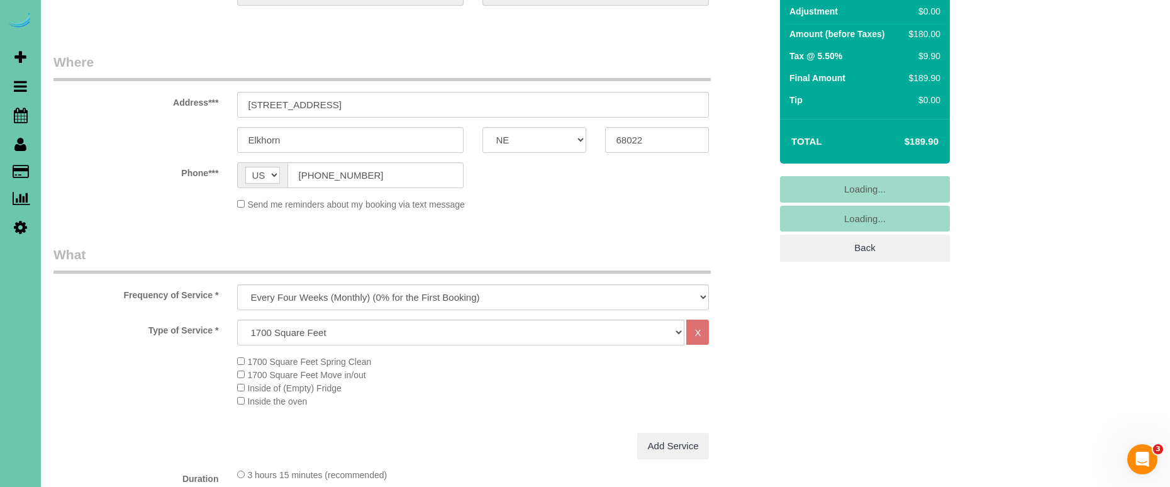
scroll to position [159, 0]
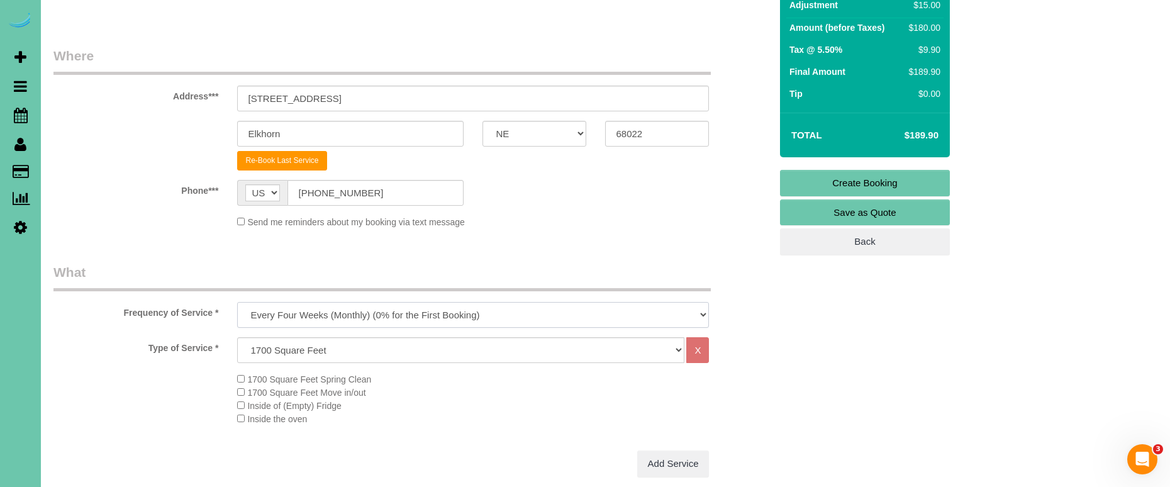
select select "object:1657"
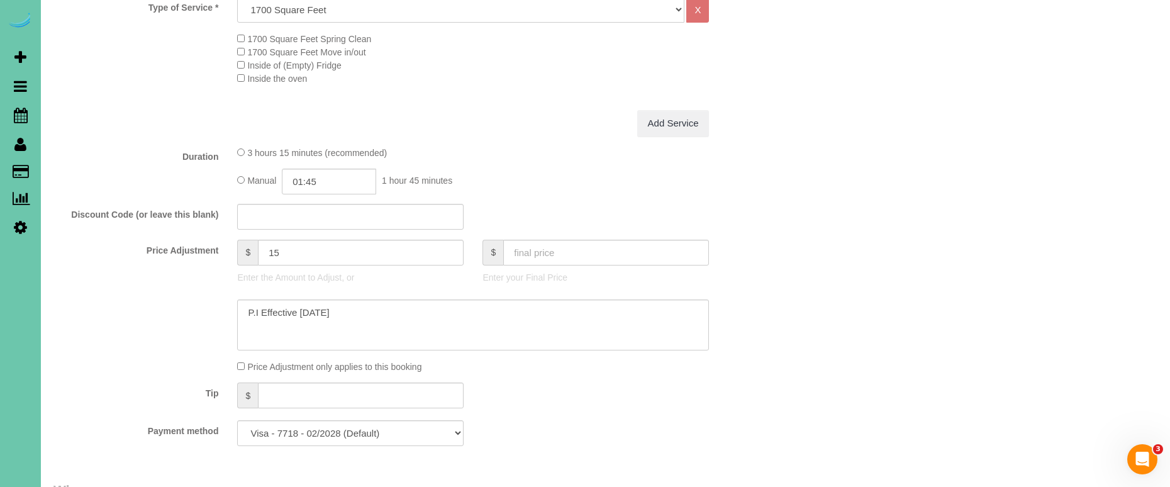
scroll to position [504, 0]
drag, startPoint x: 330, startPoint y: 174, endPoint x: 301, endPoint y: 172, distance: 29.6
click at [301, 172] on input "01:45" at bounding box center [329, 177] width 94 height 26
type input "03:30"
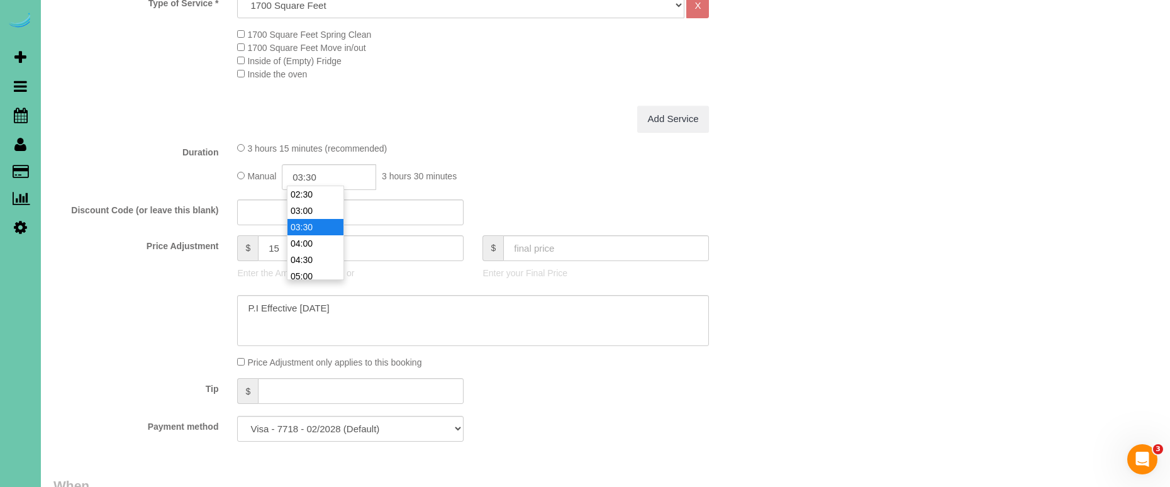
click at [899, 170] on div "Who Email*** owingsmm@gmail.com Name * Melissa Owings Where Address*** 21819 H …" at bounding box center [605, 380] width 1104 height 1676
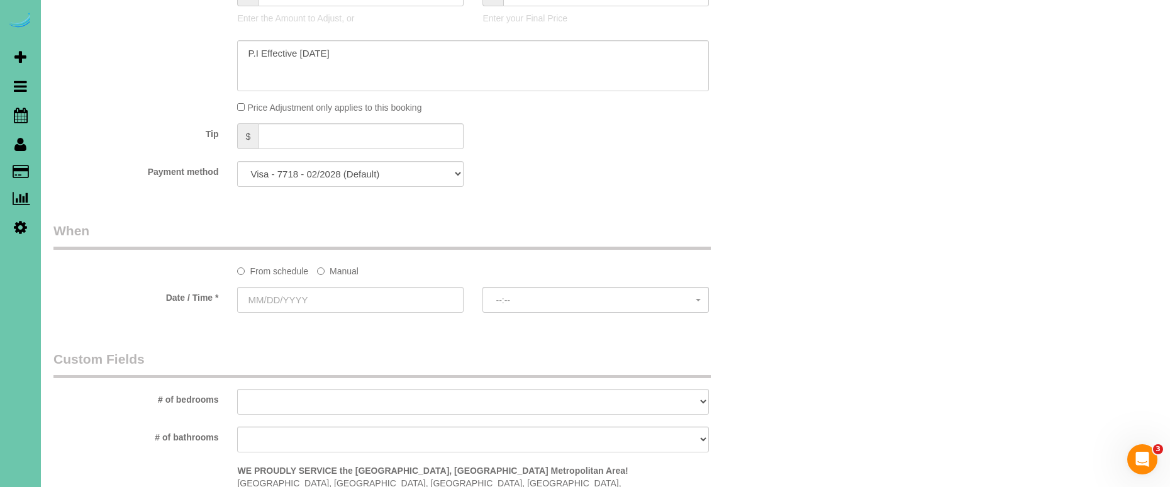
scroll to position [759, 0]
drag, startPoint x: 345, startPoint y: 265, endPoint x: 338, endPoint y: 272, distance: 9.3
click at [345, 265] on label "Manual" at bounding box center [338, 268] width 42 height 17
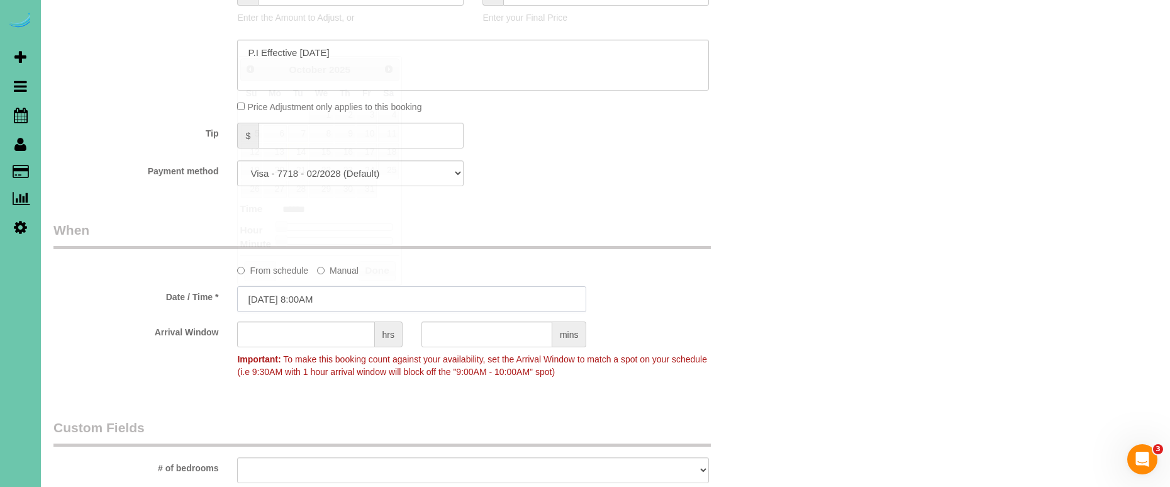
click at [330, 294] on input "[DATE] 8:00AM" at bounding box center [411, 299] width 349 height 26
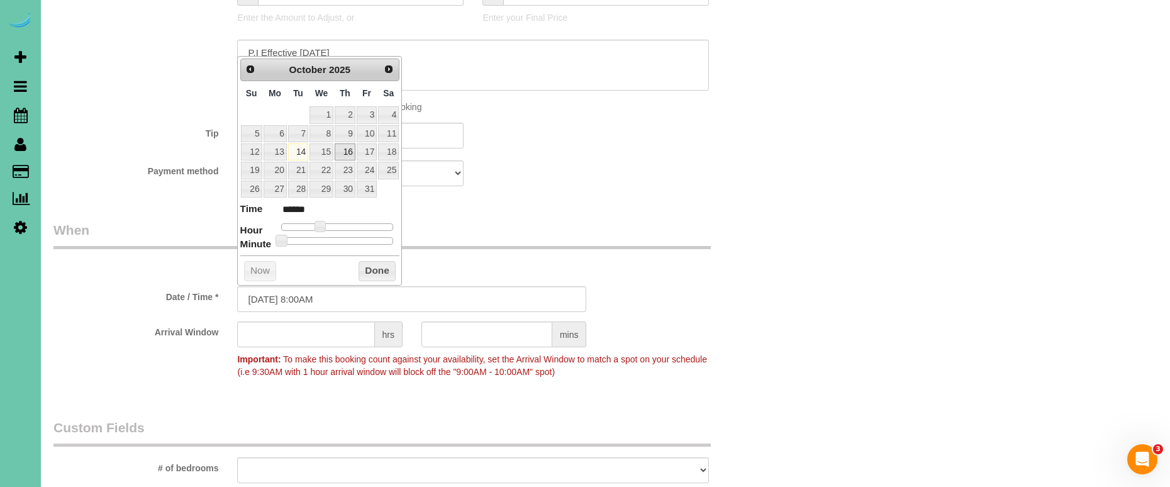
click at [345, 148] on link "16" at bounding box center [345, 151] width 21 height 17
type input "10/16/2025 9:00AM"
type input "******"
type input "10/16/2025 10:00AM"
type input "*******"
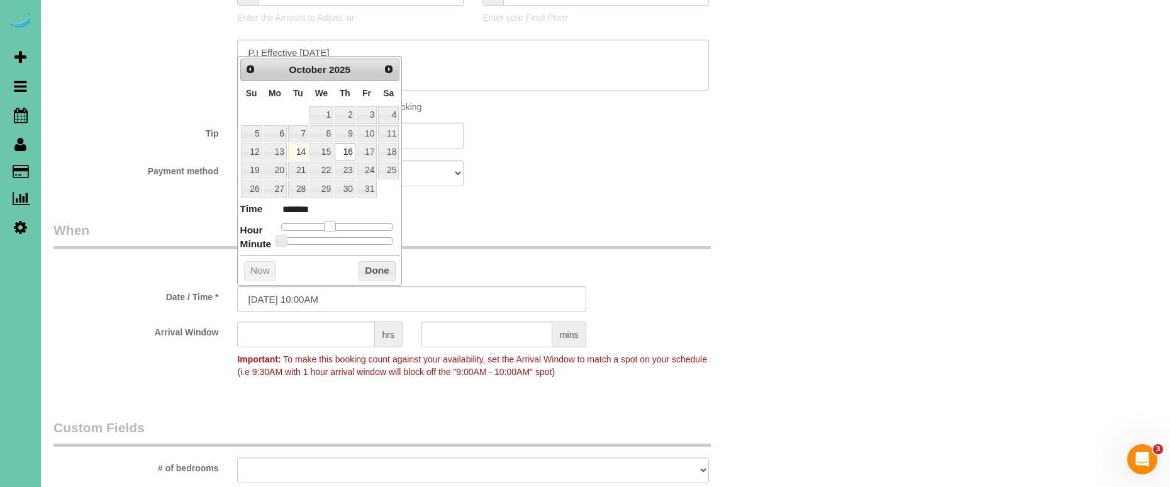
type input "10/16/2025 11:00AM"
type input "*******"
drag, startPoint x: 327, startPoint y: 221, endPoint x: 336, endPoint y: 222, distance: 9.5
click at [337, 221] on span at bounding box center [334, 226] width 11 height 11
click at [315, 294] on input "10/16/2025 11:00AM" at bounding box center [411, 299] width 349 height 26
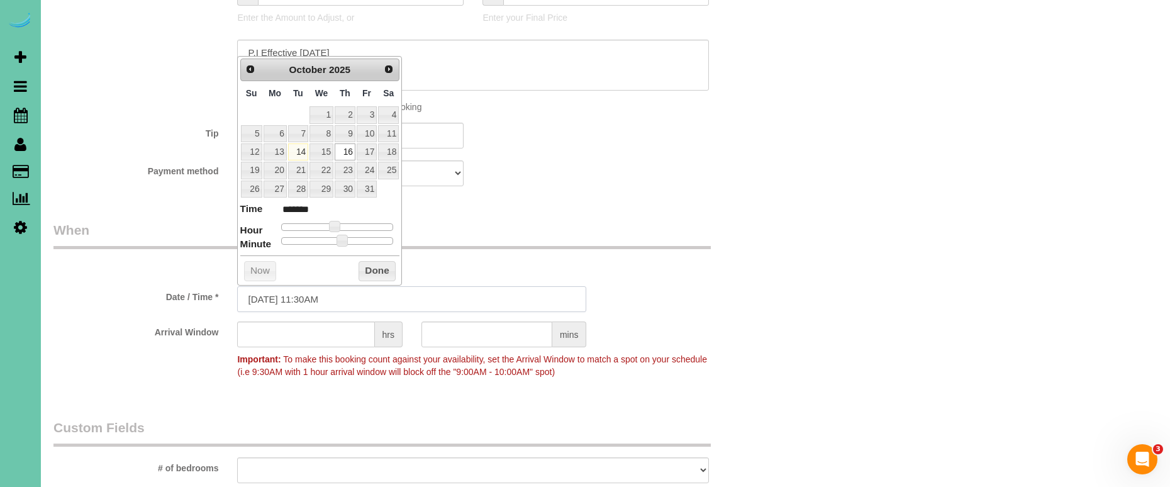
type input "10/16/2025 11:30AM"
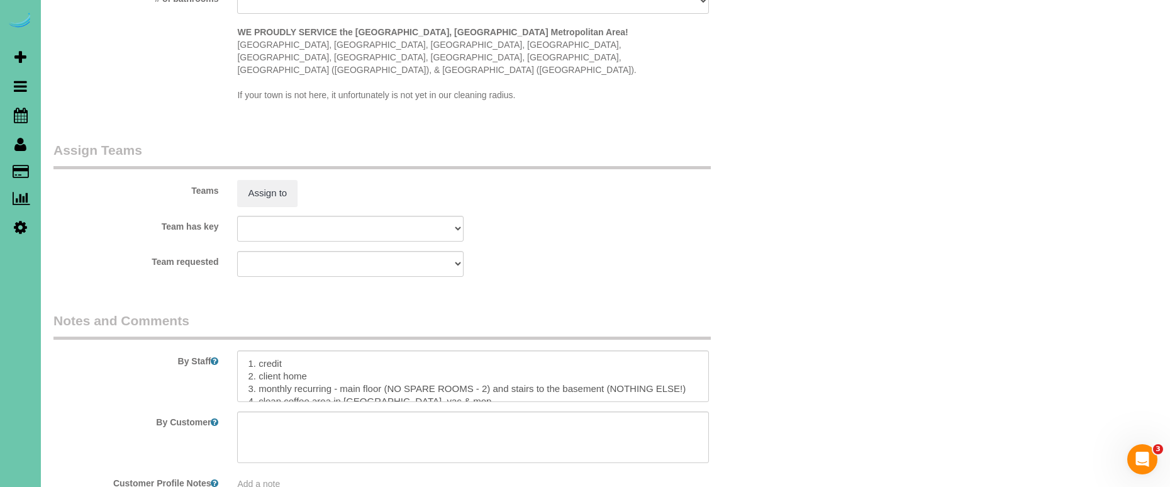
scroll to position [1267, 0]
type input "30"
click at [264, 179] on button "Assign to" at bounding box center [267, 192] width 60 height 26
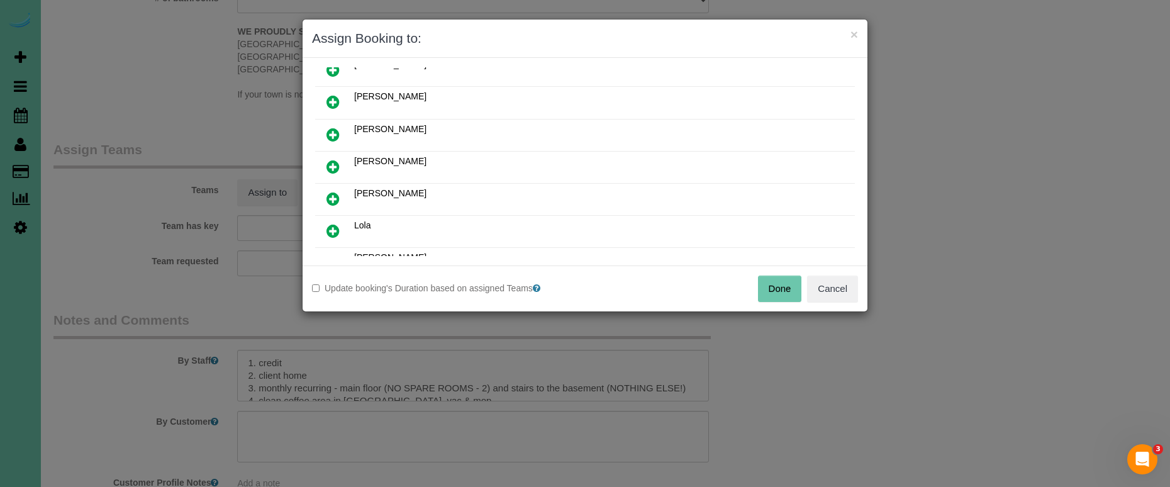
scroll to position [147, 0]
click at [336, 197] on icon at bounding box center [332, 198] width 13 height 15
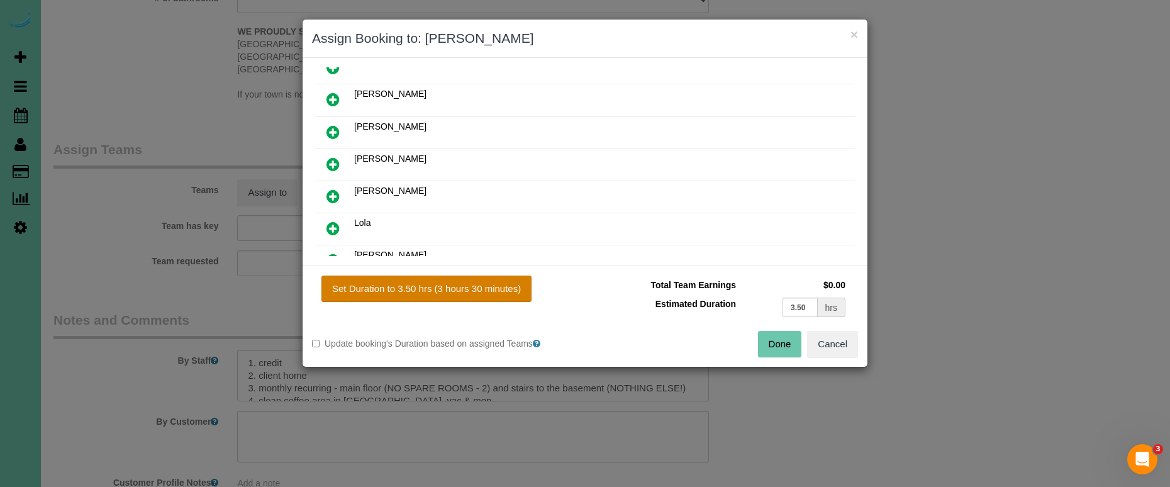
click at [464, 293] on button "Set Duration to 3.50 hrs (3 hours 30 minutes)" at bounding box center [426, 288] width 210 height 26
type input "3.50"
click at [782, 348] on button "Done" at bounding box center [780, 344] width 44 height 26
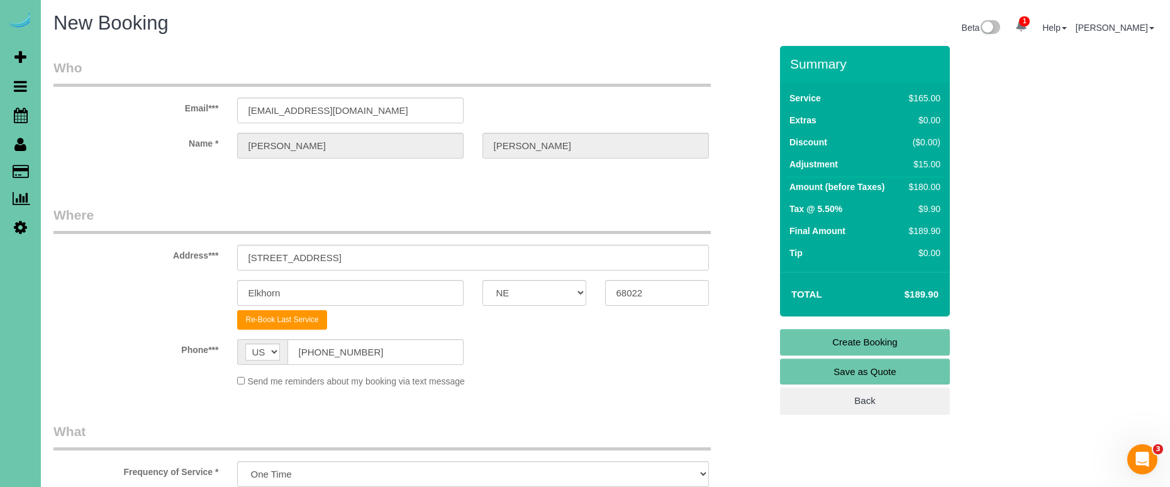
scroll to position [0, 0]
click at [806, 341] on link "Create Booking" at bounding box center [865, 342] width 170 height 26
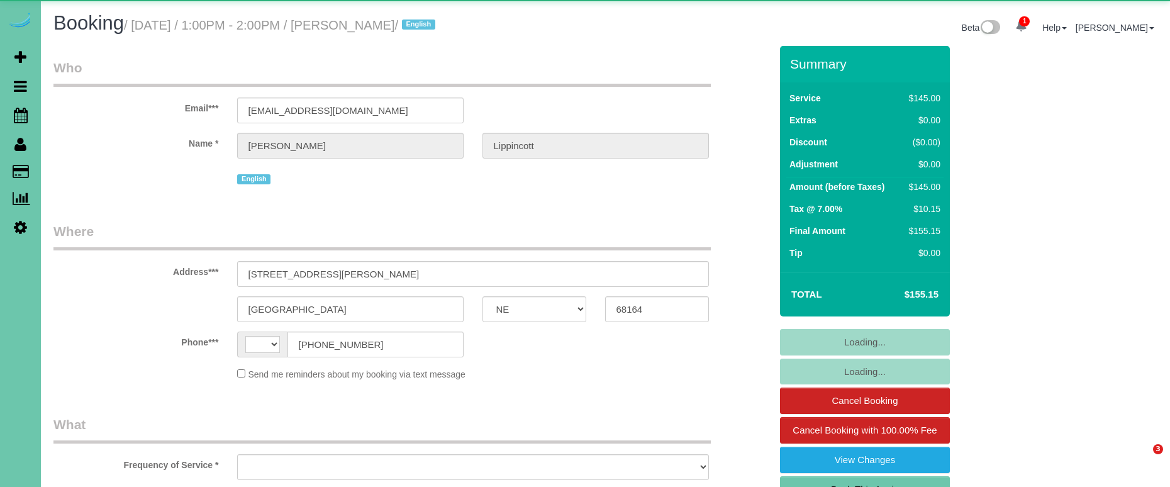
select select "NE"
select select "string:fspay-e1056f5d-a63a-437a-8f41-02b9317a88f4"
select select "string:[GEOGRAPHIC_DATA]"
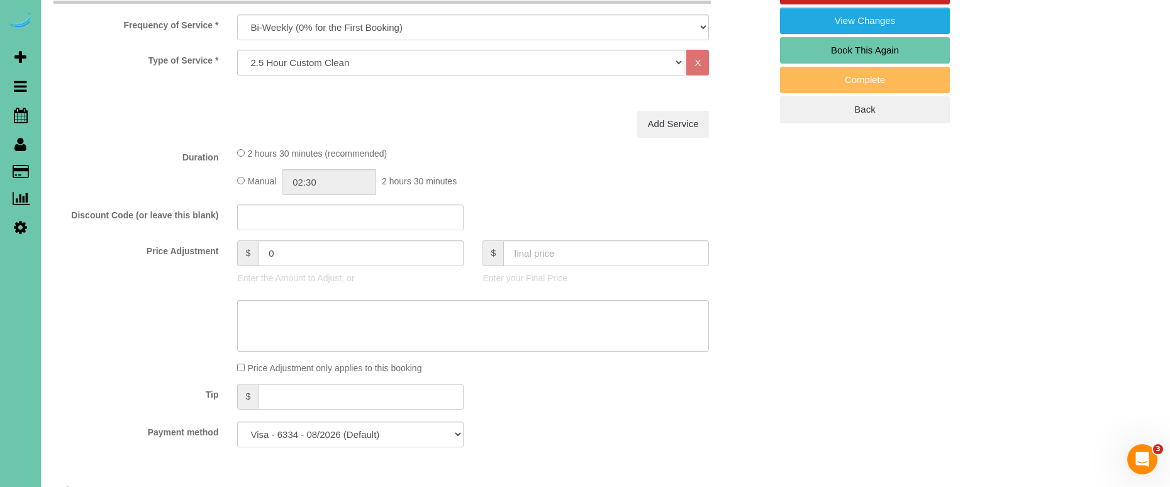
select select "object:895"
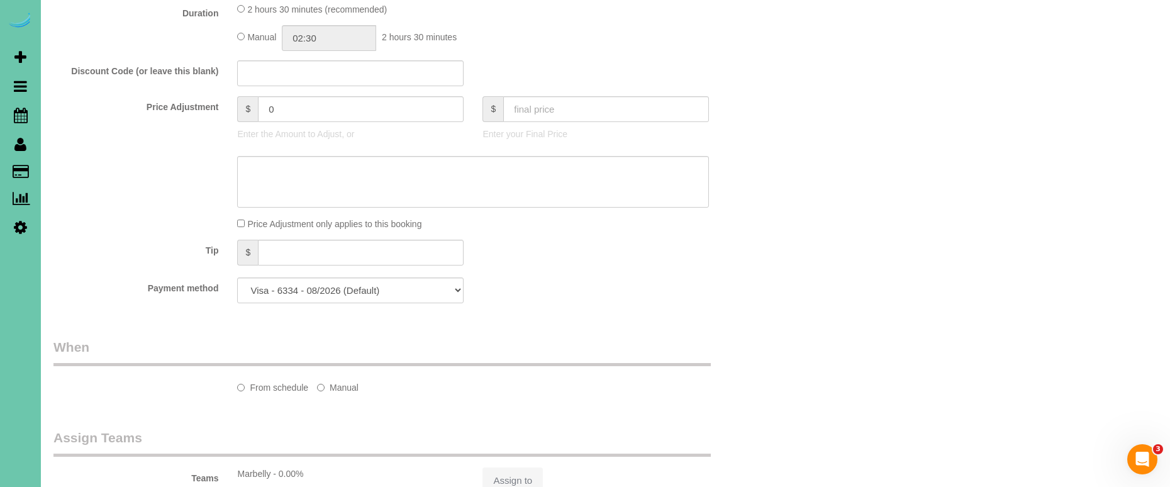
select select "number:36"
select select "number:42"
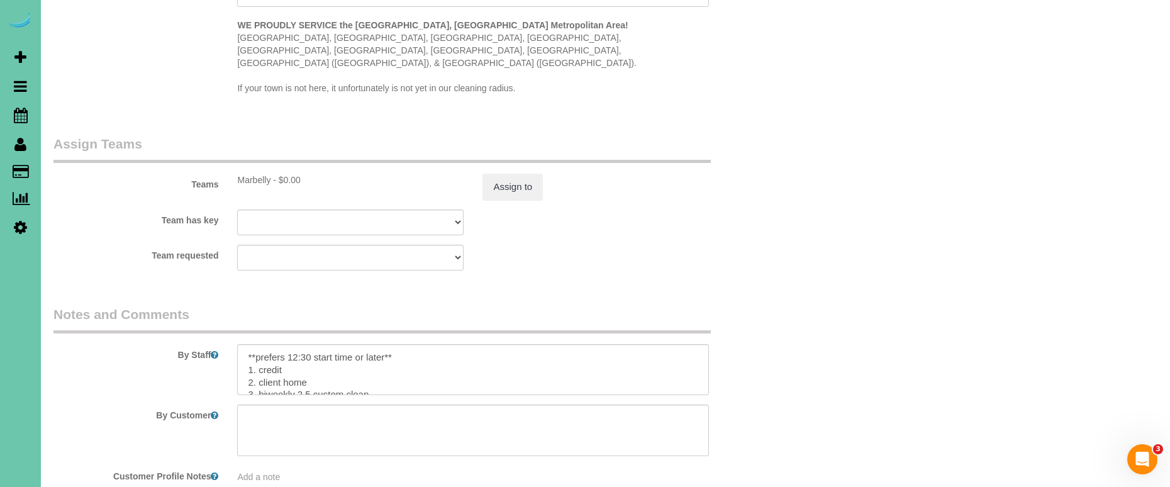
scroll to position [1238, 0]
drag, startPoint x: 381, startPoint y: 358, endPoint x: 302, endPoint y: 357, distance: 78.6
click at [299, 360] on textarea at bounding box center [473, 367] width 472 height 52
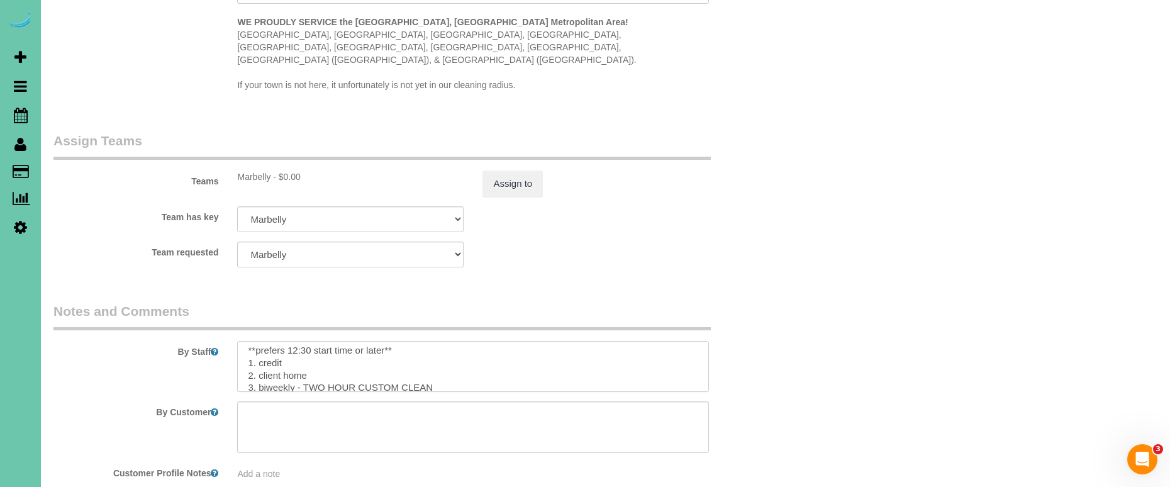
drag, startPoint x: 326, startPoint y: 357, endPoint x: 305, endPoint y: 357, distance: 21.4
click at [305, 357] on textarea at bounding box center [473, 367] width 472 height 52
type textarea "**prefers 12:30 start time or later** 1. credit 2. client home 3. biweekly - TW…"
click at [497, 171] on button "Assign to" at bounding box center [512, 184] width 60 height 26
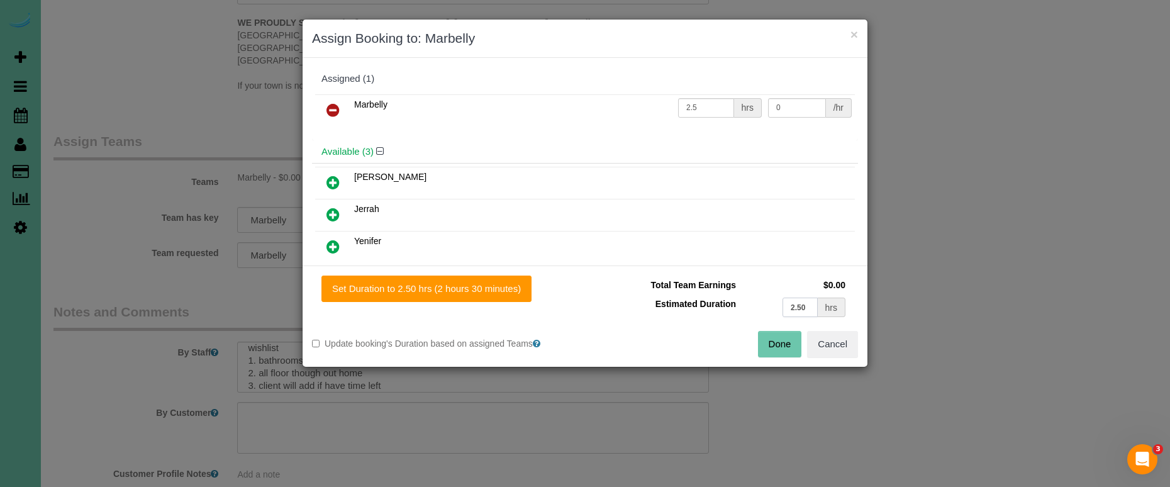
drag, startPoint x: 775, startPoint y: 308, endPoint x: 698, endPoint y: 299, distance: 77.9
click at [698, 299] on tr "Estimated Duration 2.50 hrs" at bounding box center [721, 307] width 254 height 26
type input "2"
drag, startPoint x: 406, startPoint y: 295, endPoint x: 369, endPoint y: 221, distance: 82.7
click at [405, 294] on button "Set Duration to 2.00 hrs (2 hours 0 minutes)" at bounding box center [423, 288] width 205 height 26
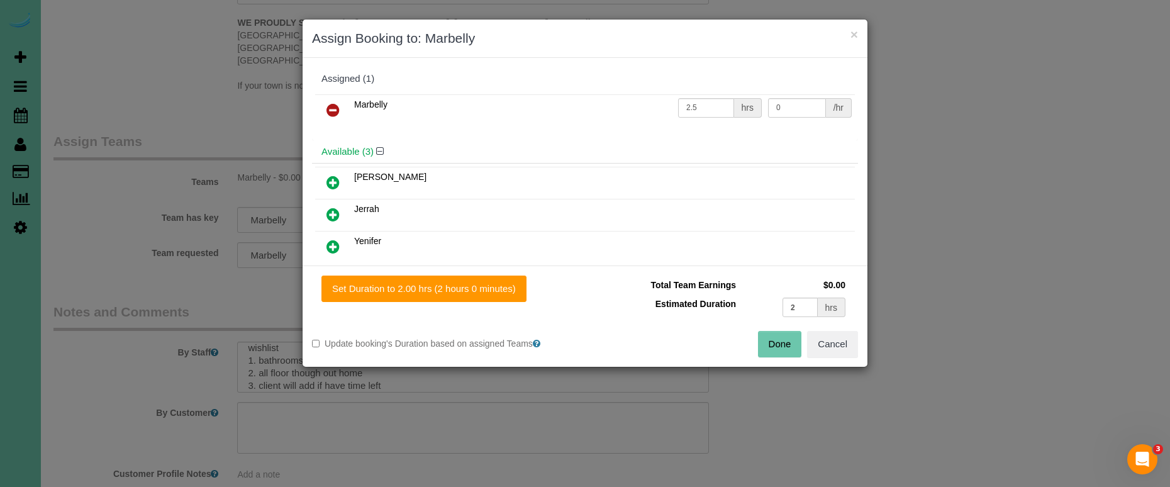
type input "2.00"
drag, startPoint x: 333, startPoint y: 107, endPoint x: 343, endPoint y: 147, distance: 40.9
click at [334, 108] on icon at bounding box center [332, 110] width 13 height 15
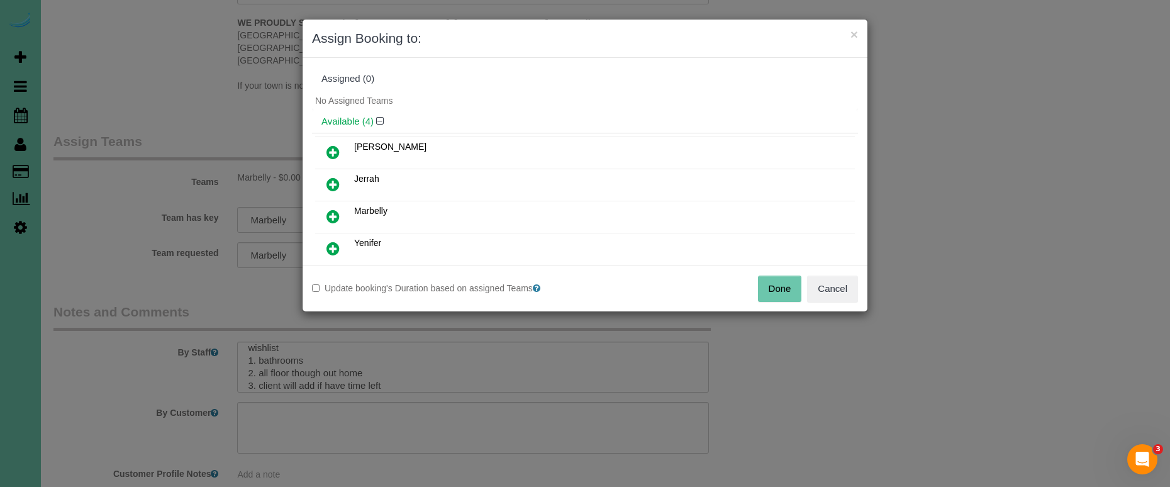
click at [775, 290] on button "Done" at bounding box center [780, 288] width 44 height 26
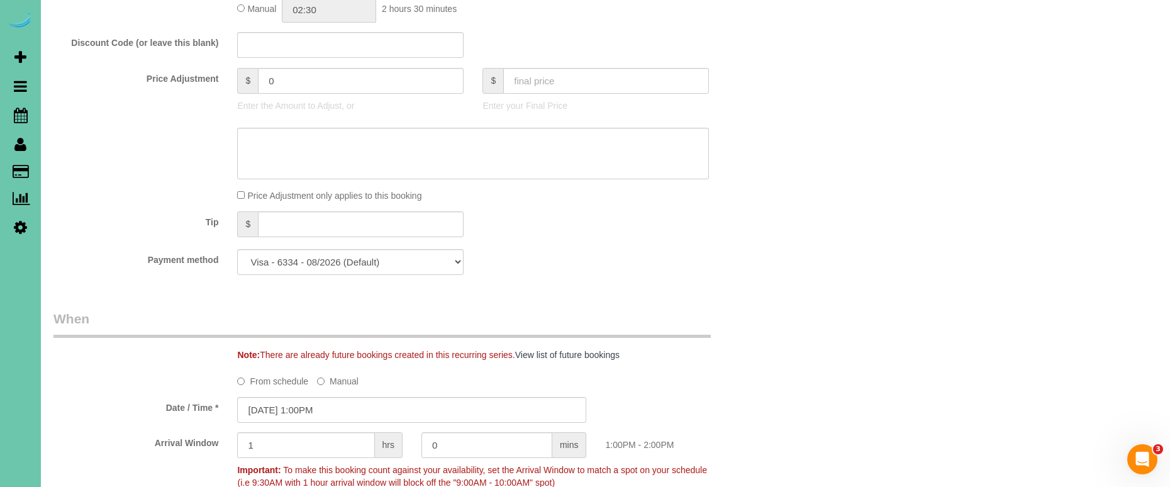
scroll to position [428, 0]
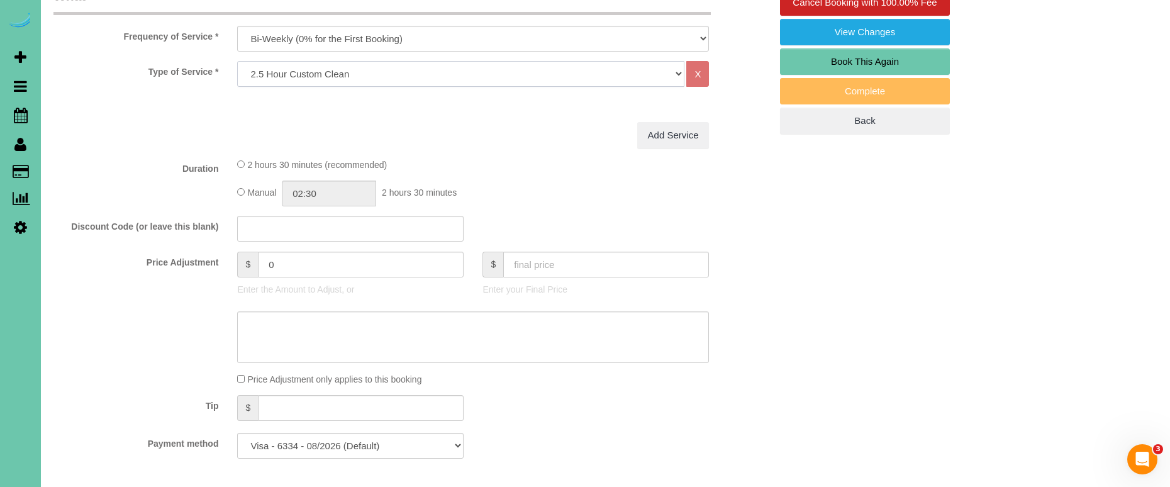
select select "64"
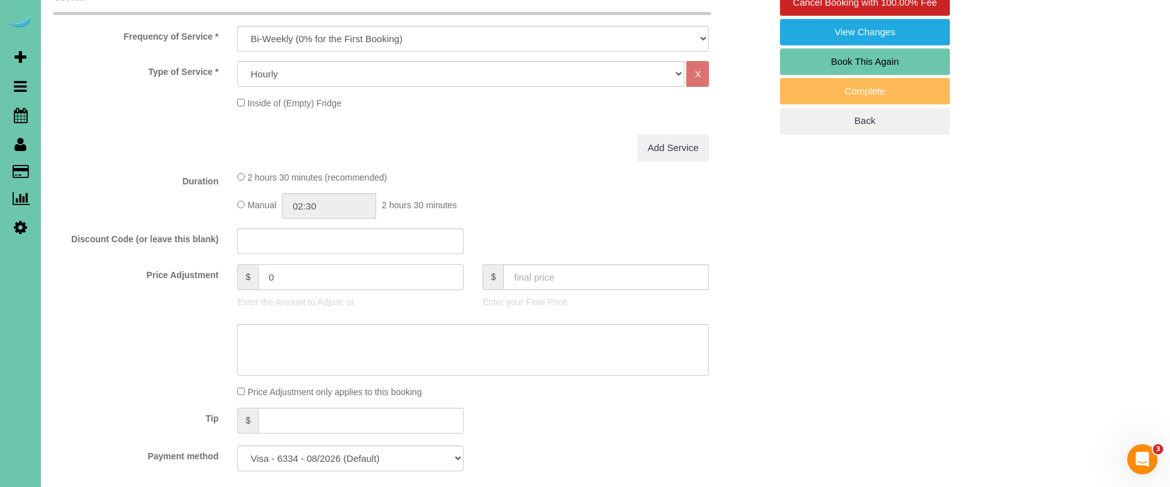
drag, startPoint x: 240, startPoint y: 261, endPoint x: 188, endPoint y: 247, distance: 54.2
click at [189, 247] on fieldset "What Frequency of Service * One Time Weekly (0% for the First Booking) Bi-Weekl…" at bounding box center [411, 234] width 717 height 494
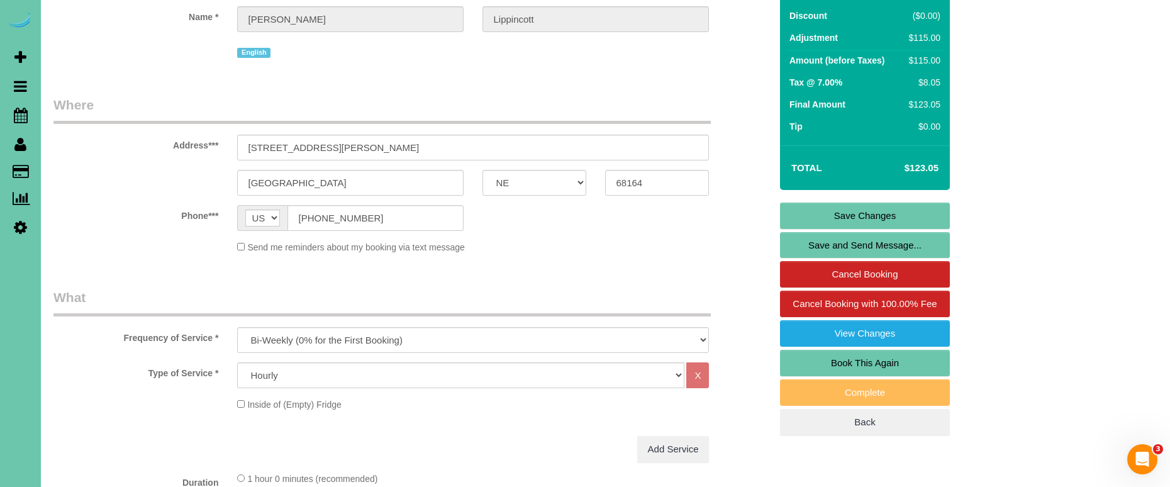
scroll to position [125, 0]
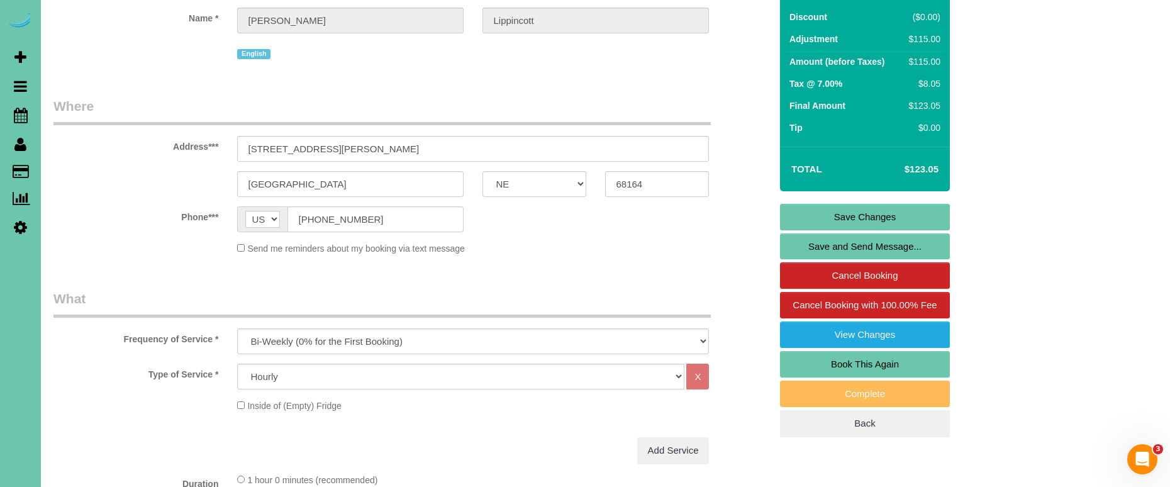
type input "115"
click at [846, 211] on link "Save Changes" at bounding box center [865, 217] width 170 height 26
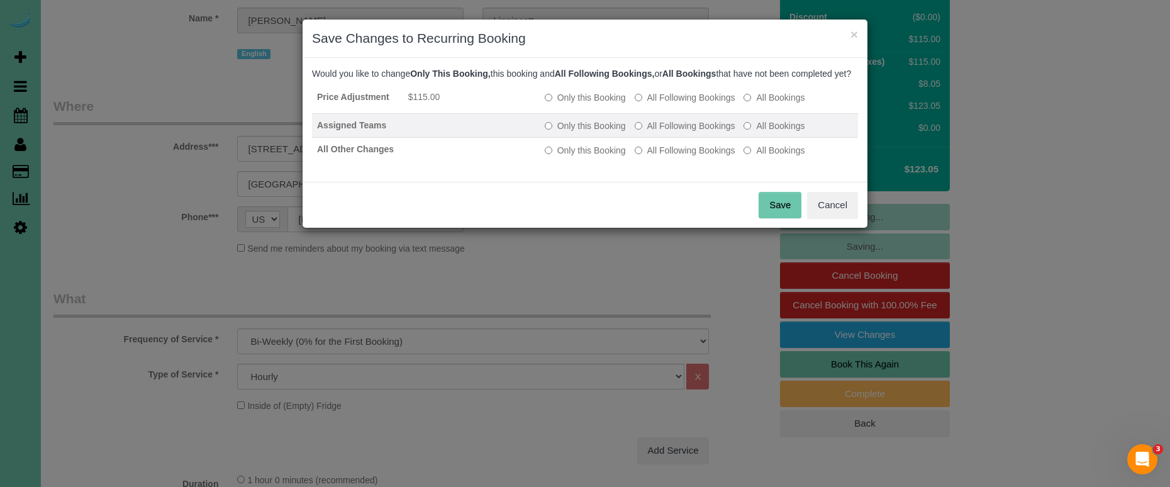
drag, startPoint x: 664, startPoint y: 109, endPoint x: 667, endPoint y: 136, distance: 26.6
click at [665, 104] on label "All Following Bookings" at bounding box center [685, 97] width 101 height 13
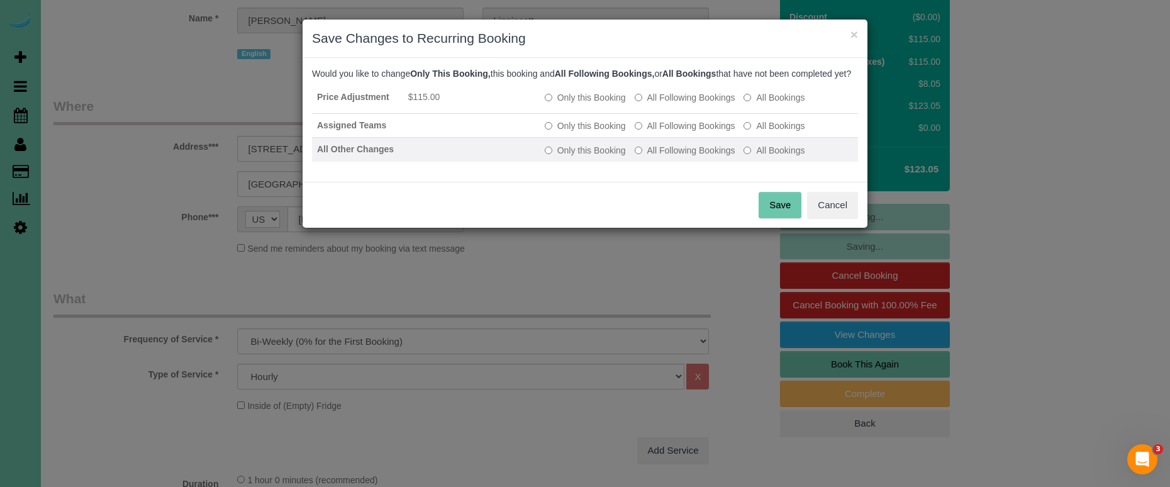
drag, startPoint x: 667, startPoint y: 139, endPoint x: 673, endPoint y: 158, distance: 19.9
click at [668, 132] on label "All Following Bookings" at bounding box center [685, 125] width 101 height 13
drag, startPoint x: 672, startPoint y: 158, endPoint x: 704, endPoint y: 179, distance: 37.7
click at [673, 157] on label "All Following Bookings" at bounding box center [685, 150] width 101 height 13
drag, startPoint x: 772, startPoint y: 214, endPoint x: 765, endPoint y: 211, distance: 7.9
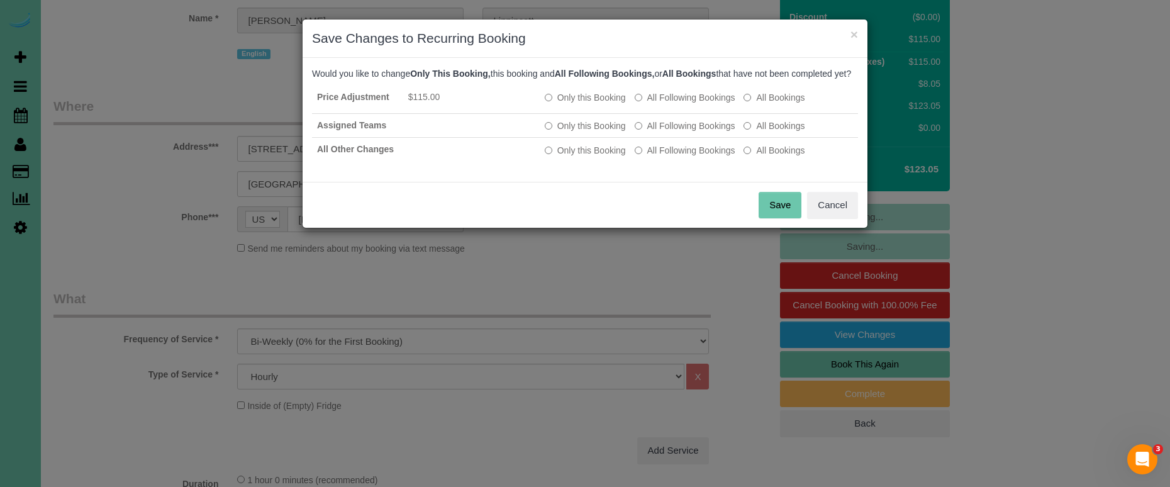
click at [772, 214] on button "Save" at bounding box center [779, 205] width 43 height 26
